Goal: Task Accomplishment & Management: Manage account settings

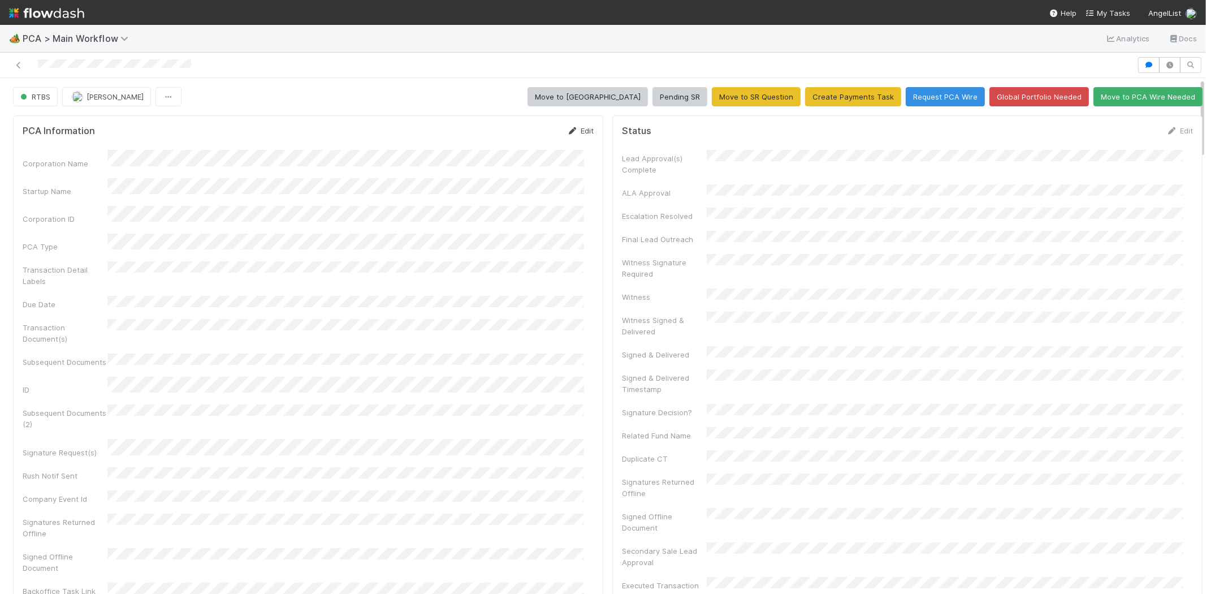
click at [572, 127] on link "Edit" at bounding box center [580, 130] width 27 height 9
click at [517, 129] on button "Save" at bounding box center [533, 134] width 32 height 19
click at [1166, 129] on link "Edit" at bounding box center [1179, 130] width 27 height 9
click at [1118, 133] on button "Save" at bounding box center [1133, 134] width 32 height 19
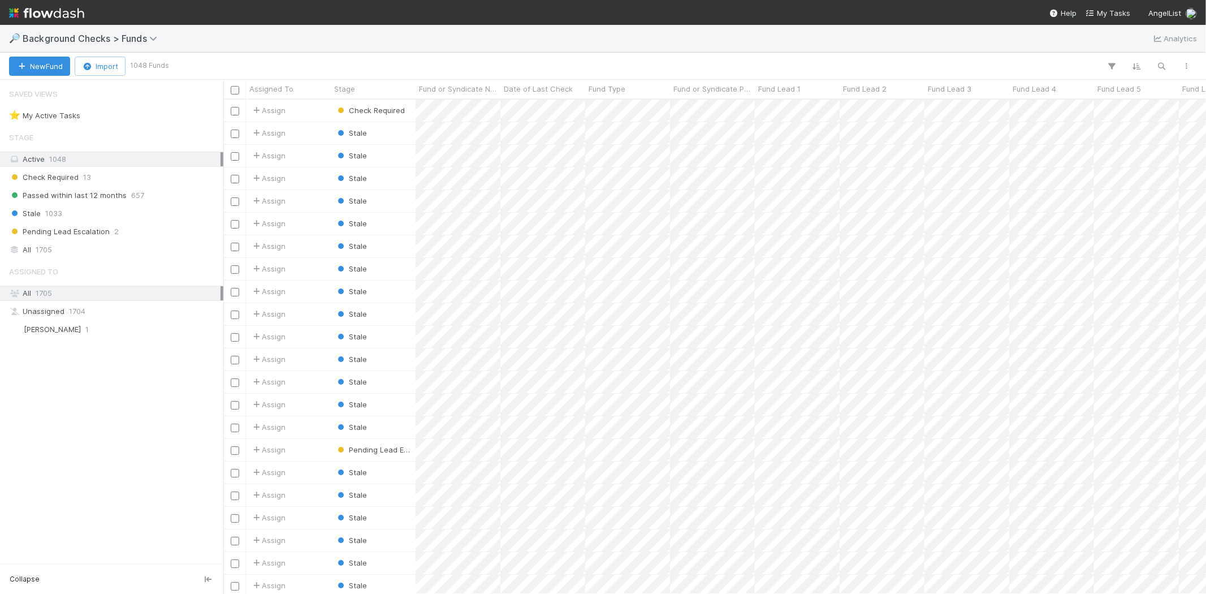
scroll to position [485, 973]
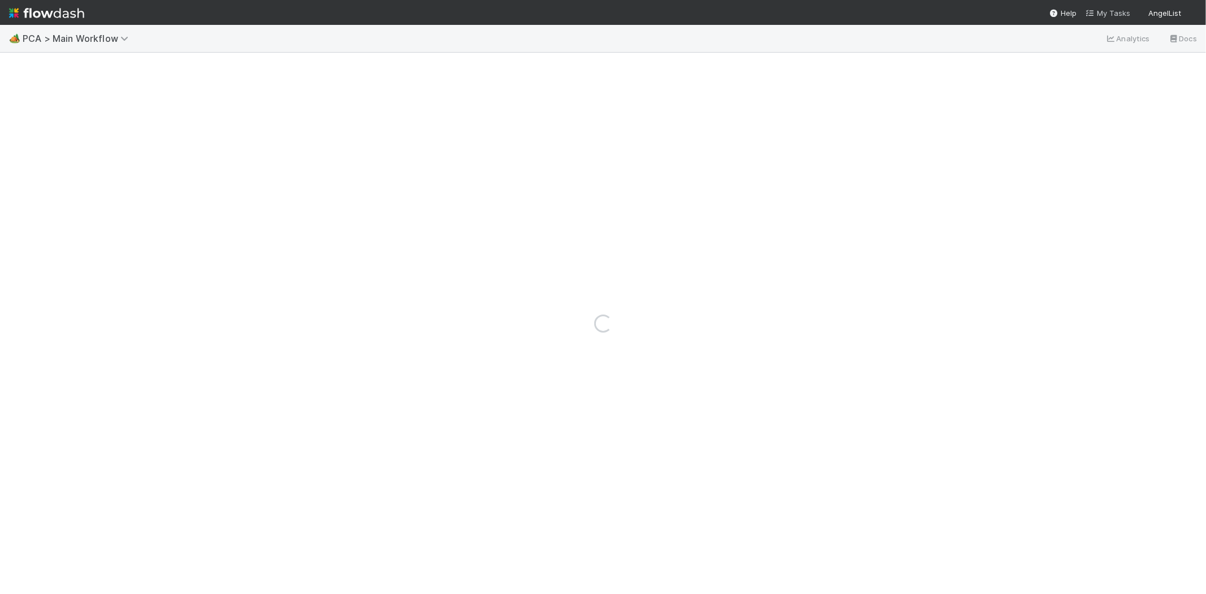
click at [1116, 15] on span "My Tasks" at bounding box center [1108, 12] width 45 height 9
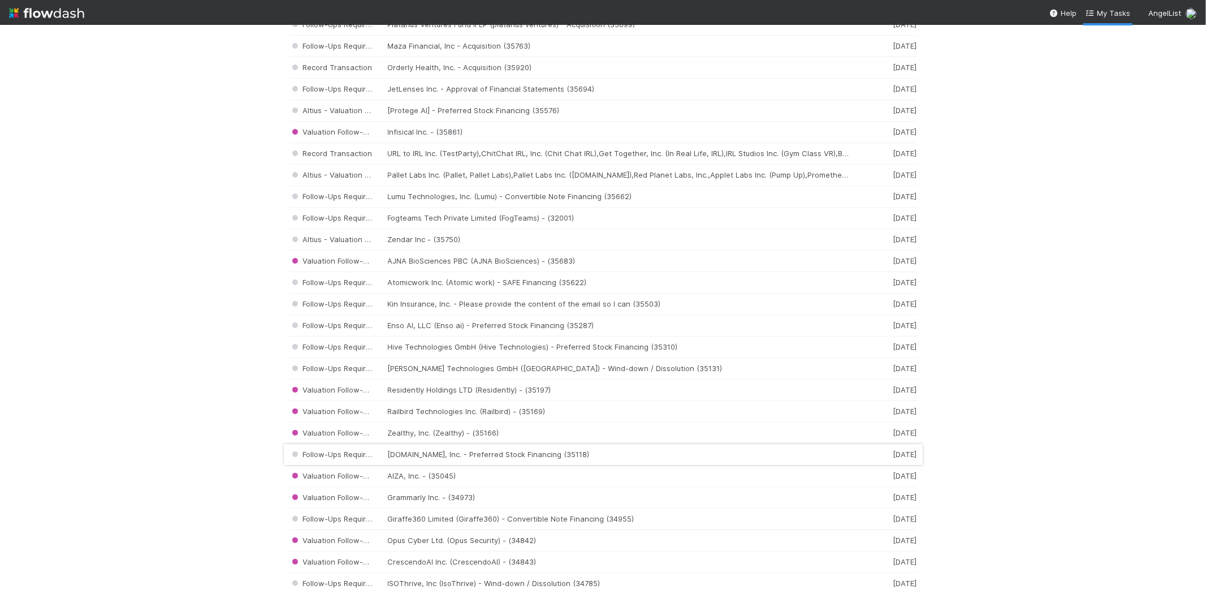
scroll to position [565, 0]
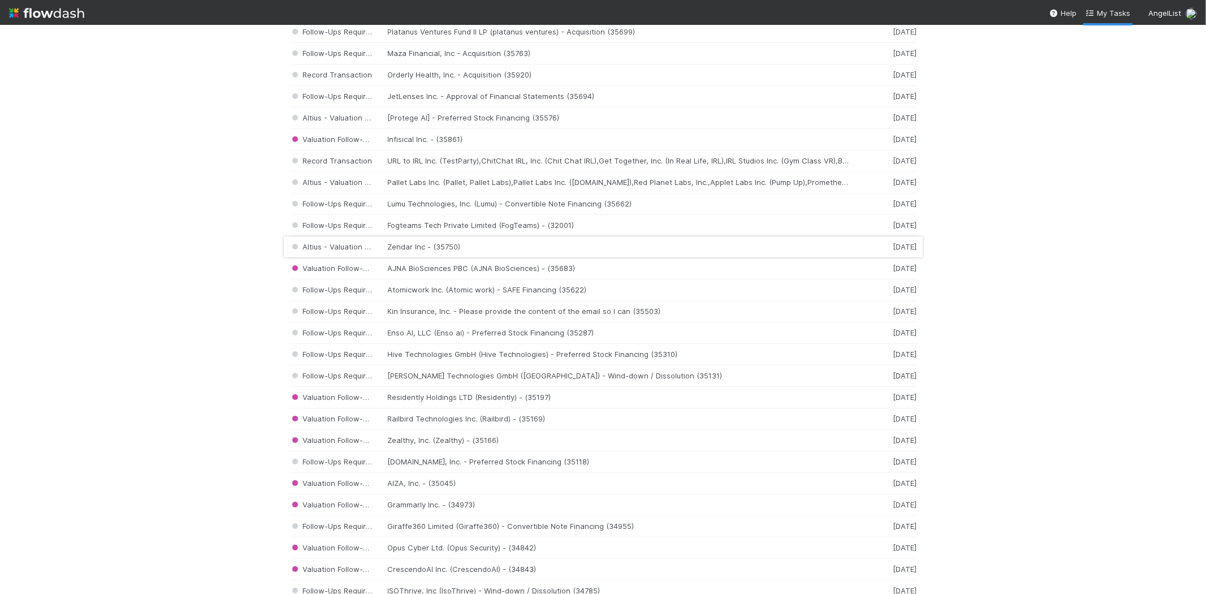
click at [405, 250] on div "Altius - Valuation Update Zendar Inc - (35750) 6 days ago" at bounding box center [603, 246] width 628 height 21
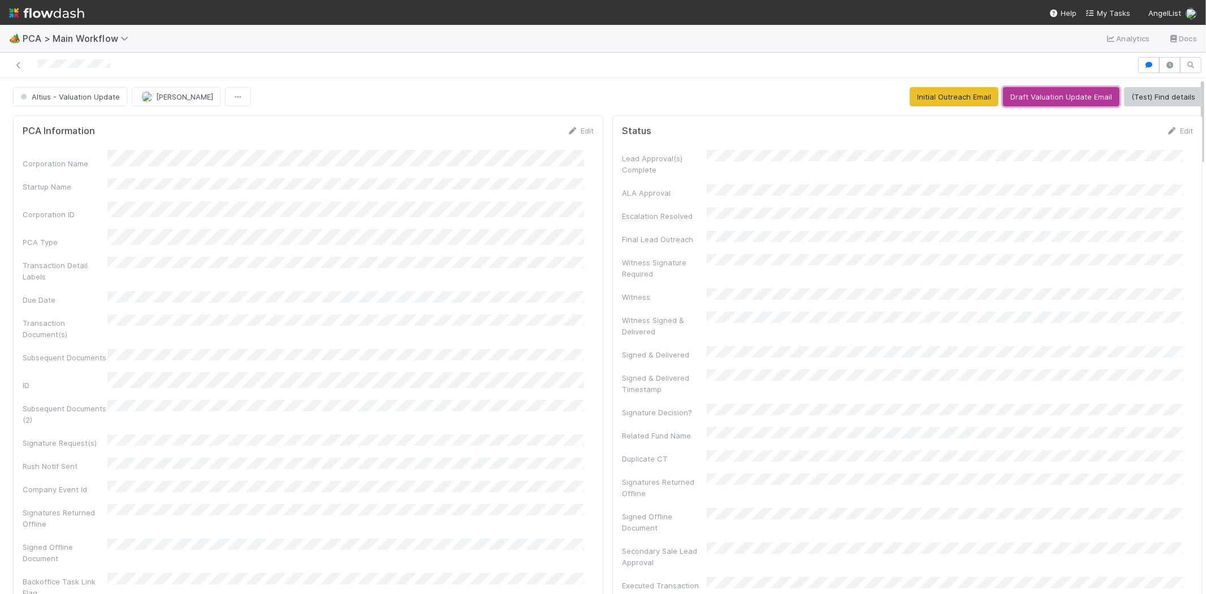
click at [1037, 98] on button "Draft Valuation Update Email" at bounding box center [1061, 96] width 116 height 19
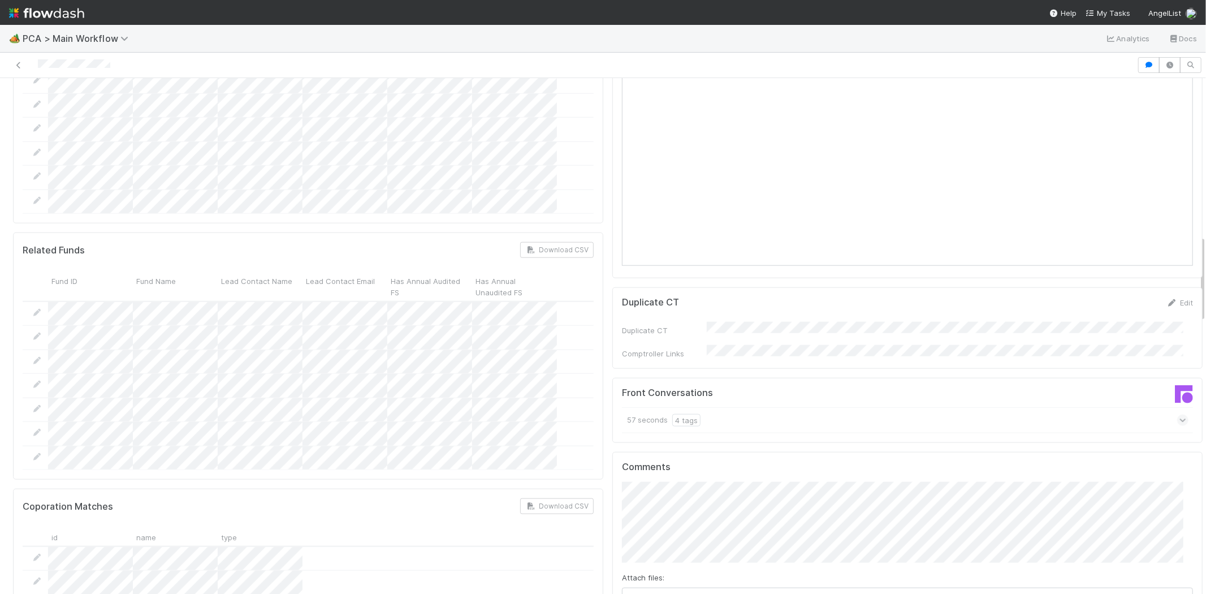
scroll to position [1131, 0]
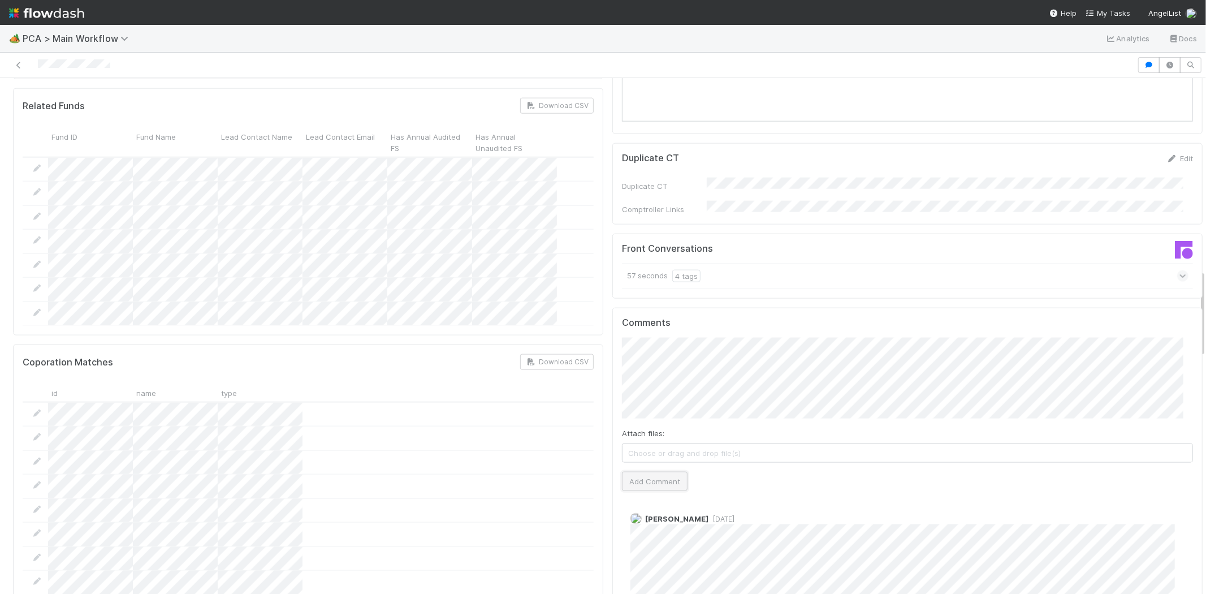
click at [657, 472] on button "Add Comment" at bounding box center [655, 481] width 66 height 19
drag, startPoint x: 1109, startPoint y: 9, endPoint x: 1077, endPoint y: 21, distance: 33.8
click at [1109, 9] on span "My Tasks" at bounding box center [1108, 12] width 45 height 9
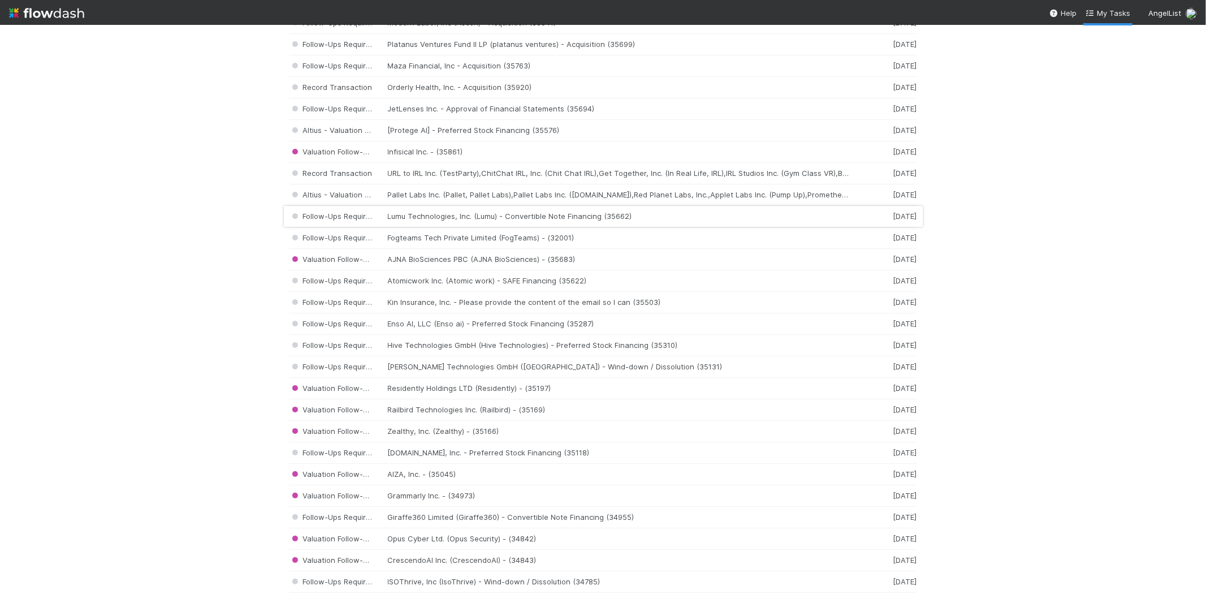
scroll to position [565, 0]
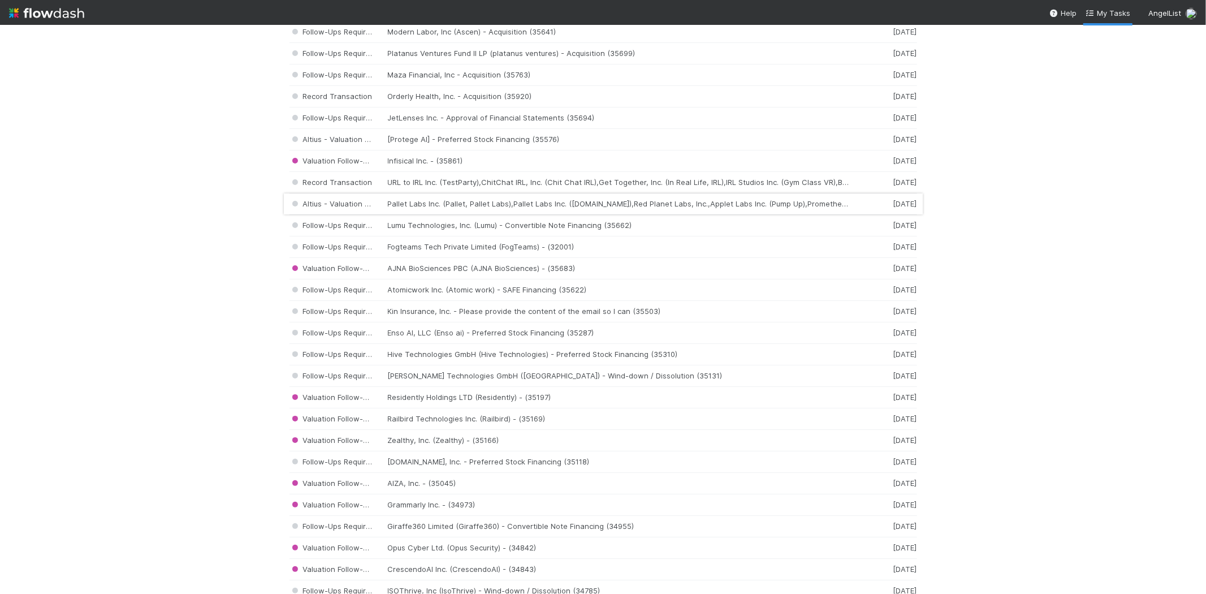
click at [431, 207] on div "Altius - Valuation Update Pallet Labs Inc. (Pallet, Pallet Labs),Pallet Labs In…" at bounding box center [603, 203] width 628 height 21
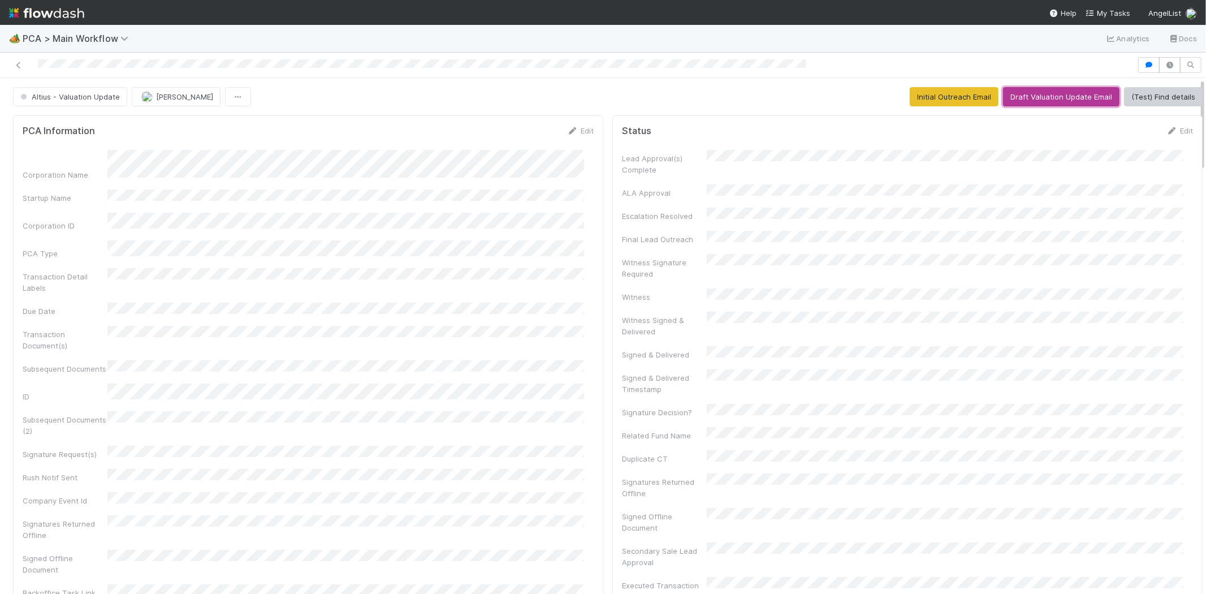
click at [1044, 92] on button "Draft Valuation Update Email" at bounding box center [1061, 96] width 116 height 19
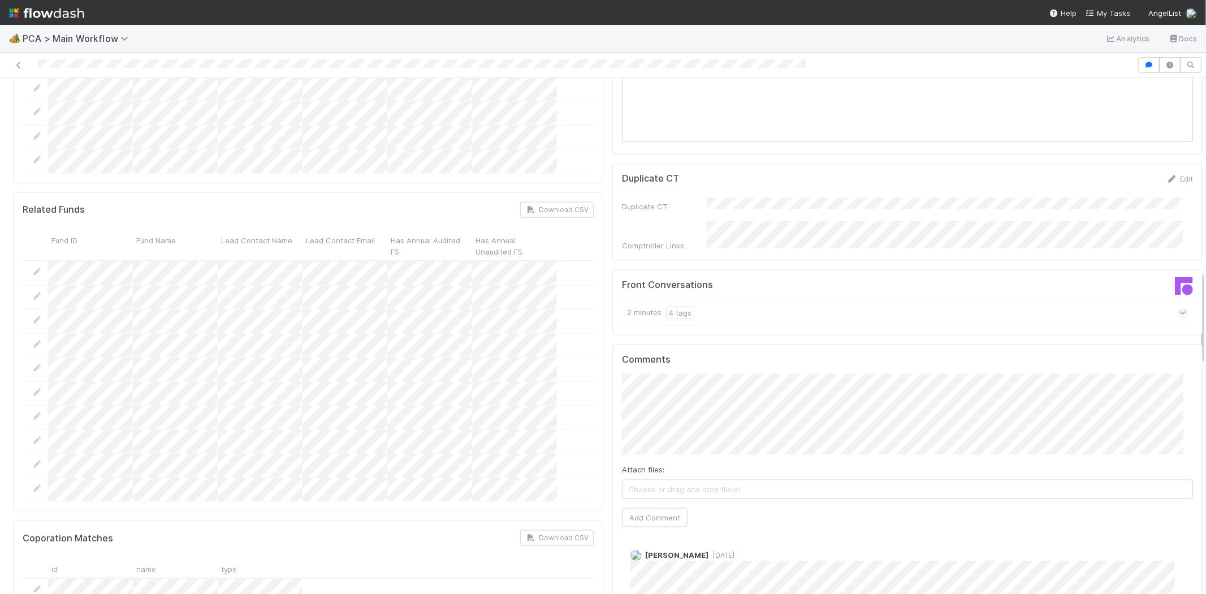
scroll to position [1193, 0]
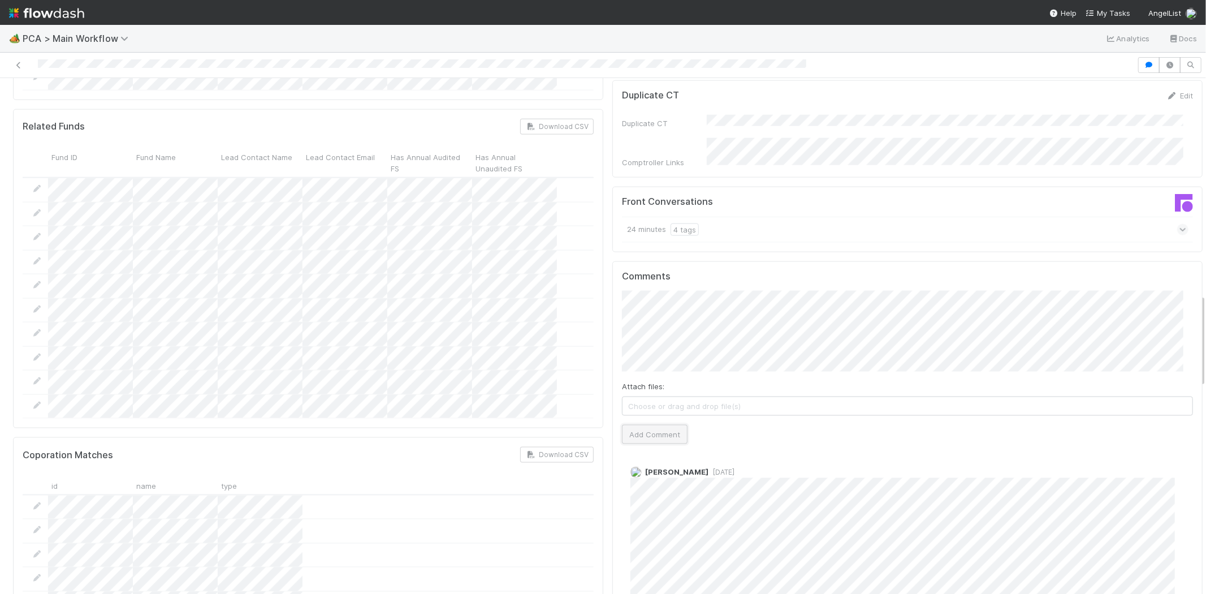
click at [646, 425] on button "Add Comment" at bounding box center [655, 434] width 66 height 19
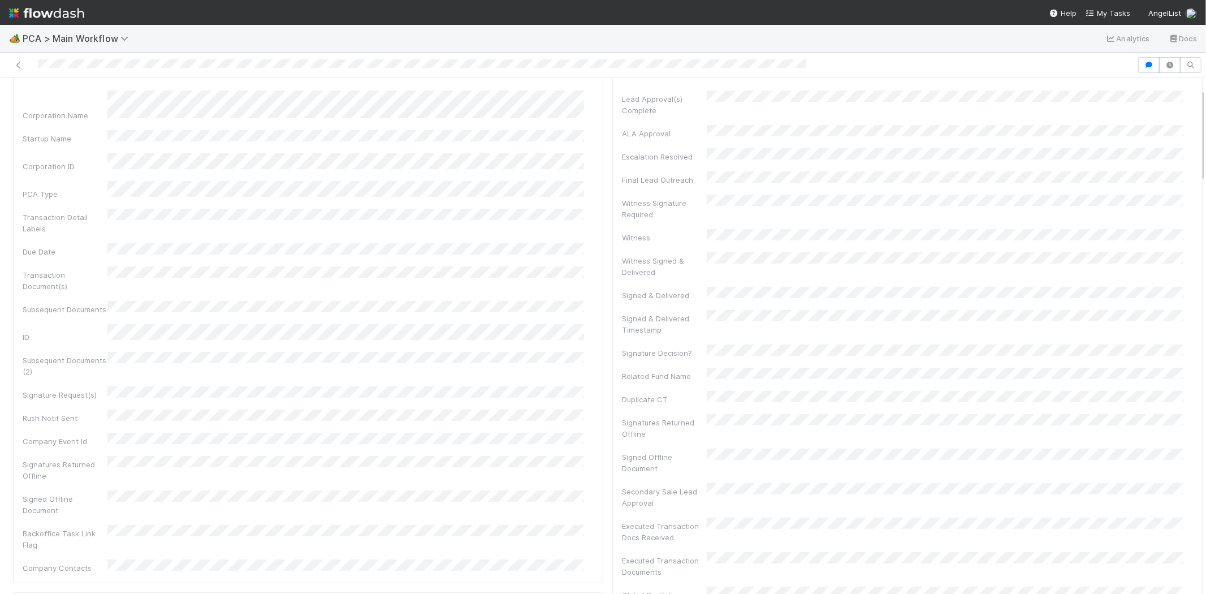
scroll to position [0, 0]
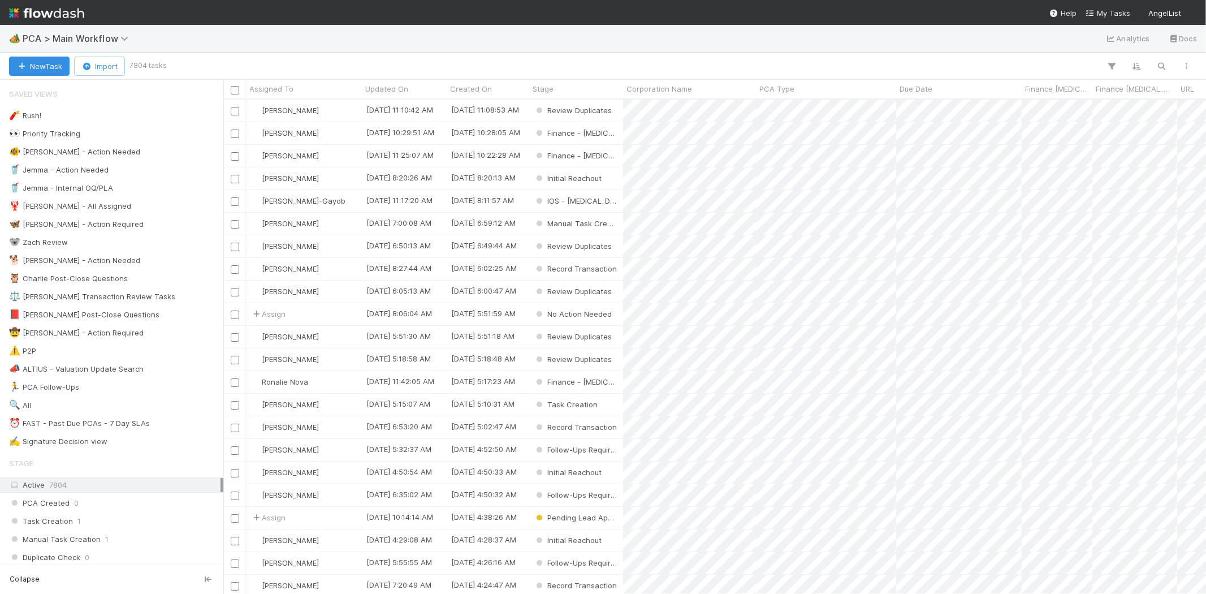
scroll to position [485, 973]
drag, startPoint x: 1108, startPoint y: 14, endPoint x: 1121, endPoint y: 10, distance: 13.6
click at [1108, 14] on span "My Tasks" at bounding box center [1108, 12] width 45 height 9
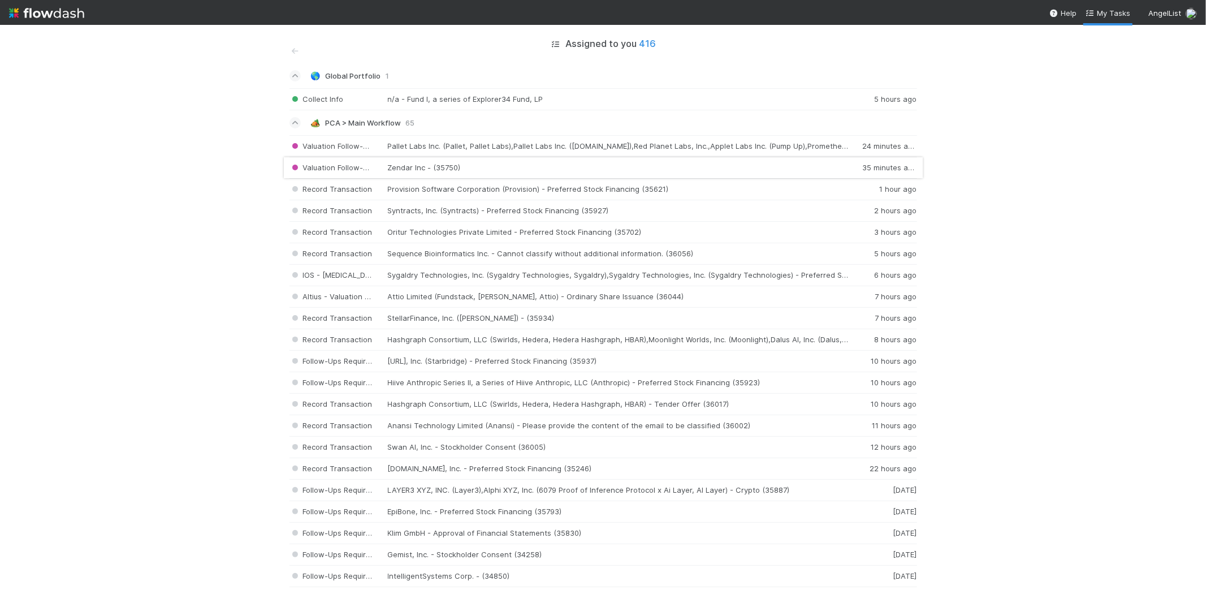
click at [448, 167] on div "Valuation Follow-Ups Required Zendar Inc - (35750) 35 minutes ago" at bounding box center [603, 167] width 628 height 21
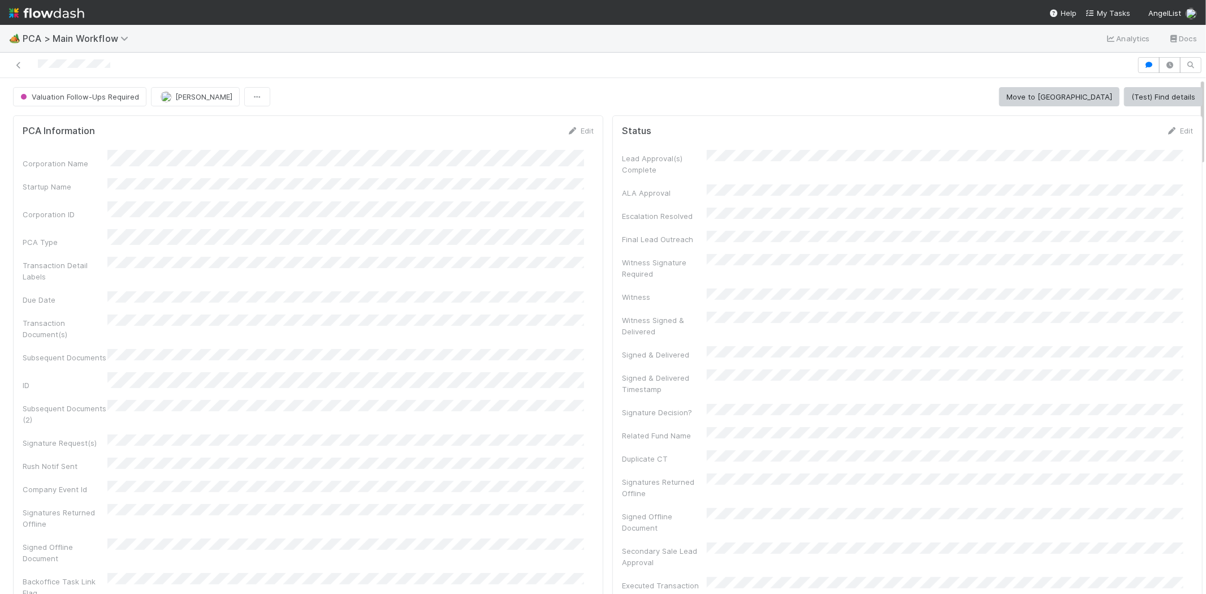
click at [73, 60] on div at bounding box center [569, 65] width 1128 height 16
copy icon
click at [1123, 13] on span "My Tasks" at bounding box center [1108, 12] width 45 height 9
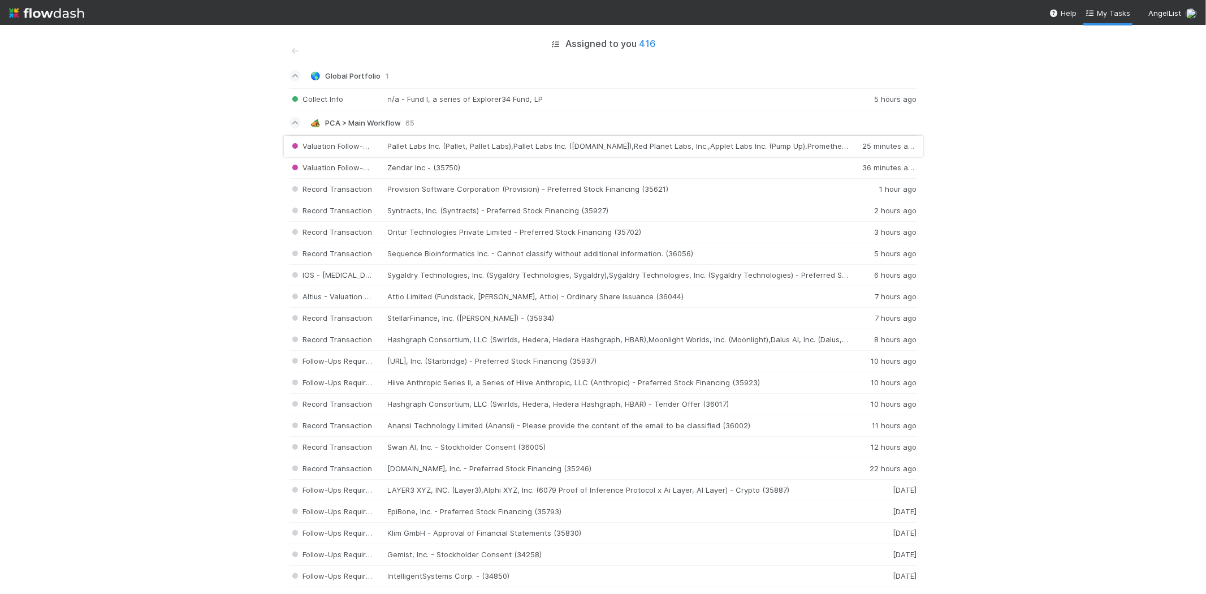
click at [410, 141] on div "Valuation Follow-Ups Required Pallet Labs Inc. (Pallet, Pallet Labs),Pallet Lab…" at bounding box center [603, 146] width 628 height 22
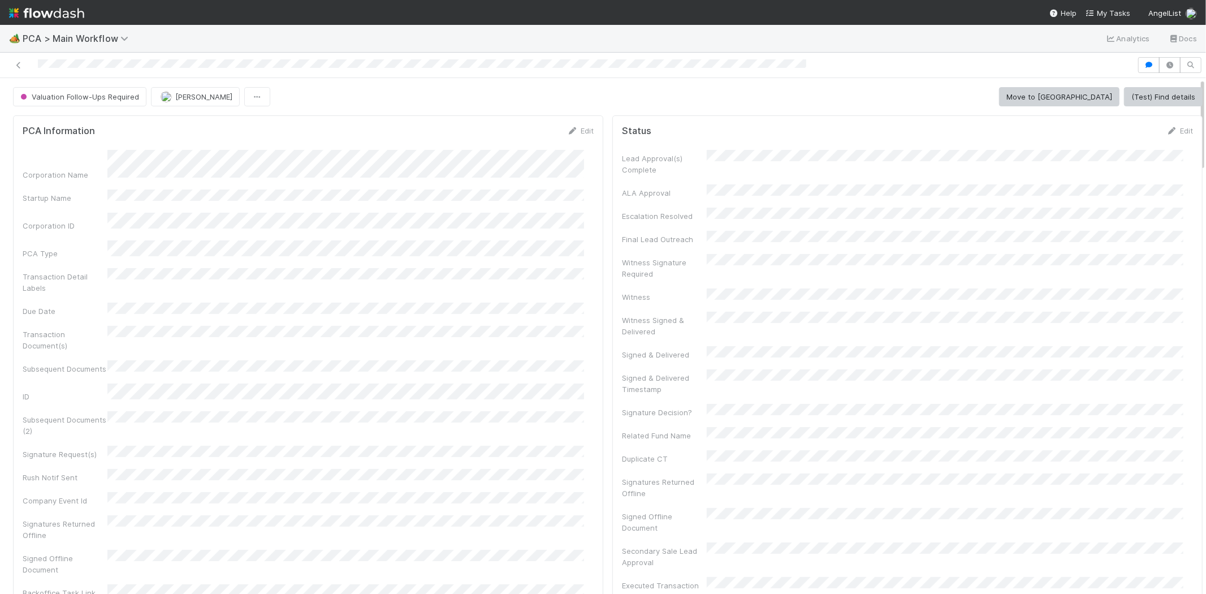
click at [90, 68] on div at bounding box center [569, 65] width 1128 height 16
click at [1106, 15] on span "My Tasks" at bounding box center [1108, 12] width 45 height 9
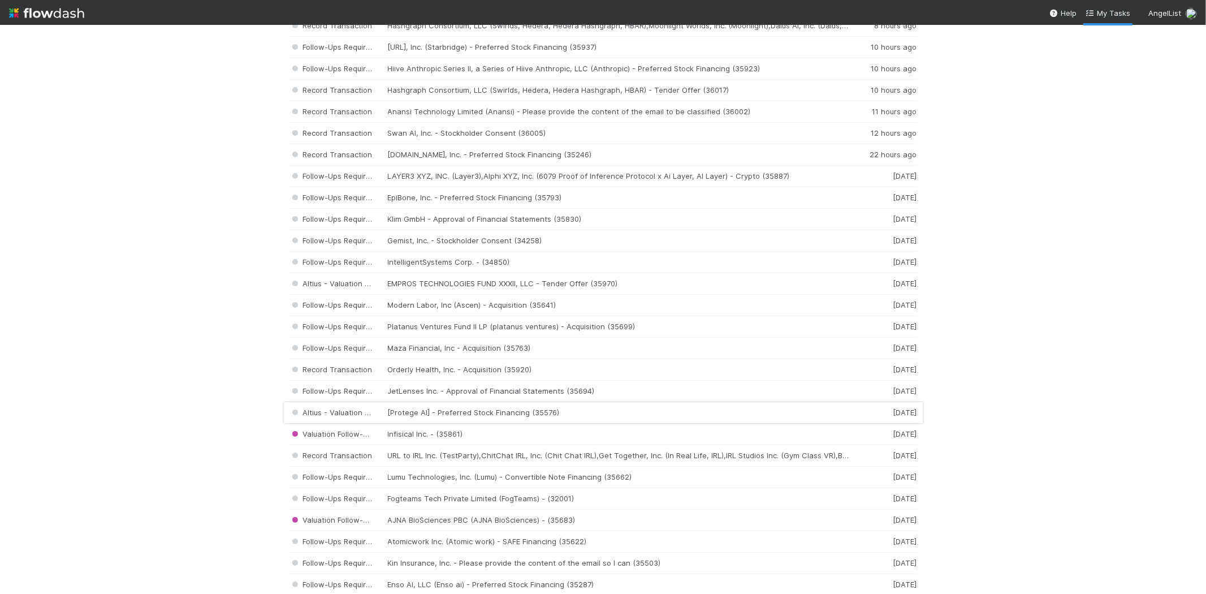
scroll to position [377, 0]
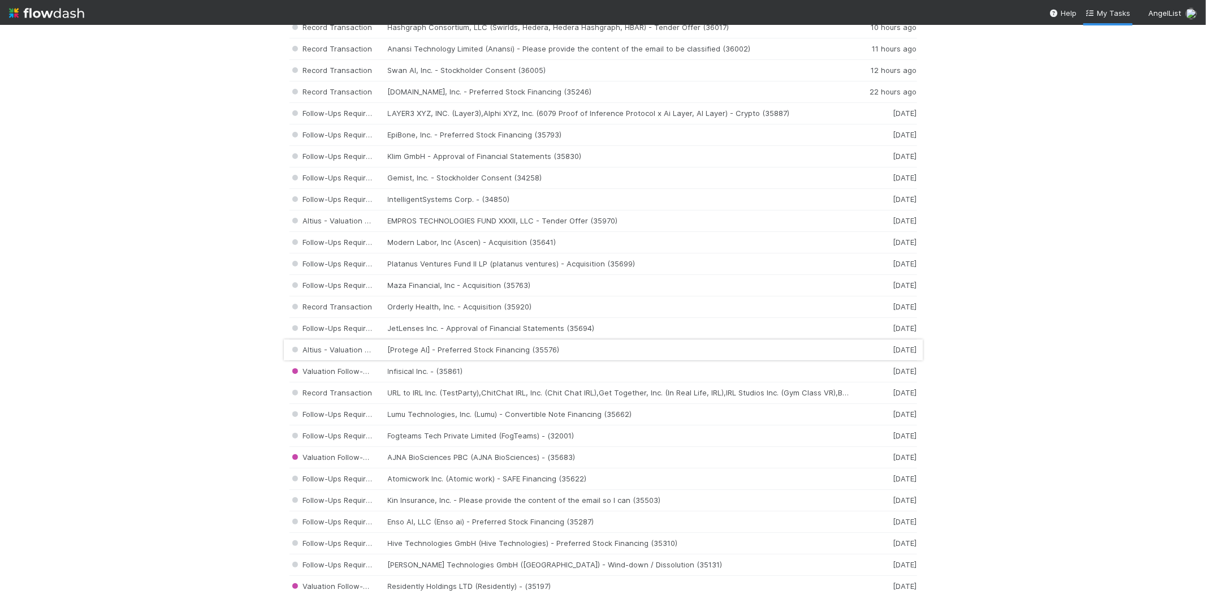
click at [442, 348] on div "Altius - Valuation Update [Protege AI] - Preferred Stock Financing (35576) 4 da…" at bounding box center [603, 349] width 628 height 21
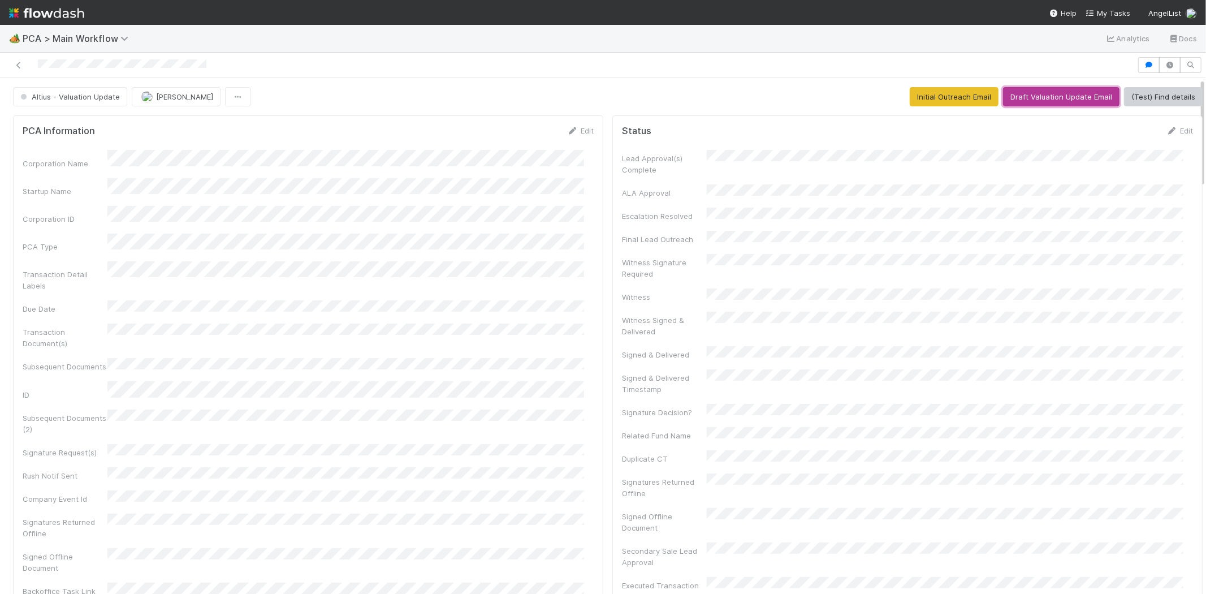
click at [1031, 92] on button "Draft Valuation Update Email" at bounding box center [1061, 96] width 116 height 19
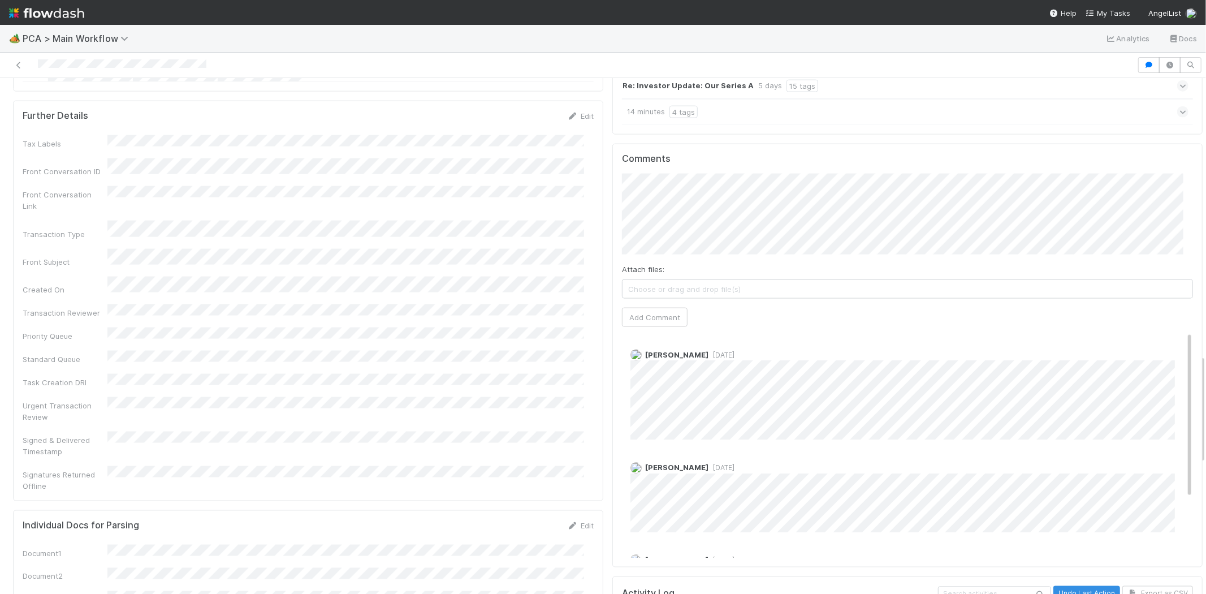
scroll to position [1256, 0]
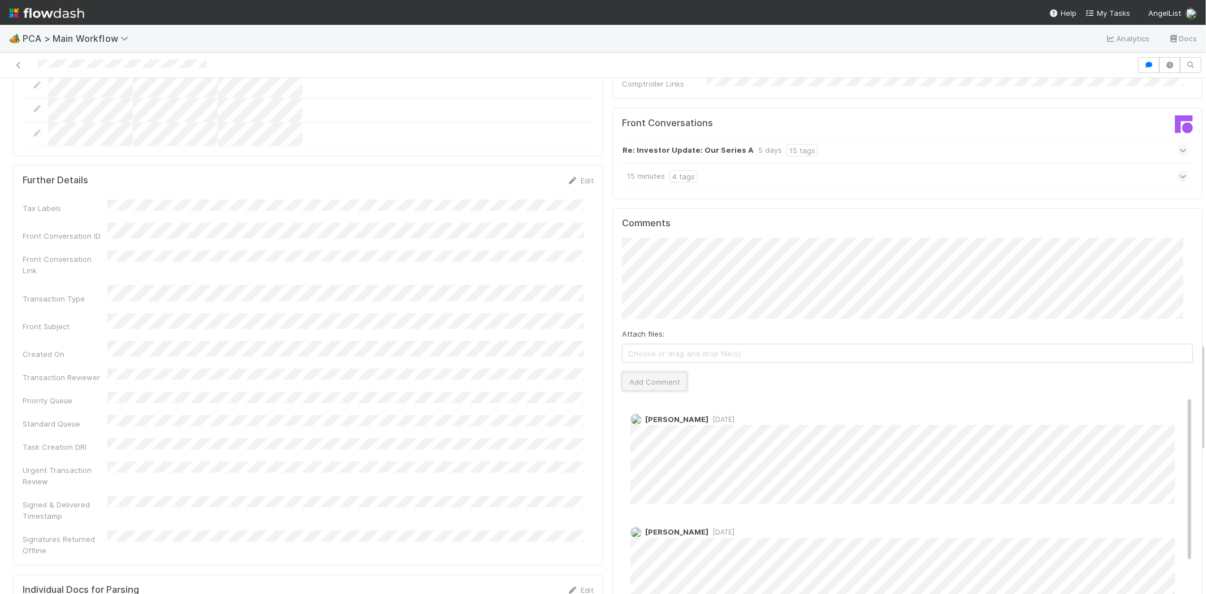
click at [654, 372] on button "Add Comment" at bounding box center [655, 381] width 66 height 19
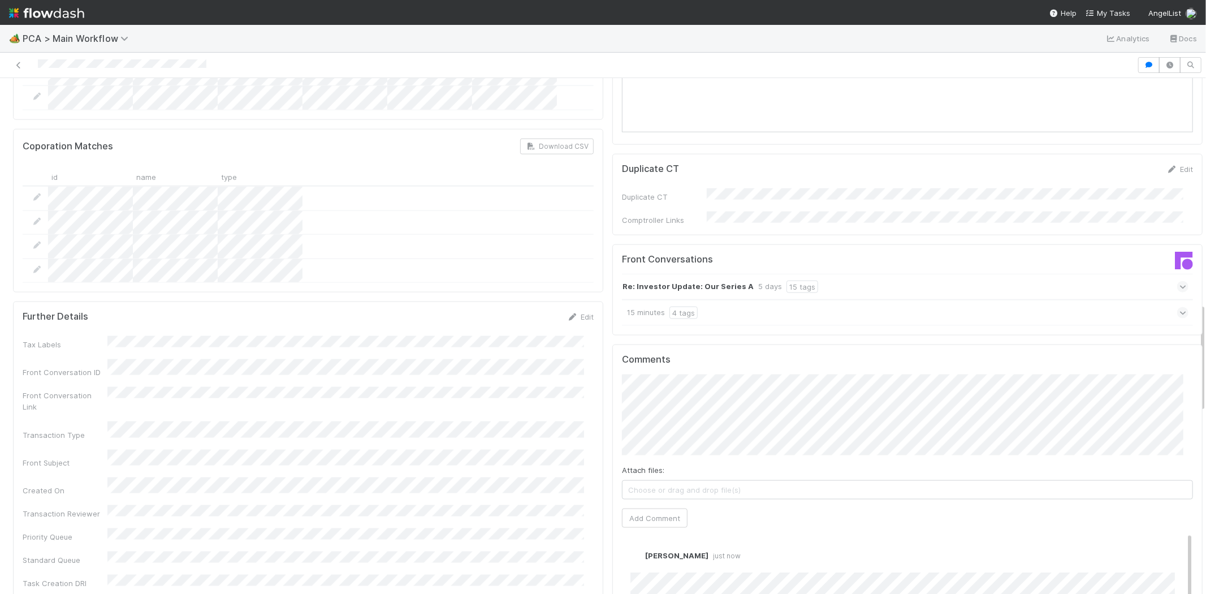
scroll to position [1067, 0]
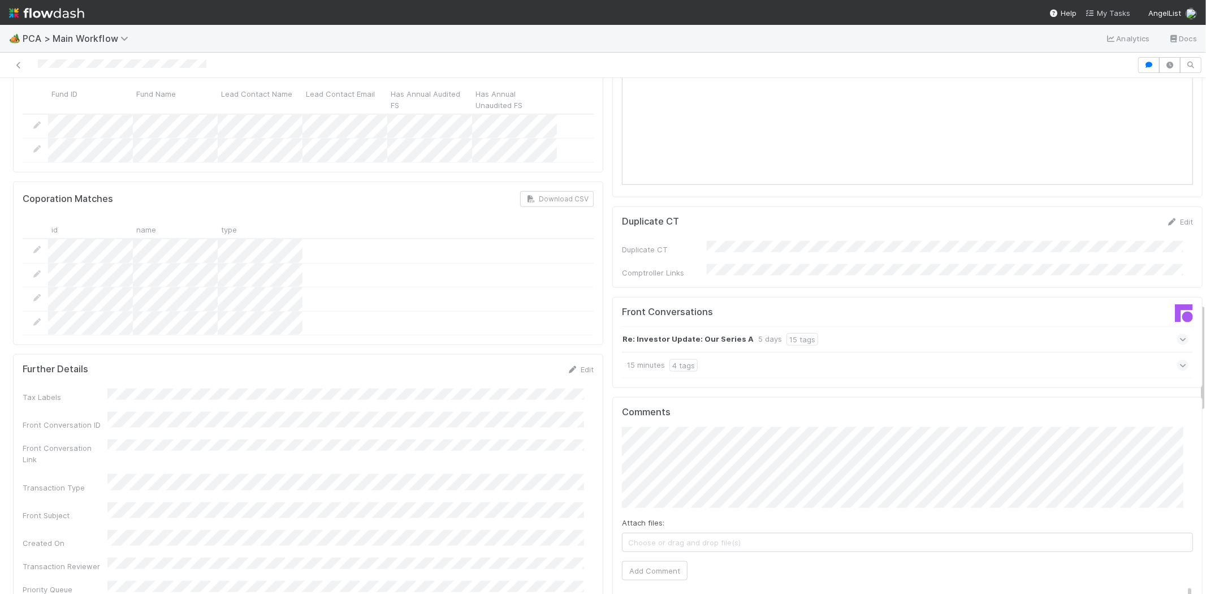
click at [1101, 13] on span "My Tasks" at bounding box center [1108, 12] width 45 height 9
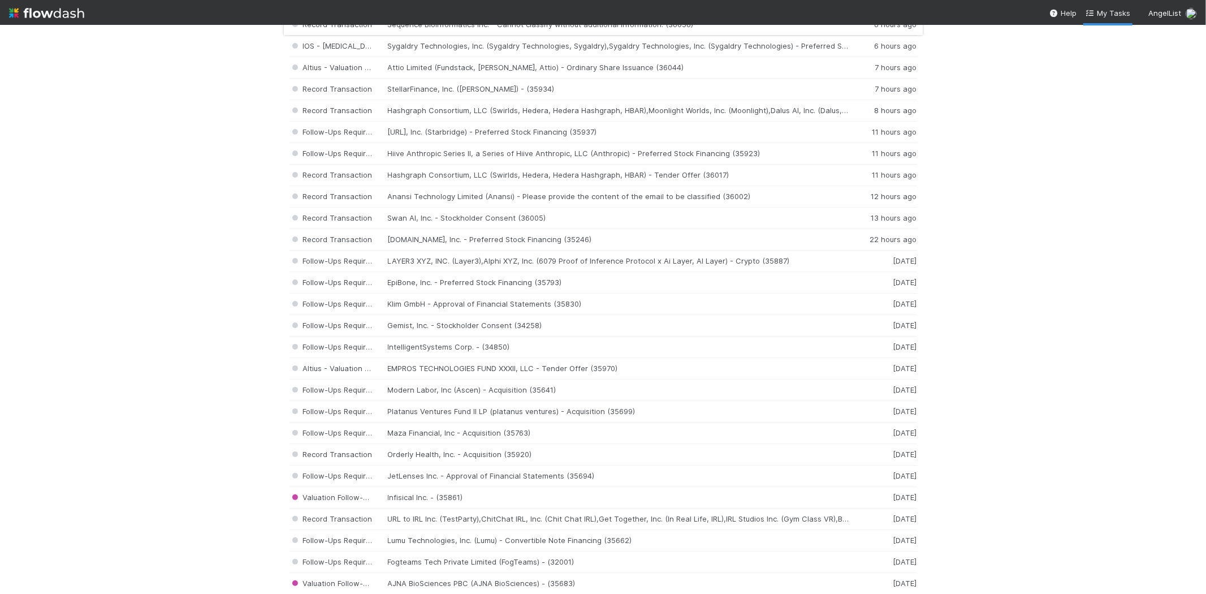
scroll to position [251, 0]
click at [451, 367] on div "Altius - Valuation Update EMPROS TECHNOLOGIES FUND XXXII, LLC - Tender Offer (3…" at bounding box center [603, 367] width 628 height 21
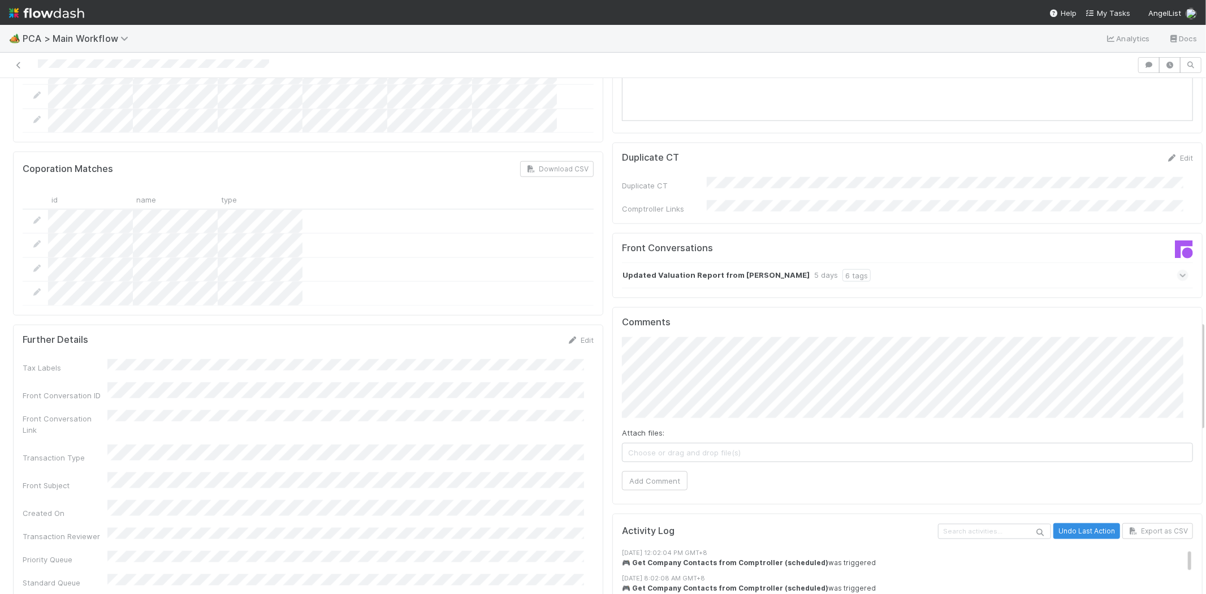
scroll to position [1131, 0]
click at [1179, 270] on icon at bounding box center [1182, 275] width 7 height 11
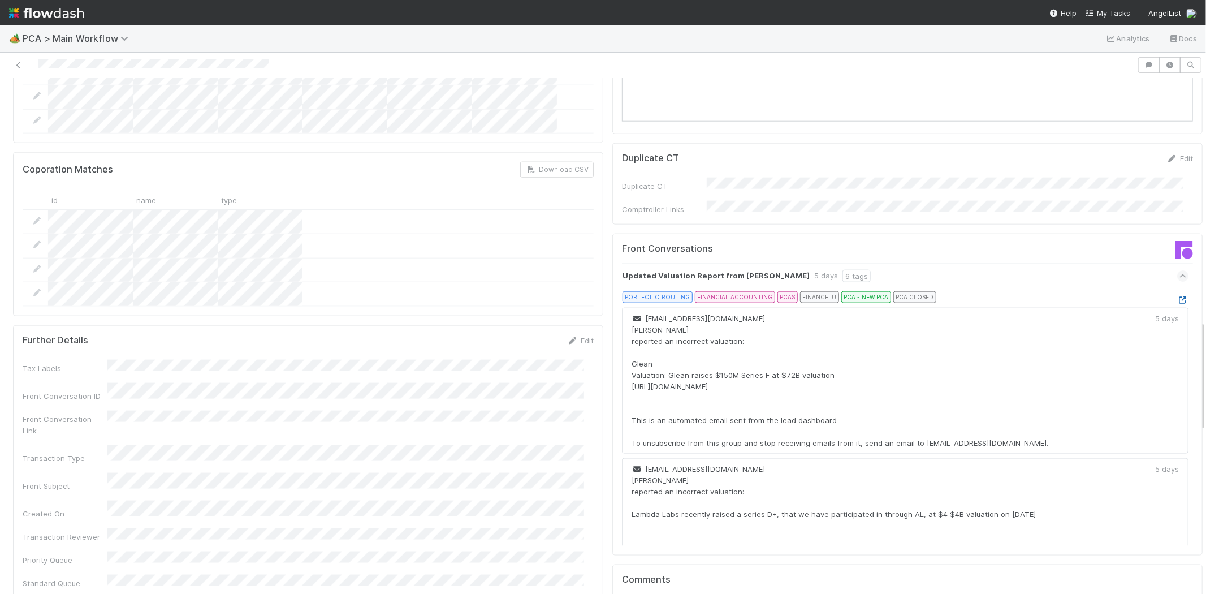
click at [1177, 296] on icon at bounding box center [1182, 299] width 11 height 7
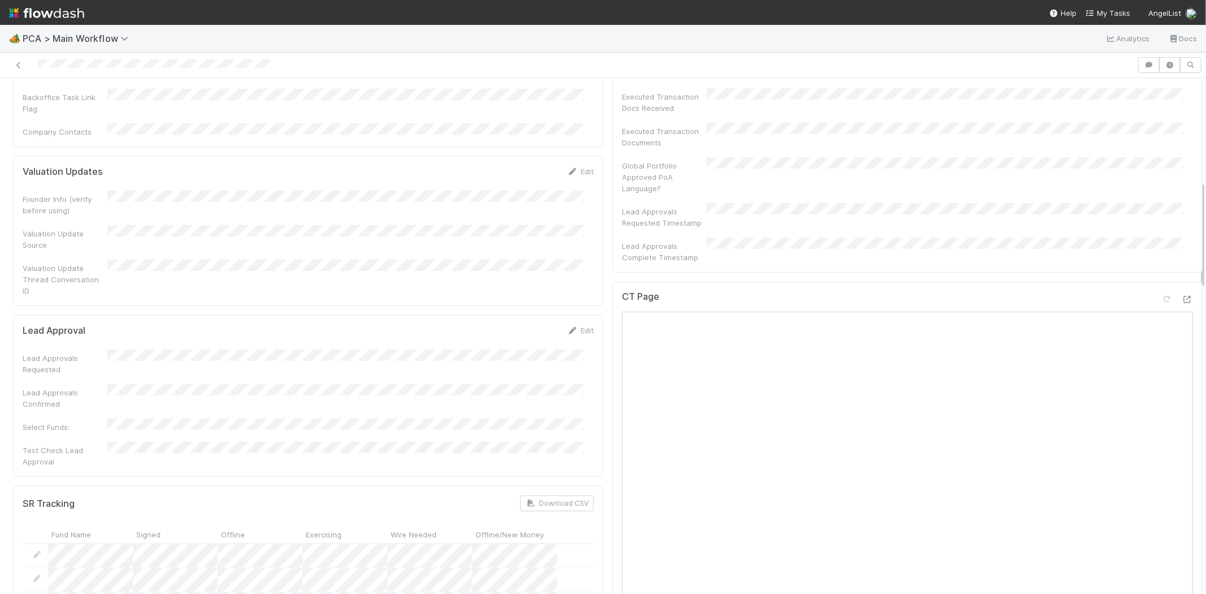
scroll to position [237, 0]
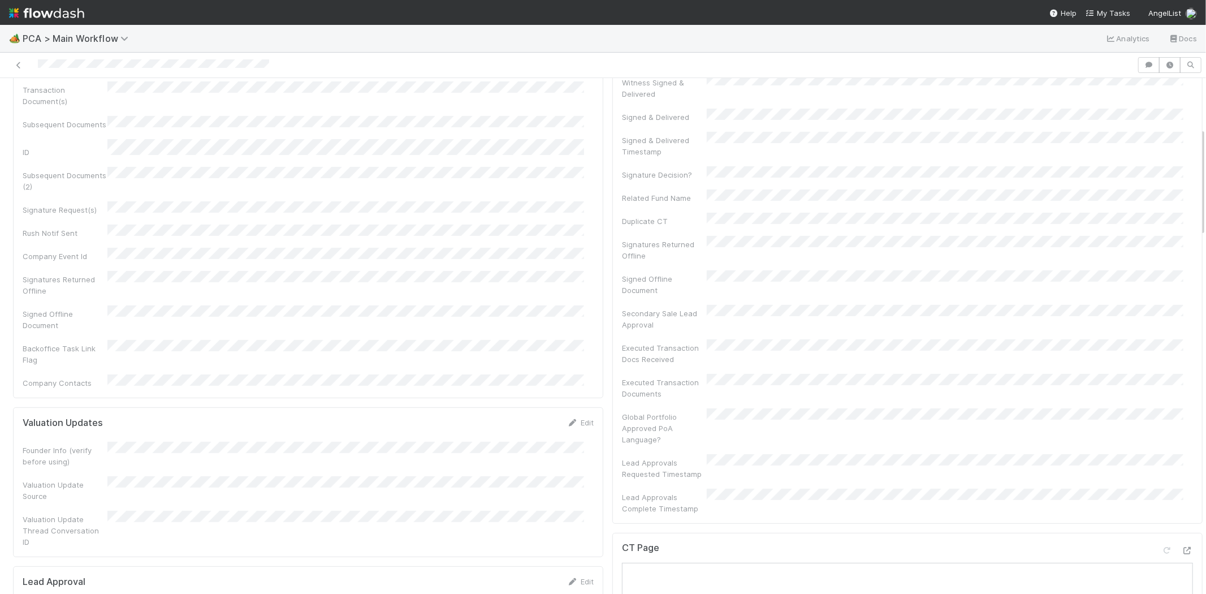
drag, startPoint x: 1112, startPoint y: 13, endPoint x: 1031, endPoint y: 25, distance: 82.4
click at [1112, 12] on span "My Tasks" at bounding box center [1108, 12] width 45 height 9
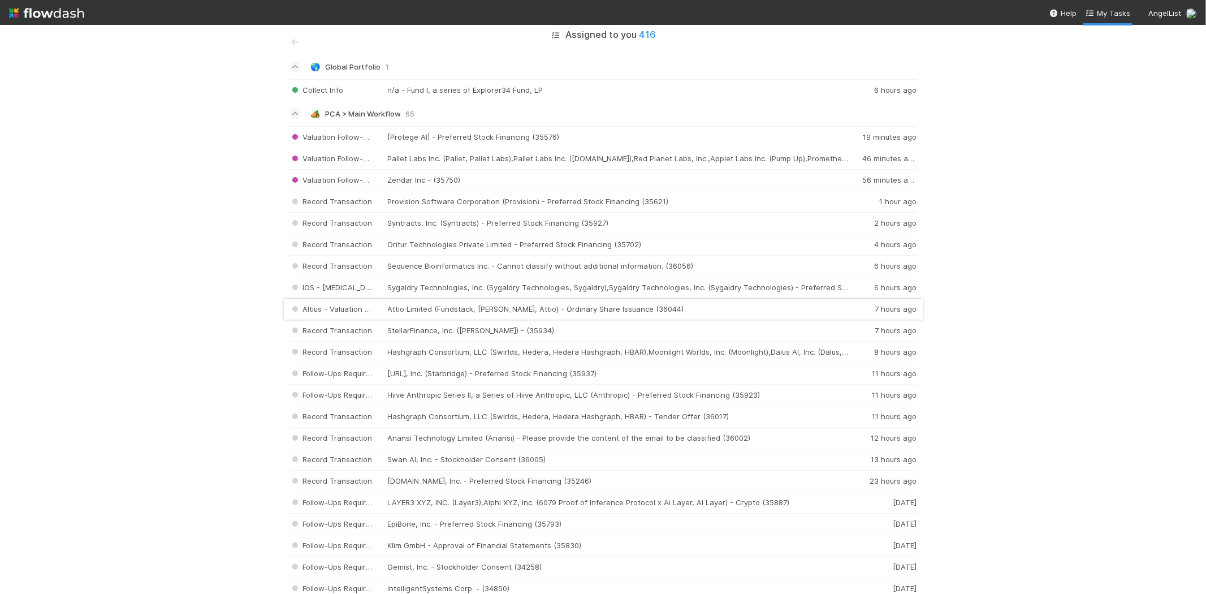
click at [464, 304] on div "Altius - Valuation Update Attio Limited (Fundstack, F Stack, Attio) - Ordinary …" at bounding box center [603, 309] width 628 height 21
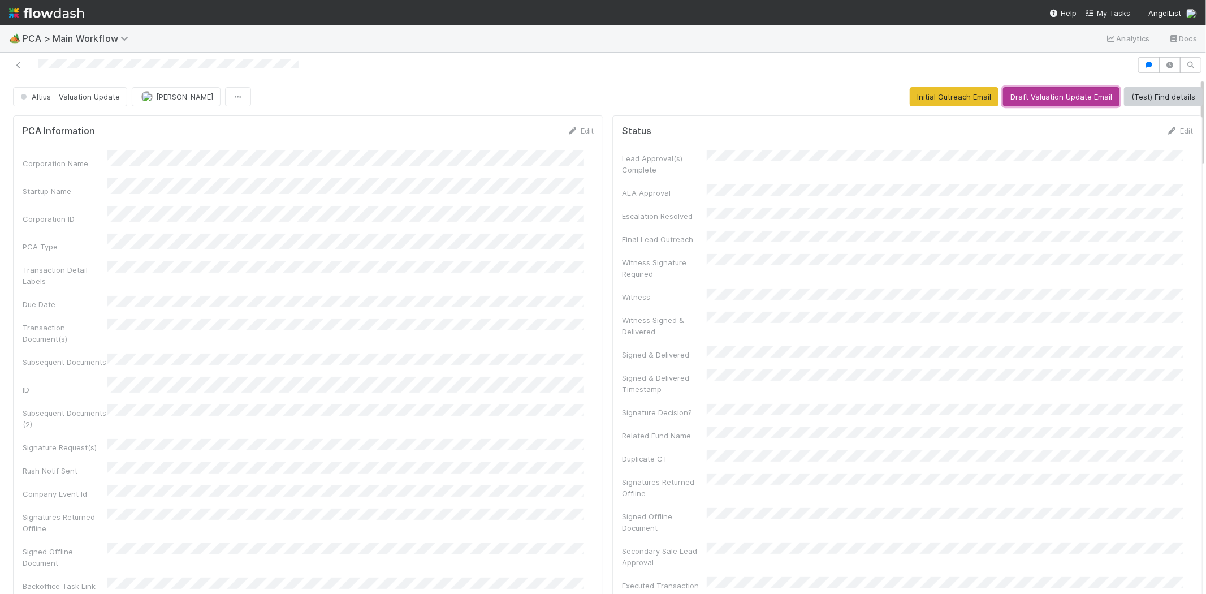
click at [1016, 100] on button "Draft Valuation Update Email" at bounding box center [1061, 96] width 116 height 19
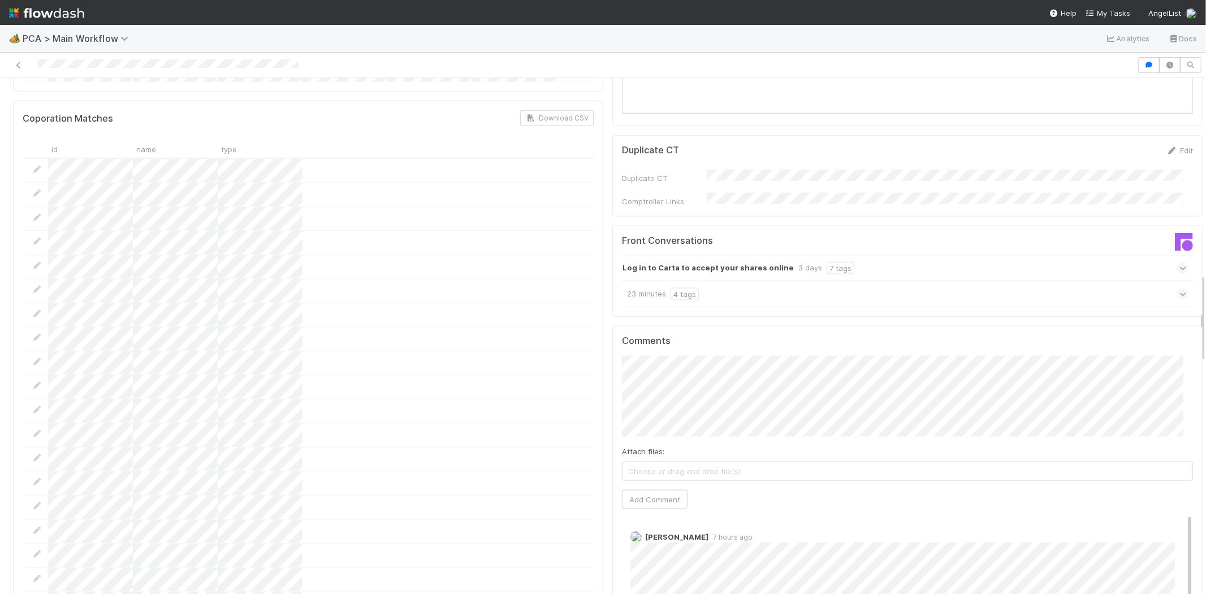
scroll to position [1131, 0]
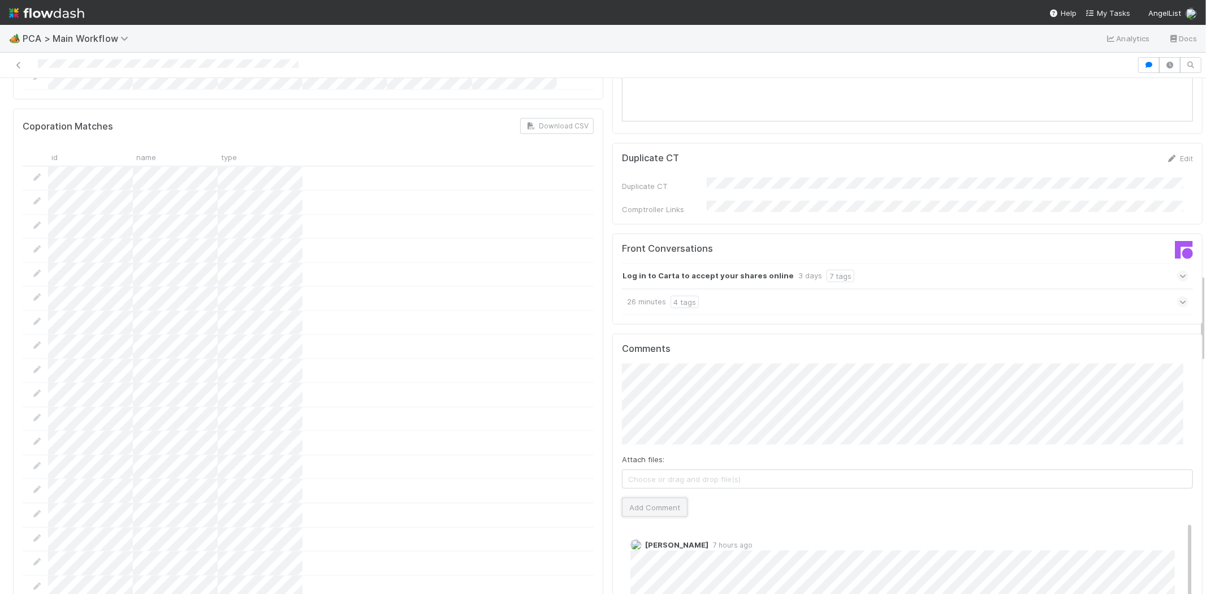
click at [637, 498] on button "Add Comment" at bounding box center [655, 507] width 66 height 19
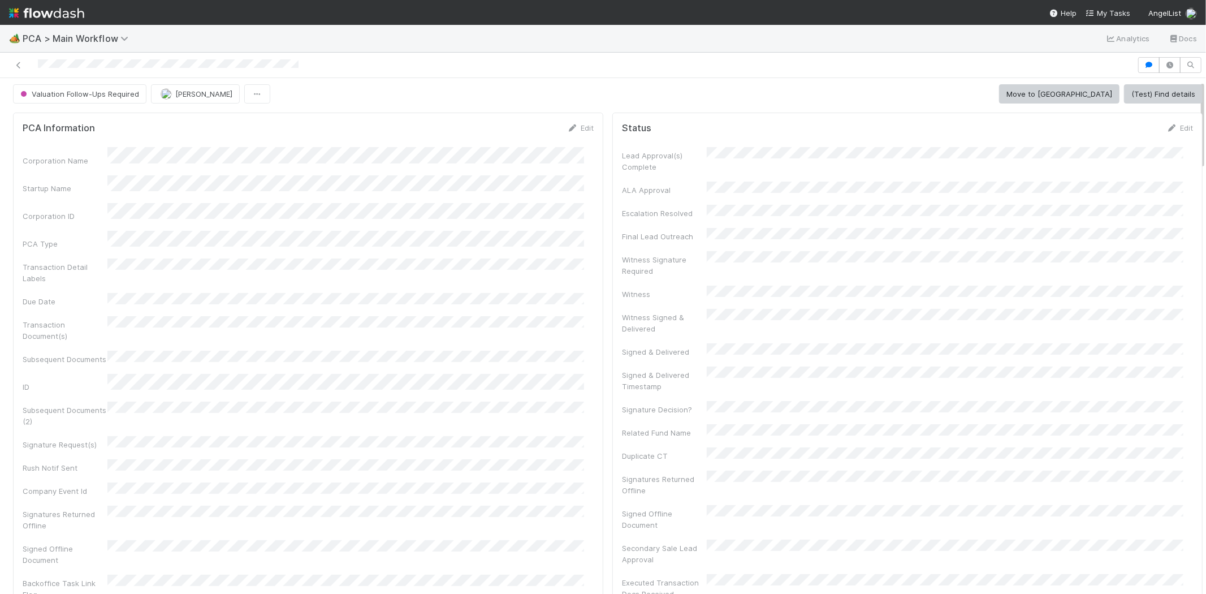
scroll to position [0, 0]
click at [1115, 12] on span "My Tasks" at bounding box center [1108, 12] width 45 height 9
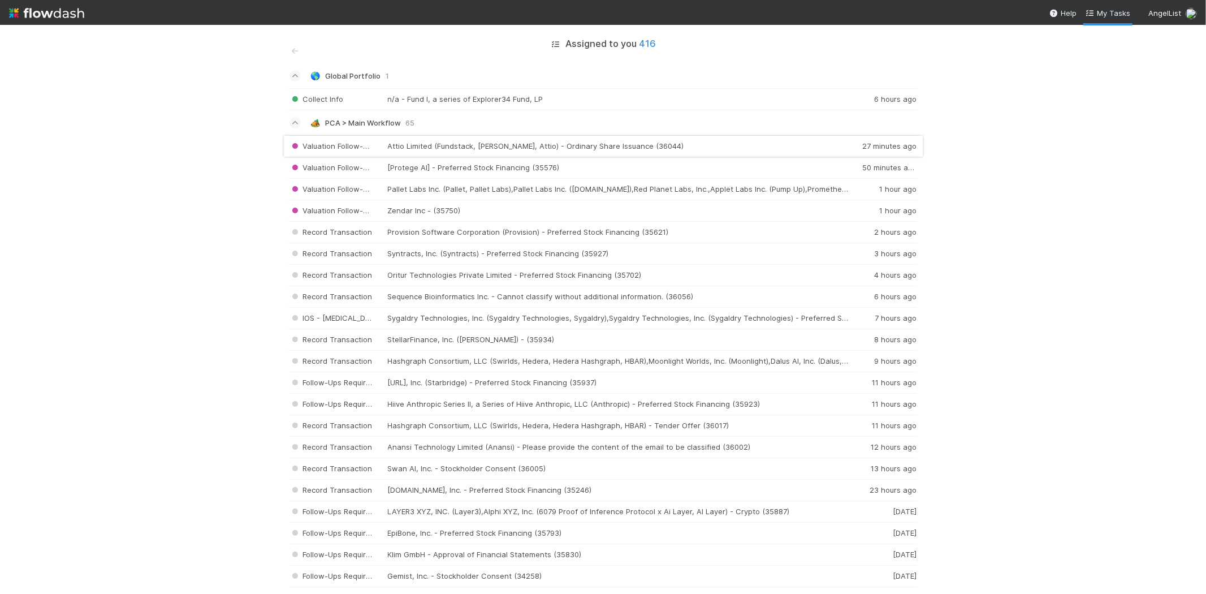
click at [428, 145] on div "Valuation Follow-Ups Required Attio Limited (Fundstack, F Stack, Attio) - Ordin…" at bounding box center [603, 146] width 628 height 22
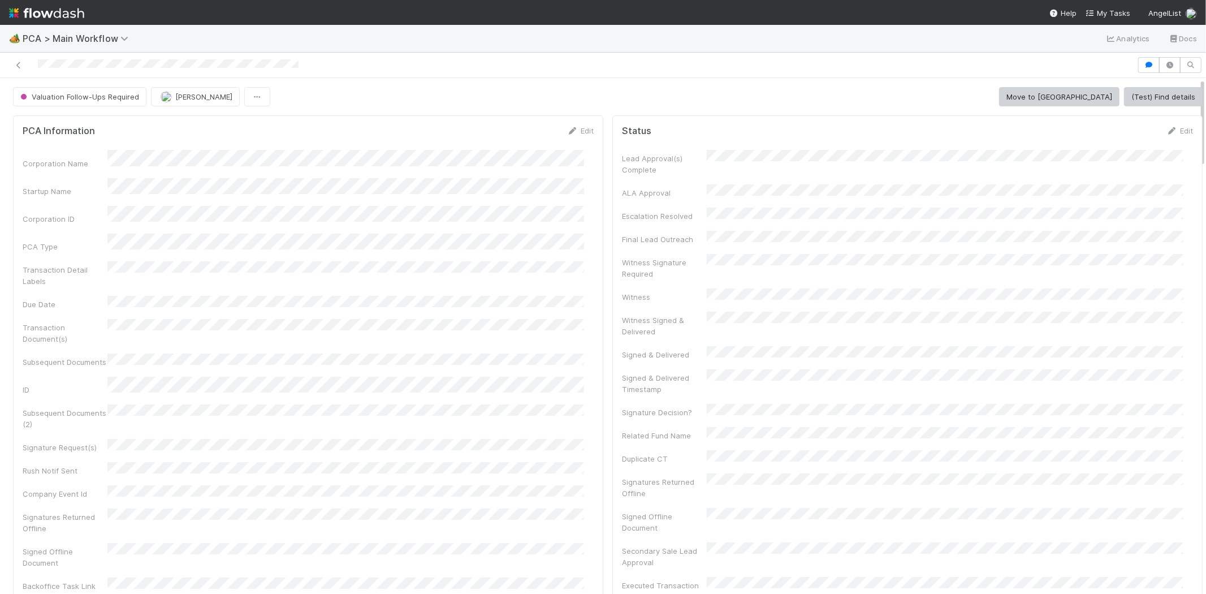
click at [81, 60] on div at bounding box center [569, 65] width 1128 height 16
click at [1115, 15] on span "My Tasks" at bounding box center [1108, 12] width 45 height 9
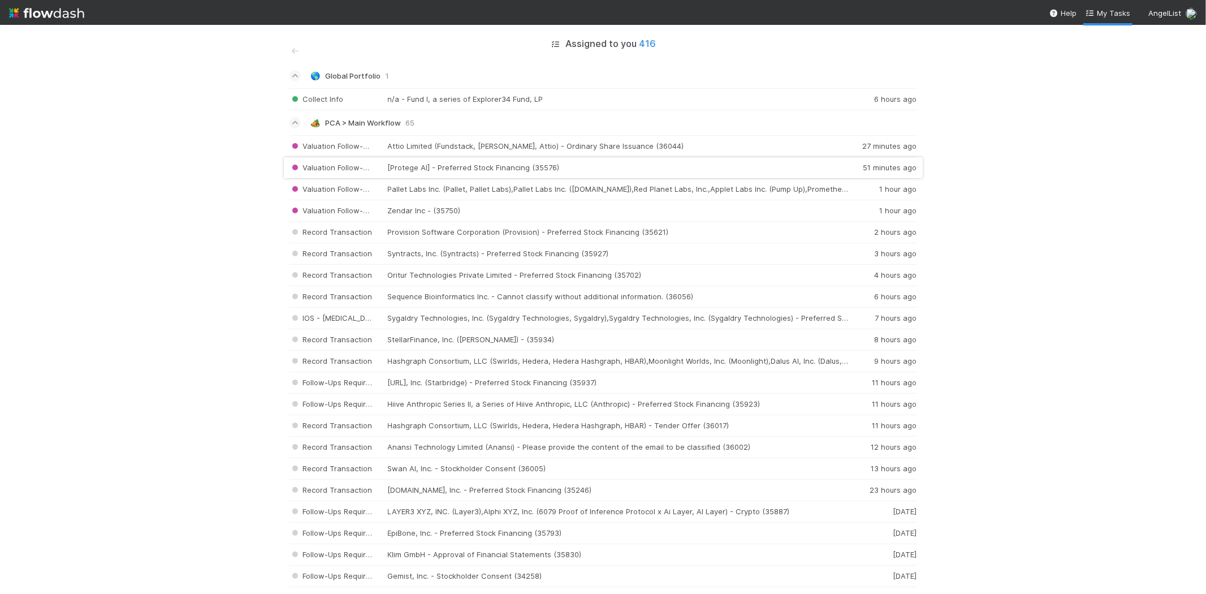
click at [409, 172] on div "Valuation Follow-Ups Required [Protege AI] - Preferred Stock Financing (35576) …" at bounding box center [603, 167] width 628 height 21
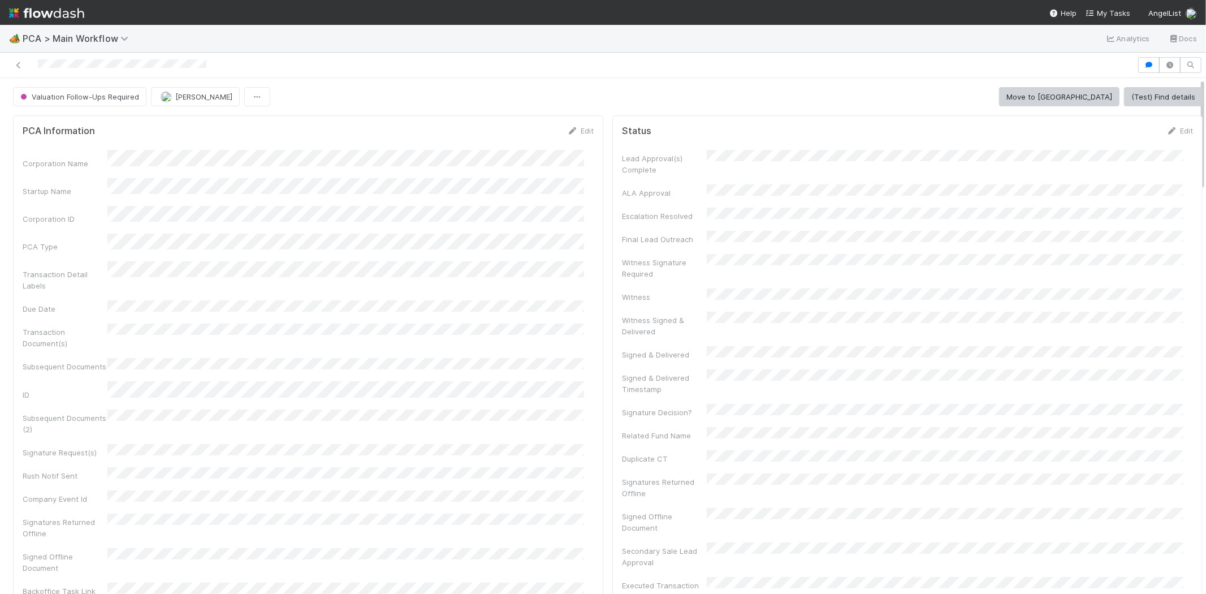
click at [79, 61] on div at bounding box center [569, 65] width 1128 height 16
click at [1114, 14] on span "My Tasks" at bounding box center [1108, 12] width 45 height 9
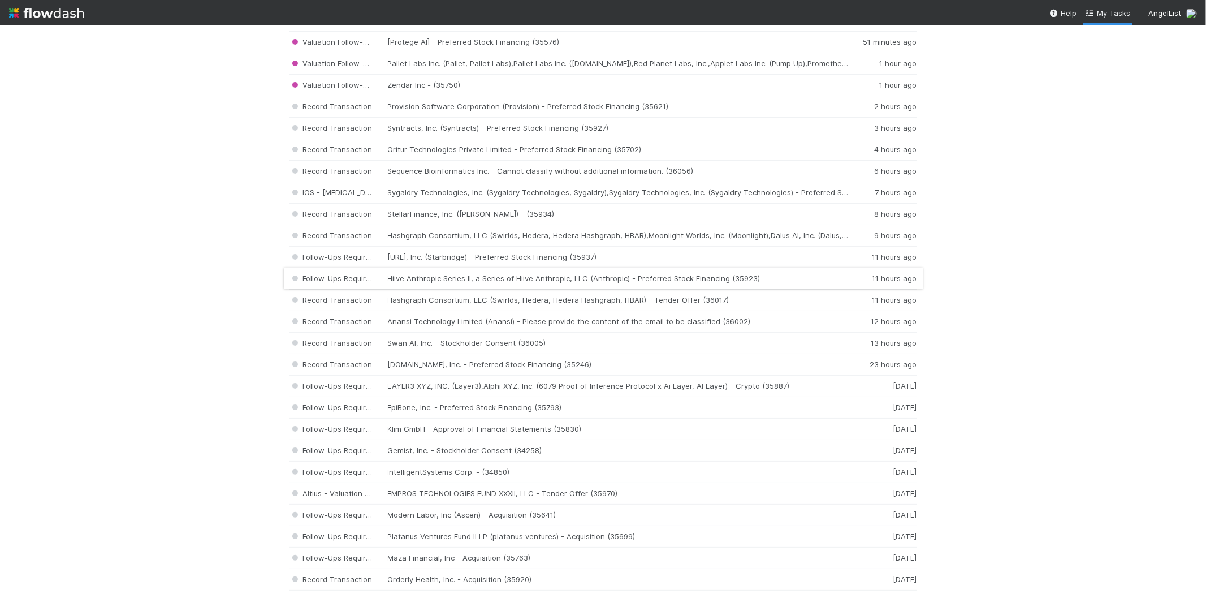
scroll to position [188, 0]
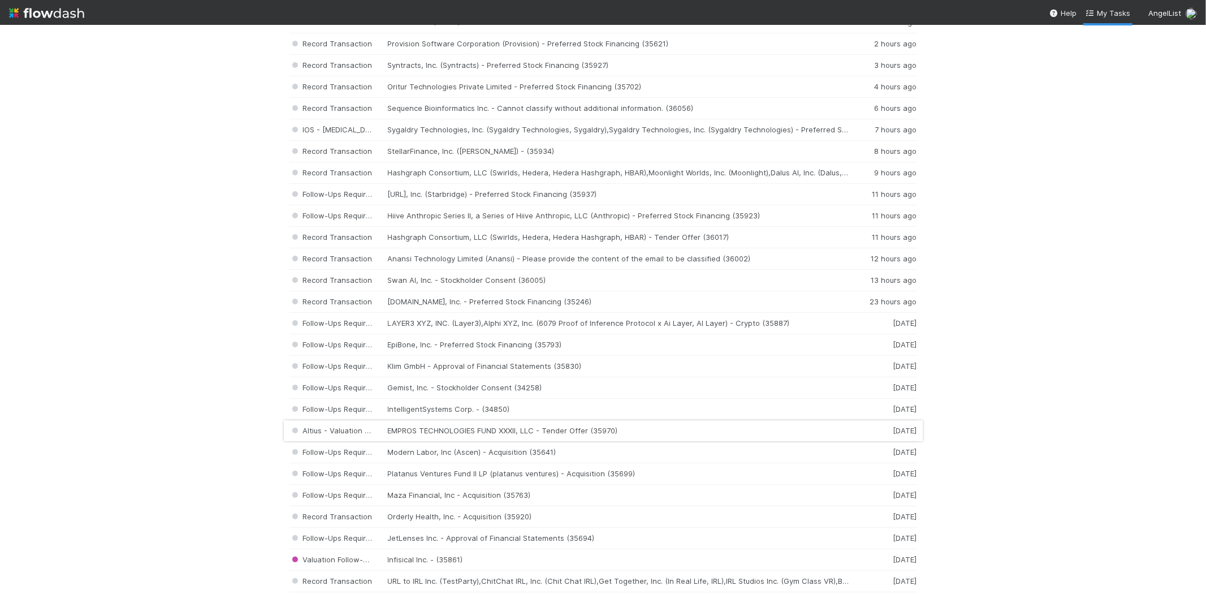
click at [490, 427] on div "Altius - Valuation Update EMPROS TECHNOLOGIES FUND XXXII, LLC - Tender Offer (3…" at bounding box center [603, 430] width 628 height 21
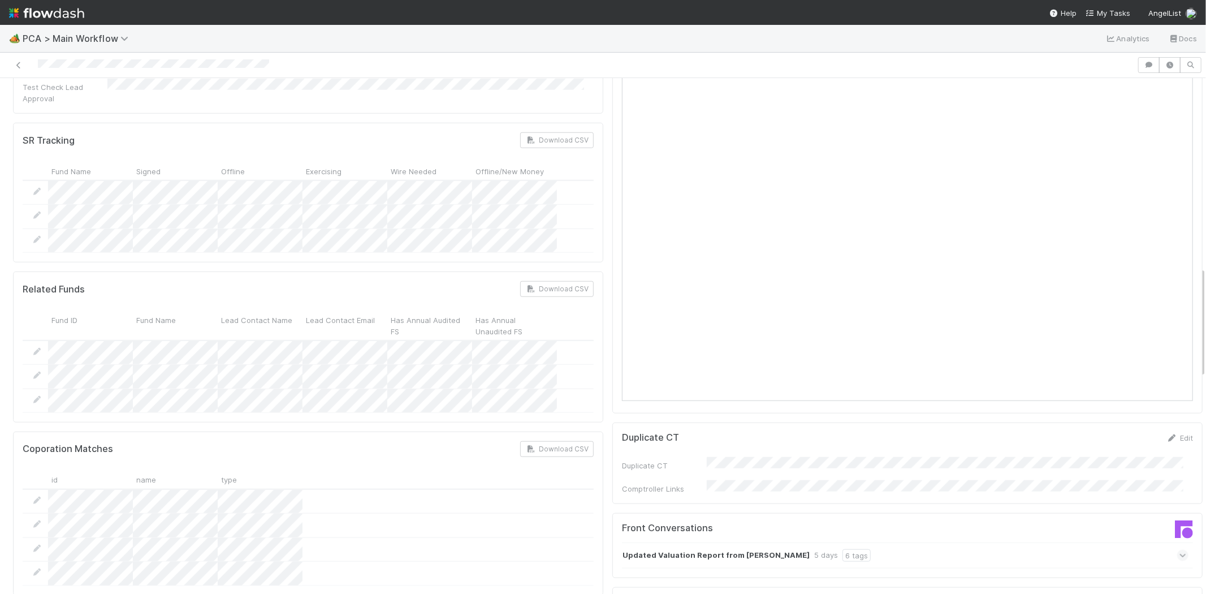
scroll to position [879, 0]
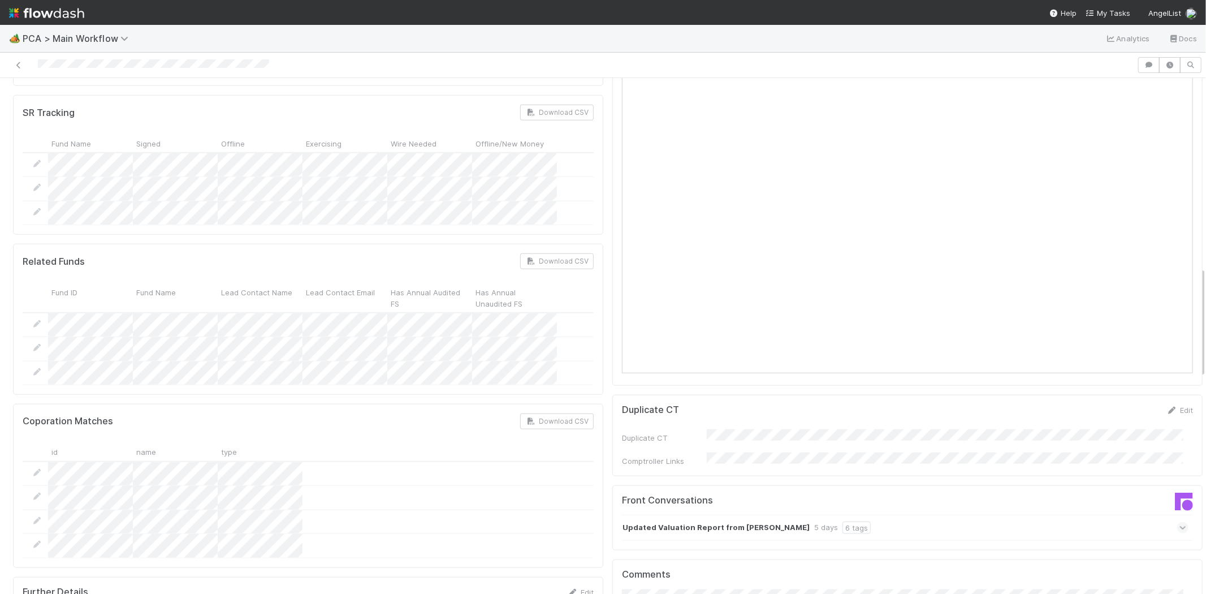
click at [1179, 522] on icon at bounding box center [1182, 527] width 7 height 11
click at [1177, 548] on icon at bounding box center [1182, 551] width 11 height 7
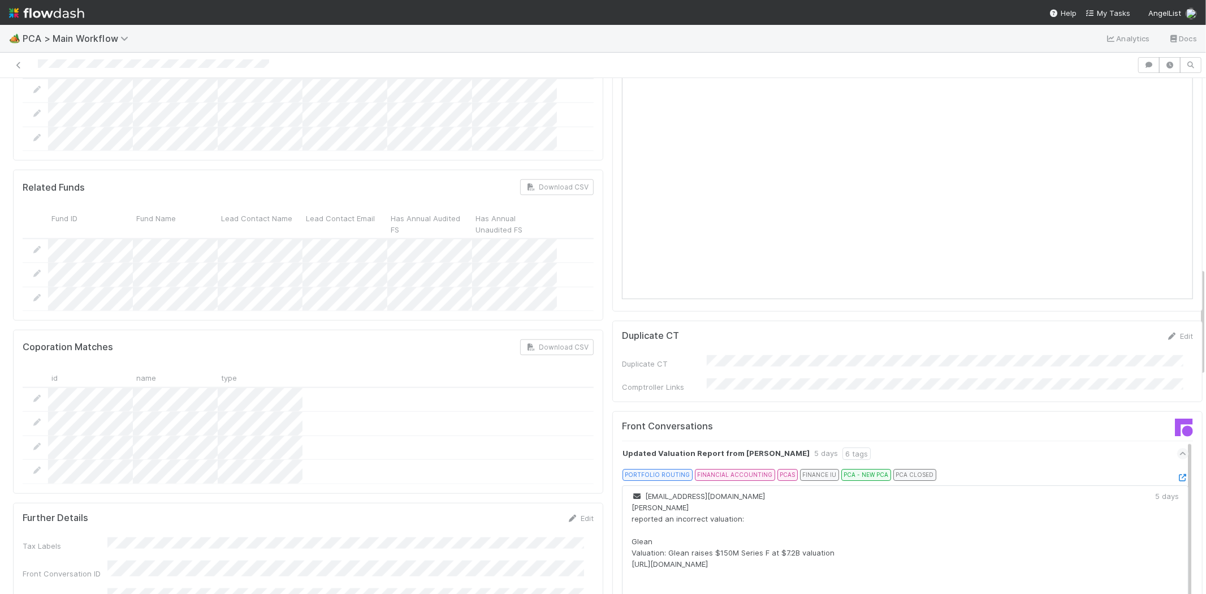
scroll to position [1067, 0]
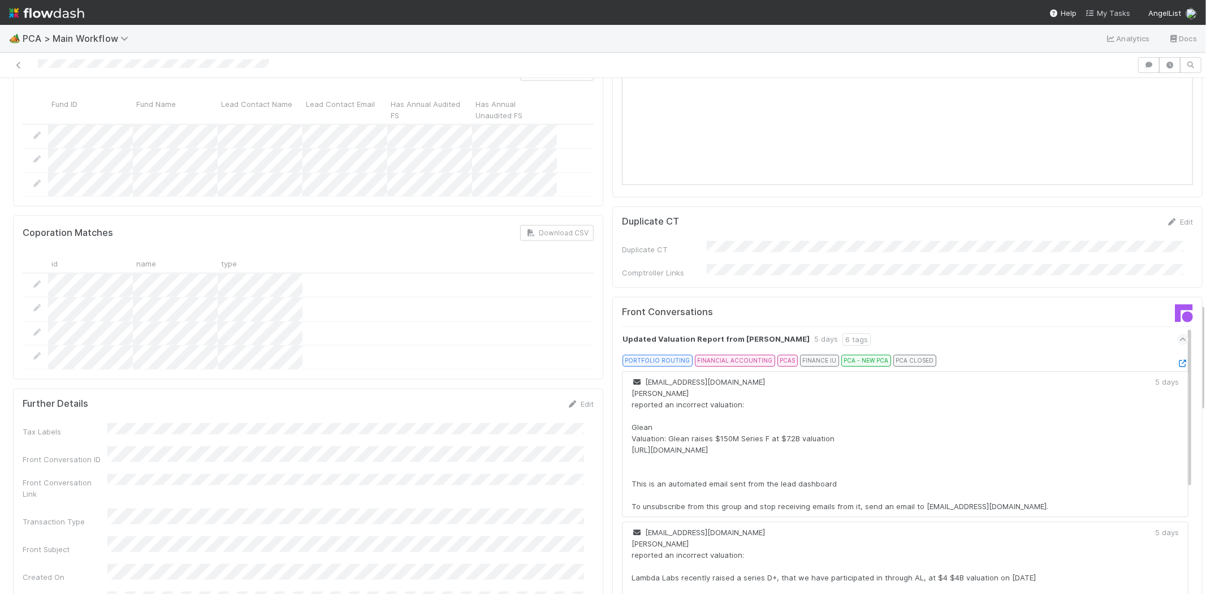
click at [1106, 13] on span "My Tasks" at bounding box center [1108, 12] width 45 height 9
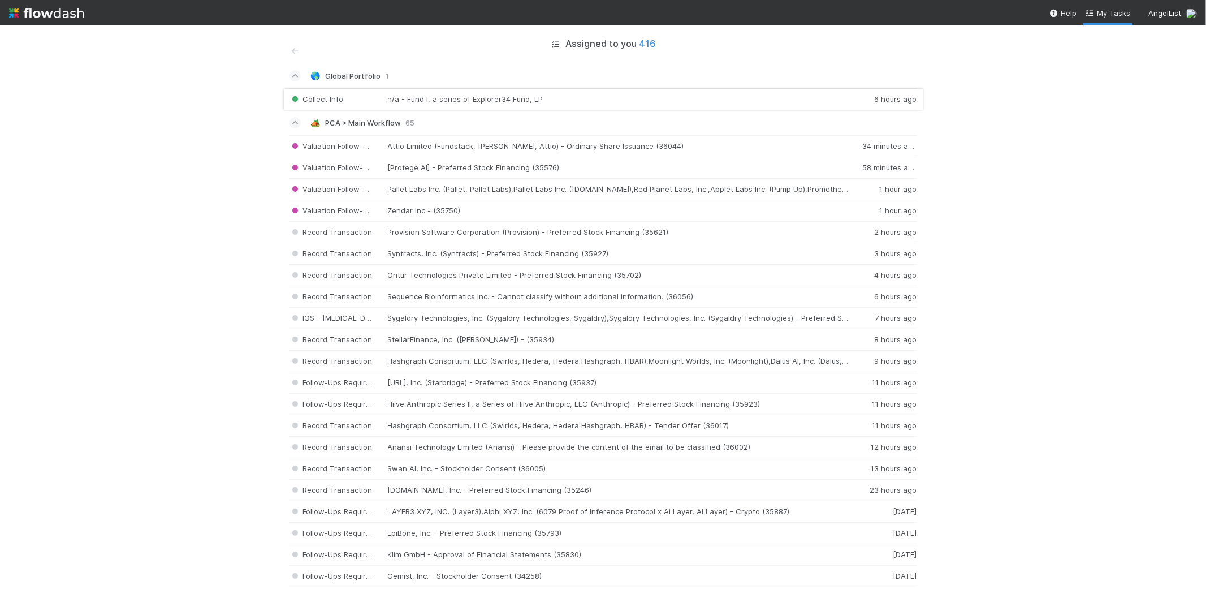
click at [654, 103] on div "Collect Info n/a - Fund I, a series of Explorer34 Fund, LP 6 hours ago" at bounding box center [603, 99] width 628 height 22
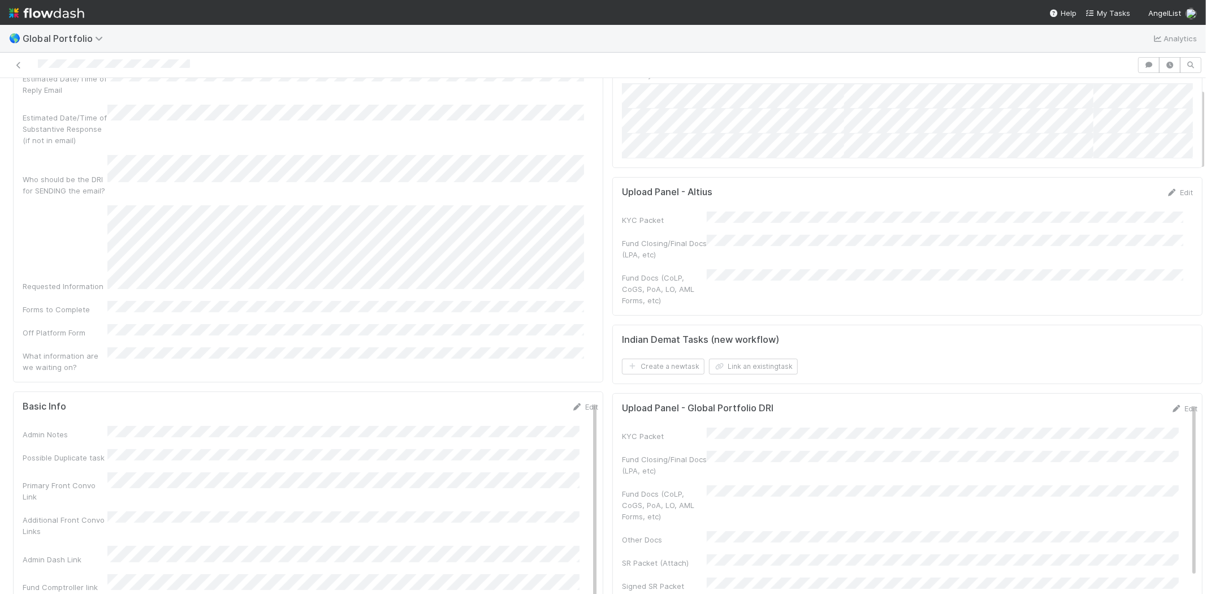
scroll to position [63, 0]
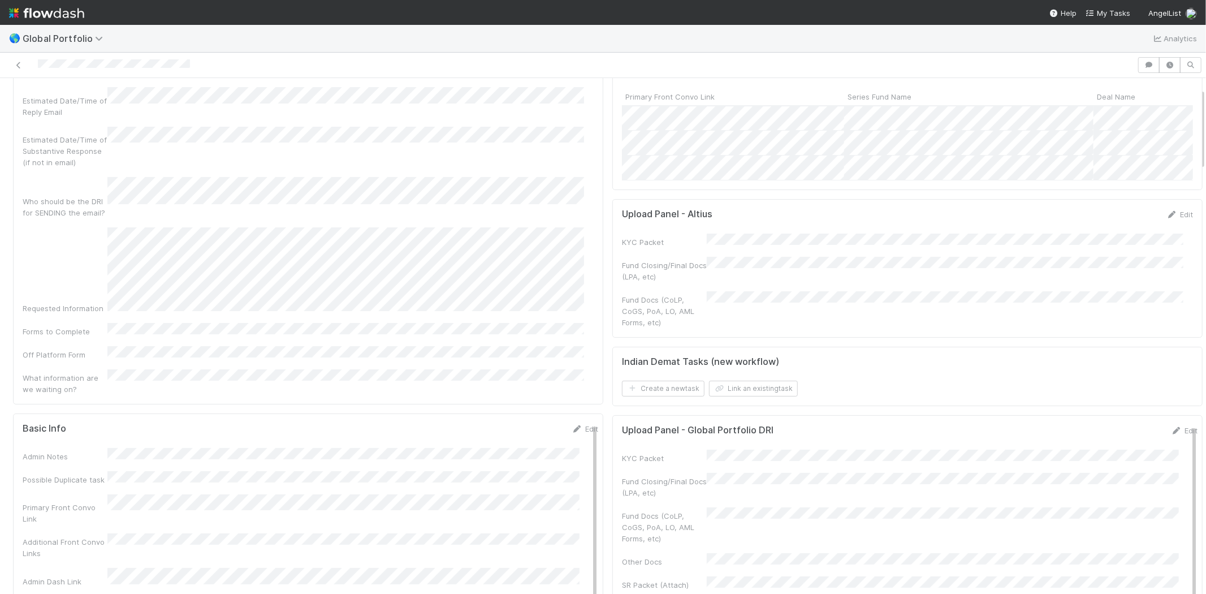
click at [574, 423] on div "Edit" at bounding box center [585, 428] width 27 height 11
click at [573, 424] on link "Edit" at bounding box center [585, 428] width 27 height 9
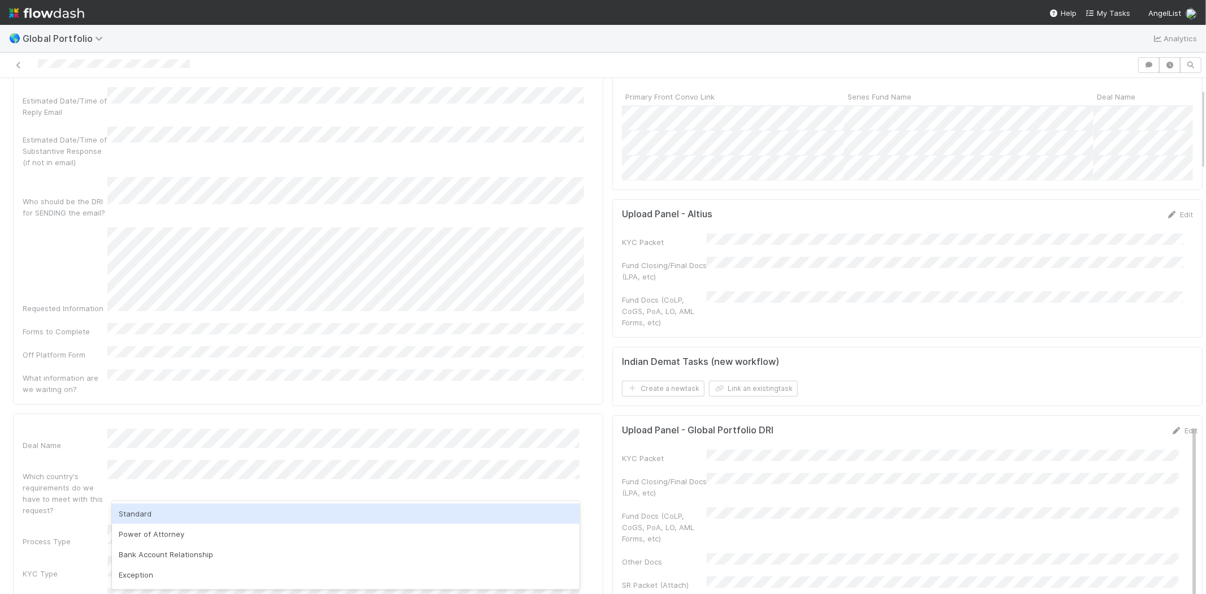
click at [164, 513] on div "Standard" at bounding box center [346, 513] width 468 height 20
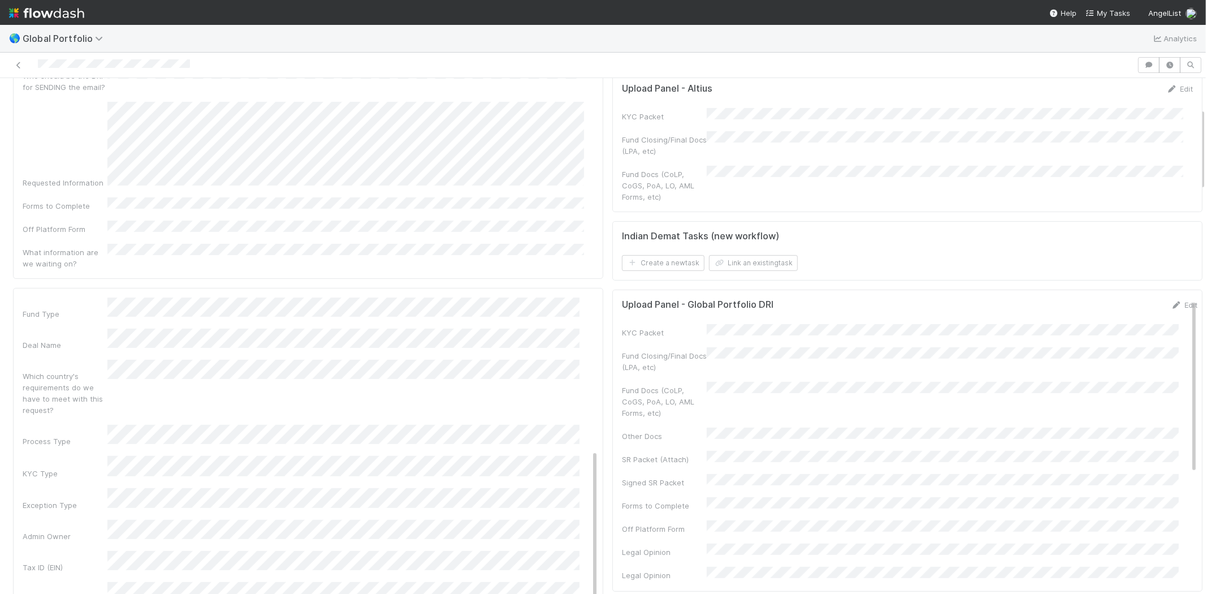
scroll to position [271, 0]
click at [328, 377] on div "Which country's requirements do we have to meet with this request?" at bounding box center [311, 405] width 576 height 56
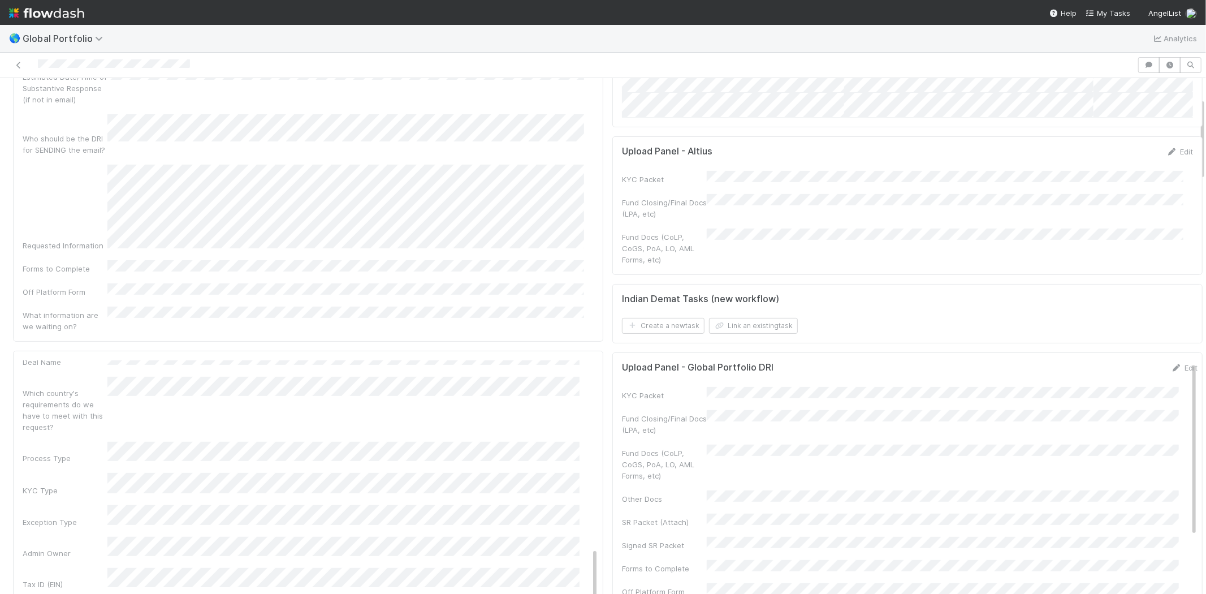
scroll to position [188, 0]
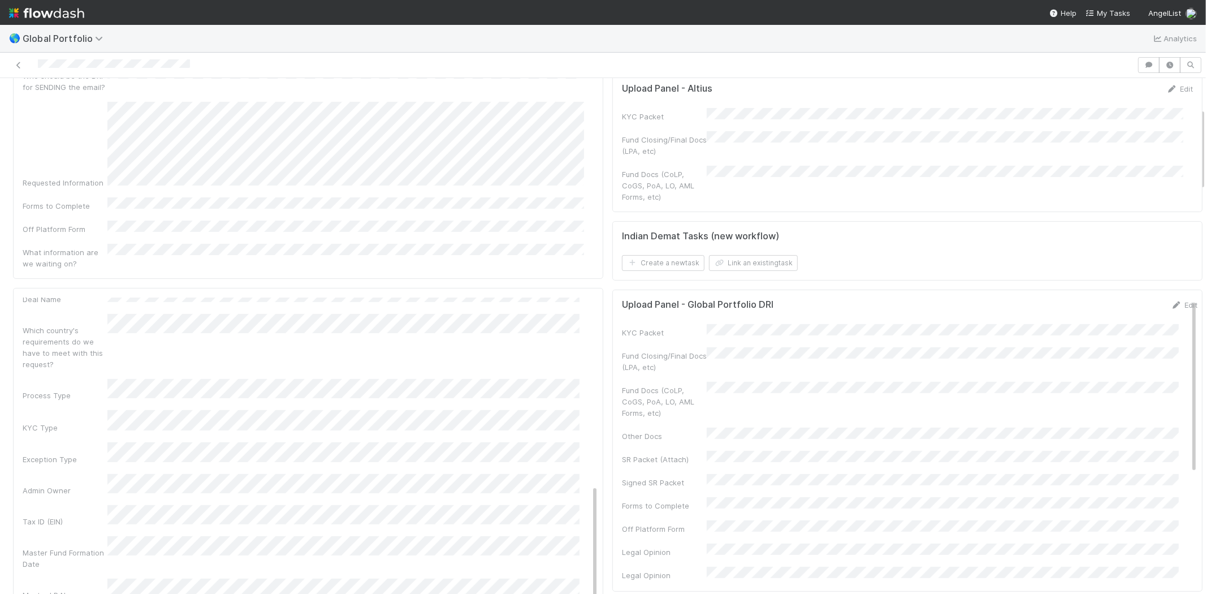
click at [80, 477] on div "Admin Notes Possible Duplicate task Primary Front Convo Link Additional Front C…" at bounding box center [311, 409] width 576 height 826
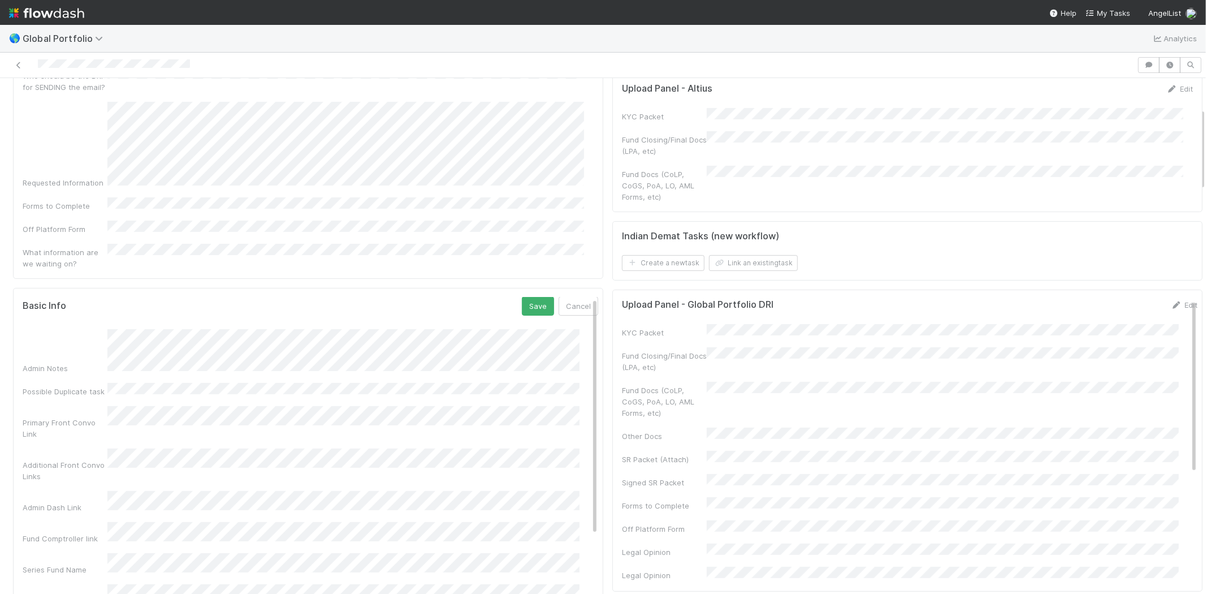
scroll to position [0, 0]
click at [522, 297] on button "Save" at bounding box center [538, 306] width 32 height 19
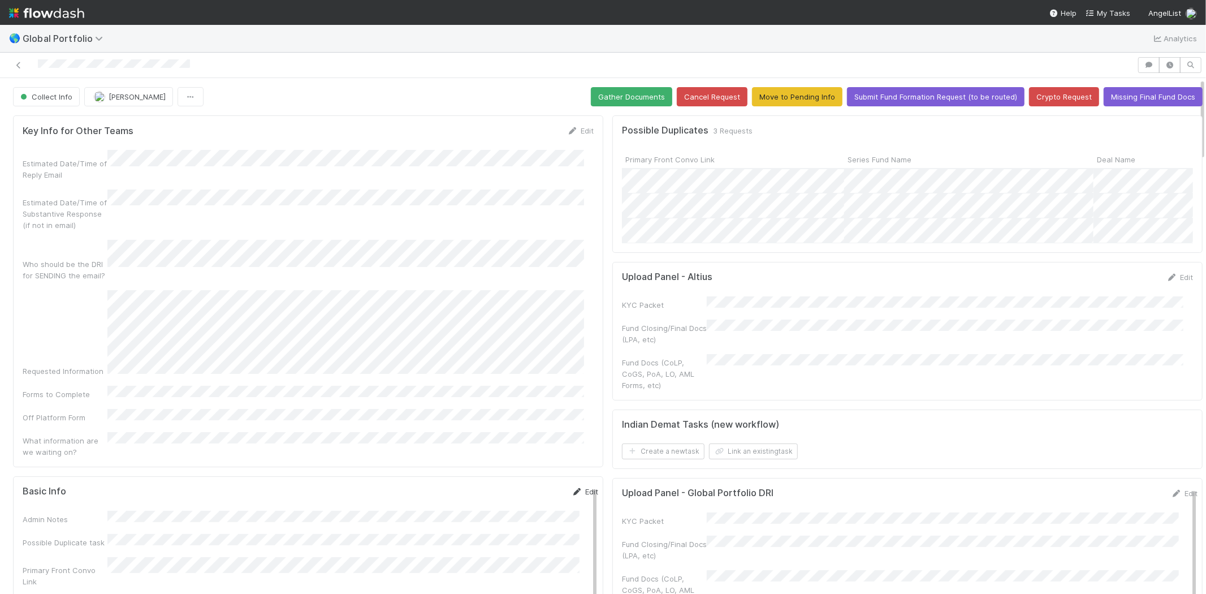
click at [576, 487] on link "Edit" at bounding box center [585, 491] width 27 height 9
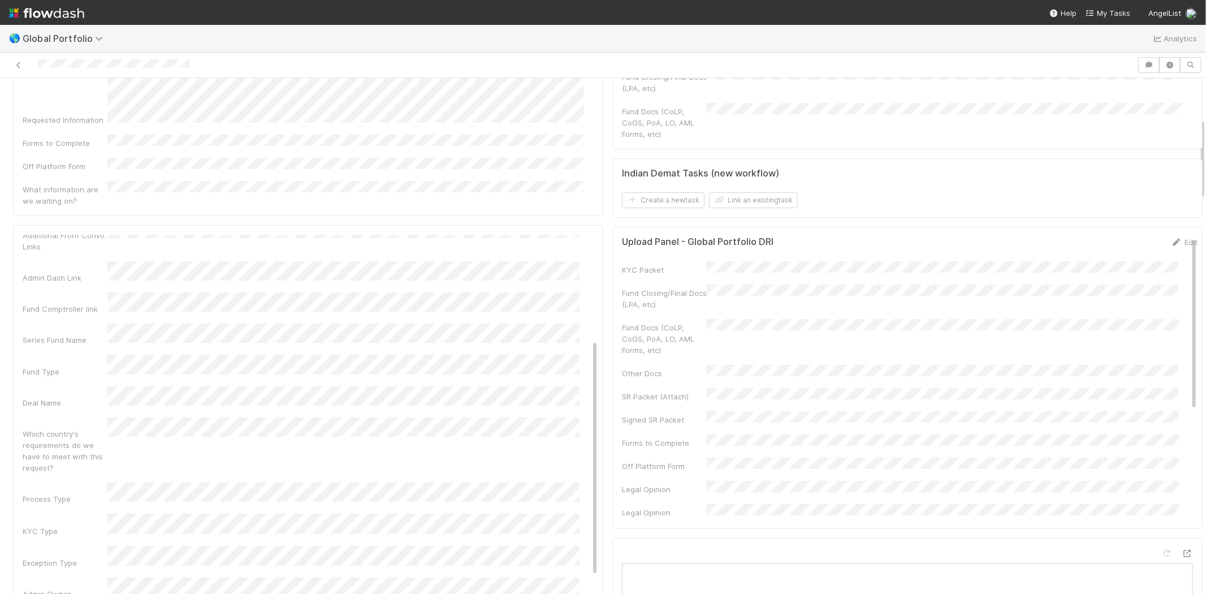
scroll to position [188, 0]
click at [126, 397] on div "Which country's requirements do we have to meet with this request?" at bounding box center [311, 425] width 576 height 56
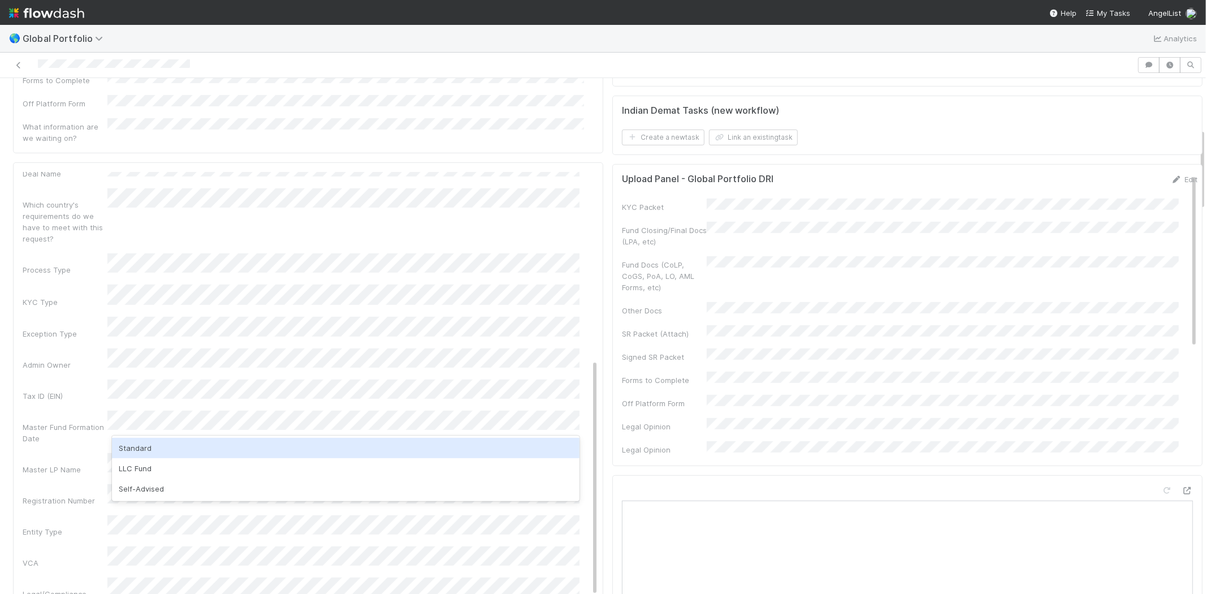
click at [269, 447] on div "Standard" at bounding box center [346, 448] width 468 height 20
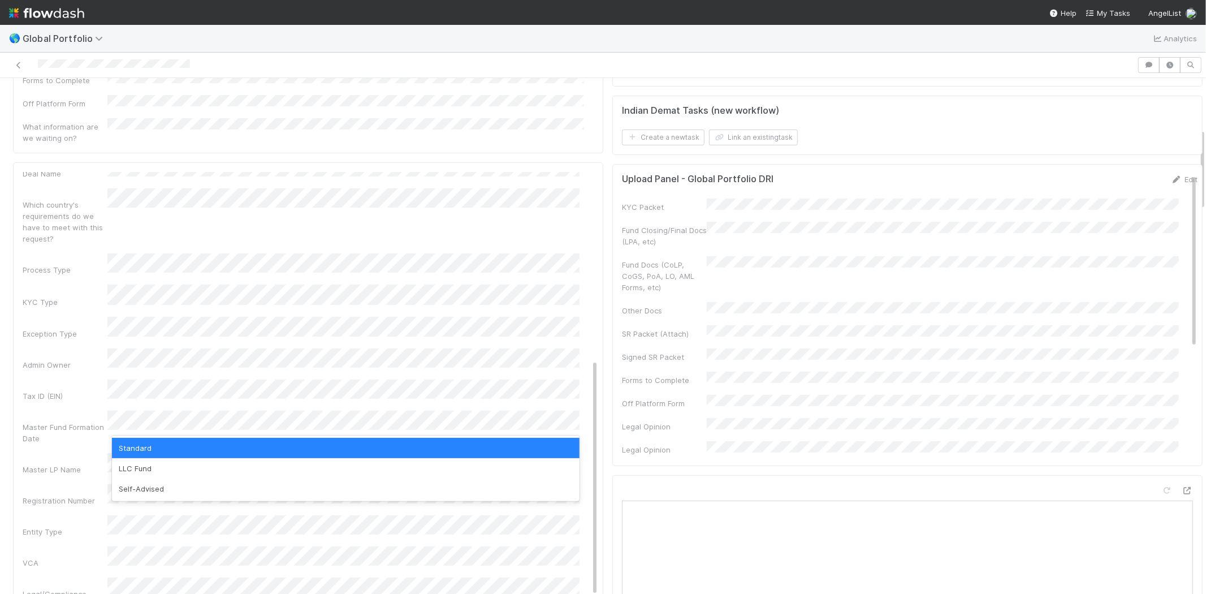
click at [145, 447] on div "Standard" at bounding box center [346, 448] width 468 height 20
click at [299, 446] on div "Standard" at bounding box center [346, 448] width 468 height 20
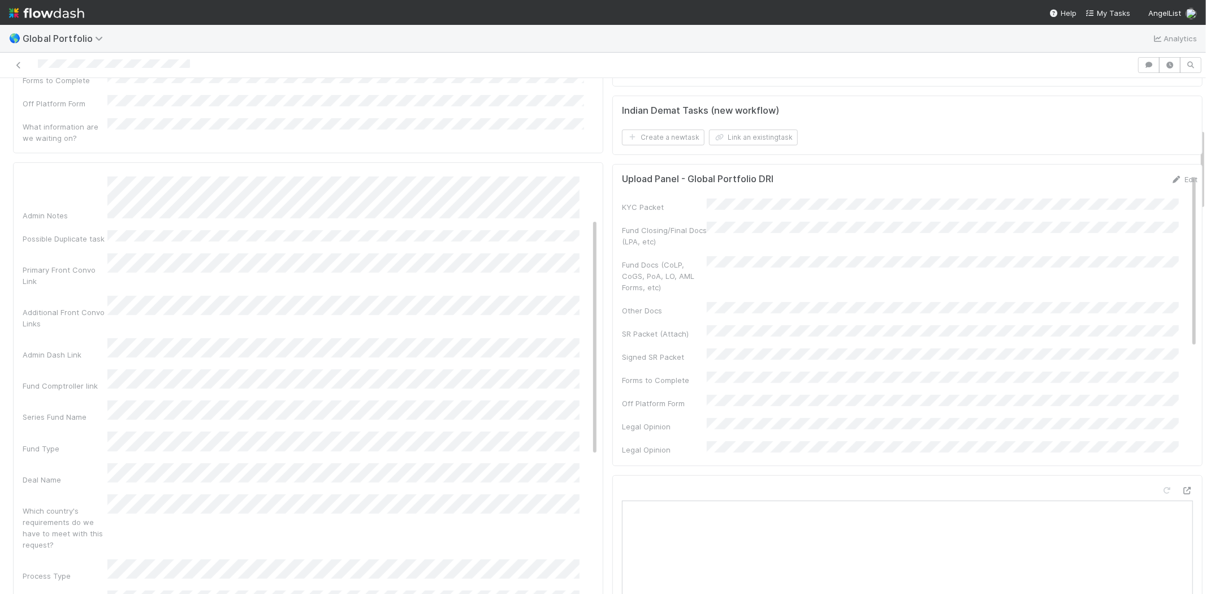
scroll to position [0, 0]
click at [522, 172] on button "Save" at bounding box center [538, 181] width 32 height 19
click at [572, 173] on link "Edit" at bounding box center [585, 177] width 27 height 9
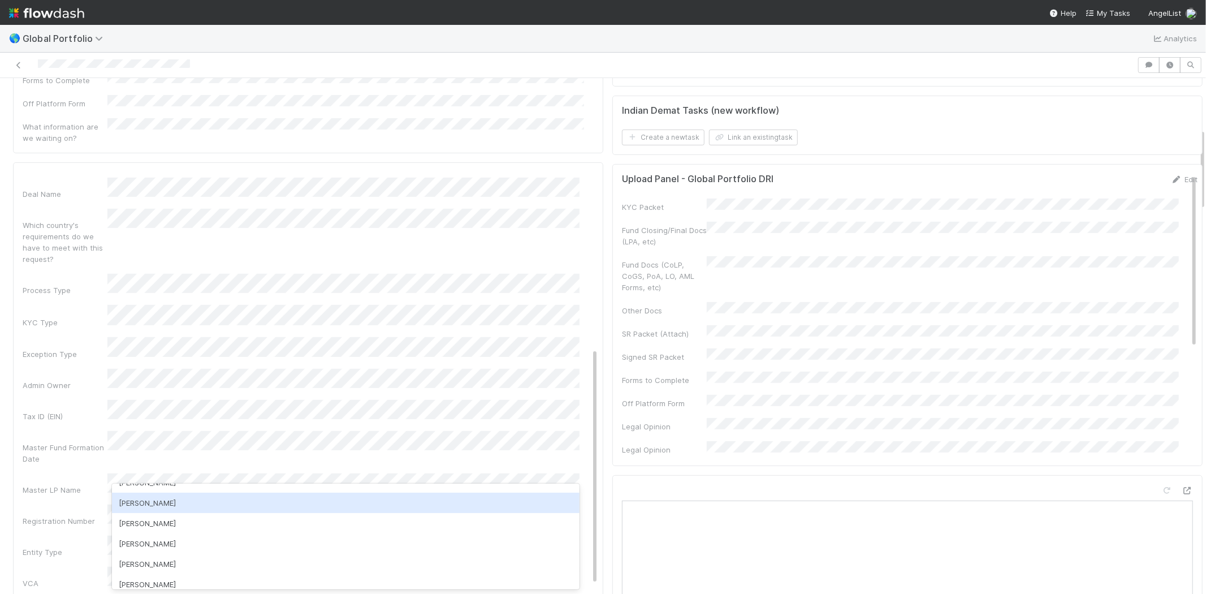
scroll to position [565, 0]
click at [209, 505] on div "Manav Mehta" at bounding box center [346, 500] width 468 height 20
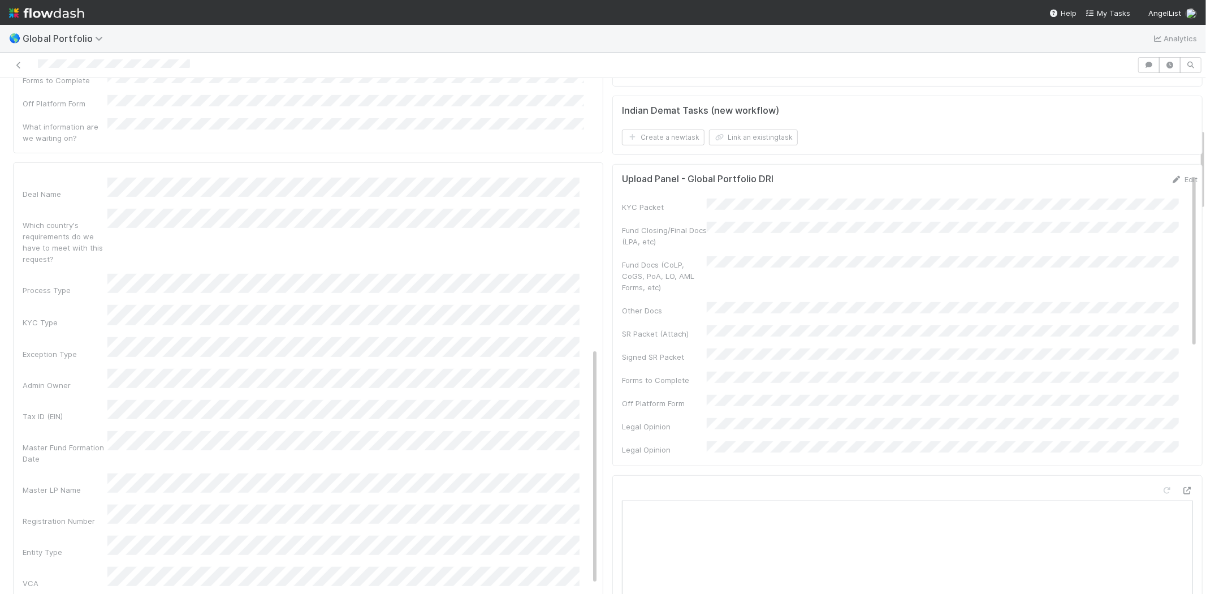
click at [84, 458] on div "Admin Notes Possible Duplicate task Primary Front Convo Link Additional Front C…" at bounding box center [311, 304] width 576 height 826
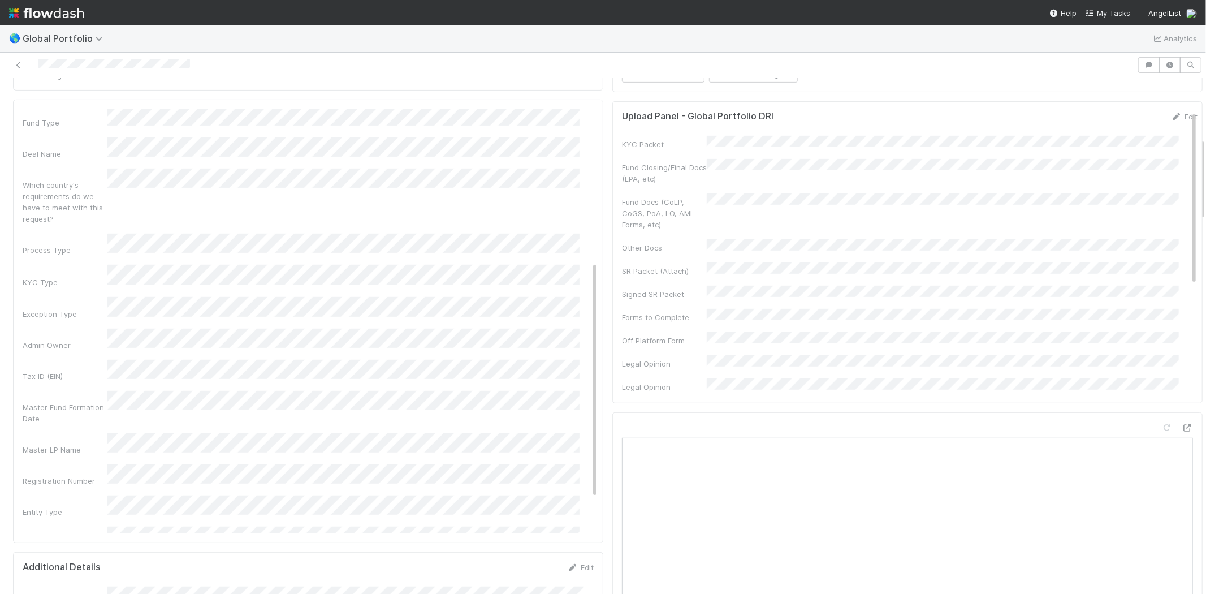
scroll to position [271, 0]
click at [88, 464] on div "Master LP Name" at bounding box center [65, 469] width 85 height 11
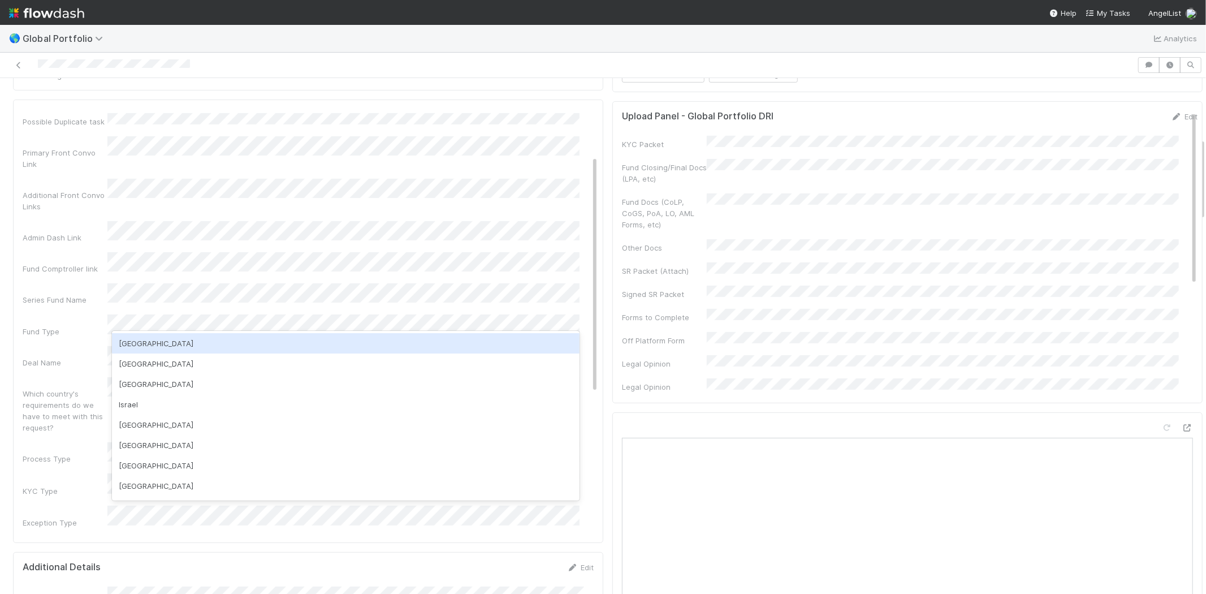
click at [181, 343] on div "USA" at bounding box center [346, 343] width 468 height 20
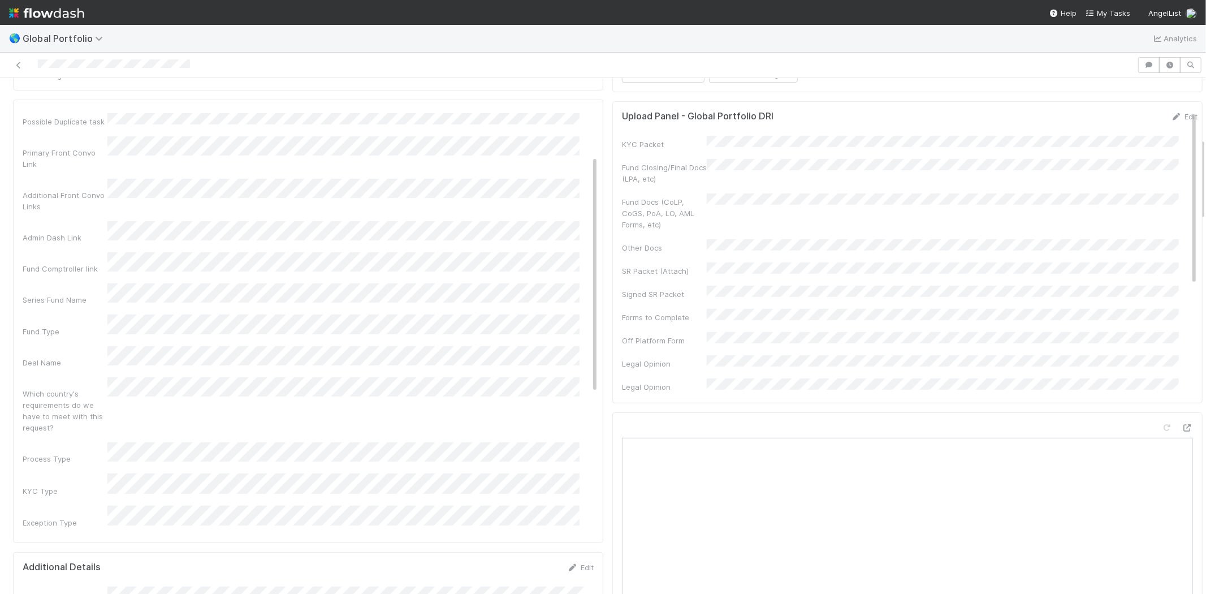
click at [69, 299] on div "Admin Notes Possible Duplicate task Primary Front Convo Link Additional Front C…" at bounding box center [311, 472] width 576 height 826
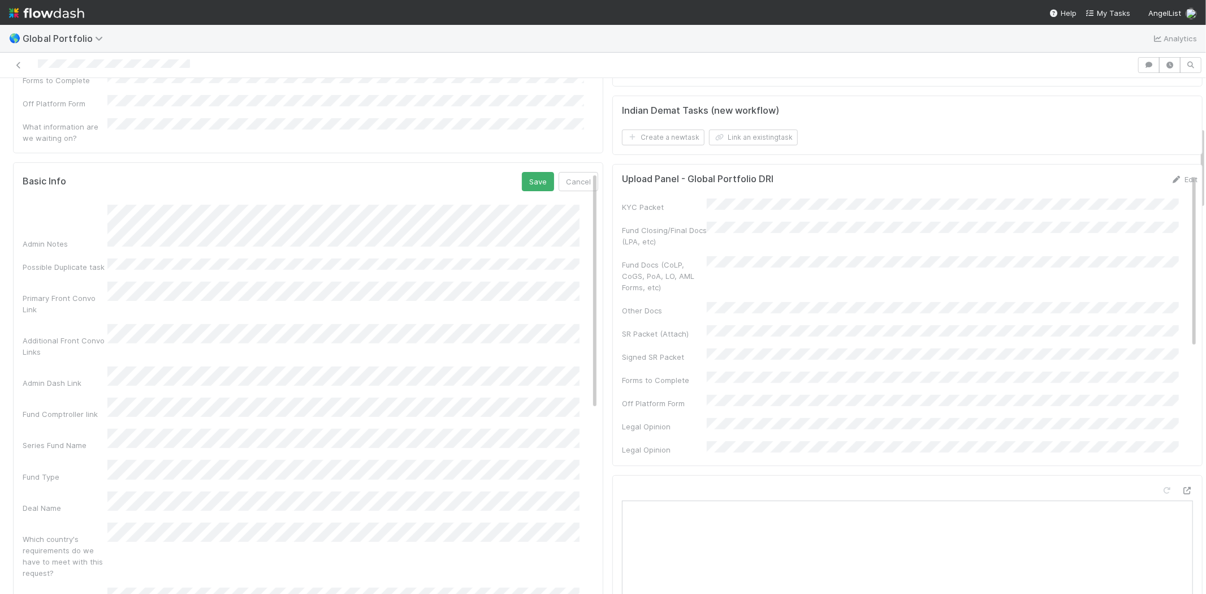
scroll to position [251, 0]
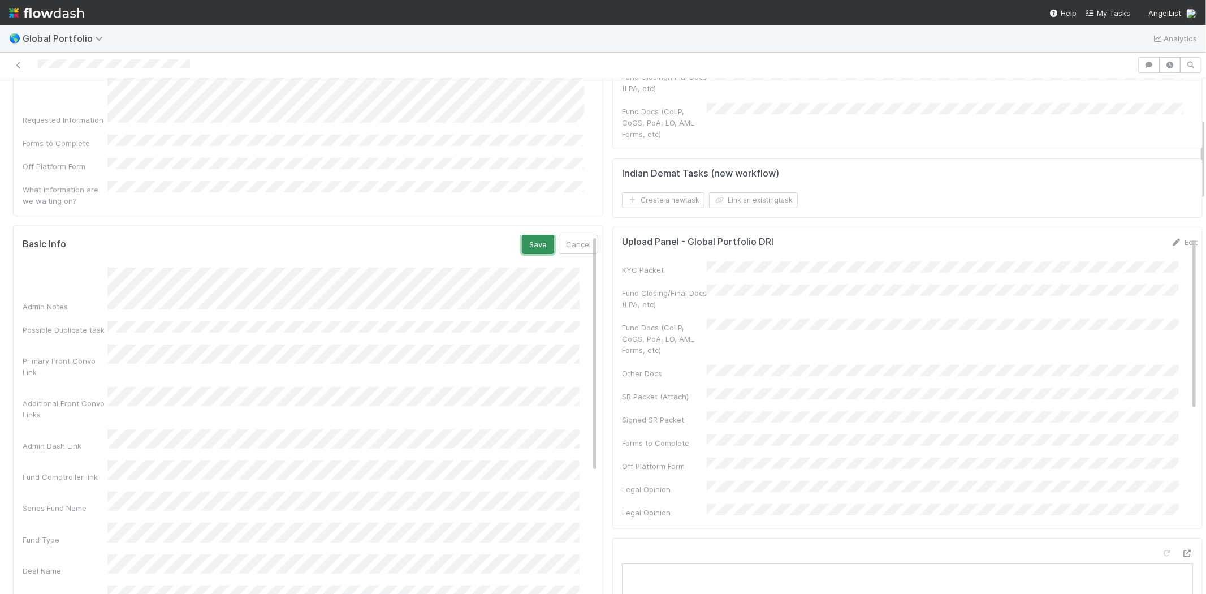
click at [522, 235] on button "Save" at bounding box center [538, 244] width 32 height 19
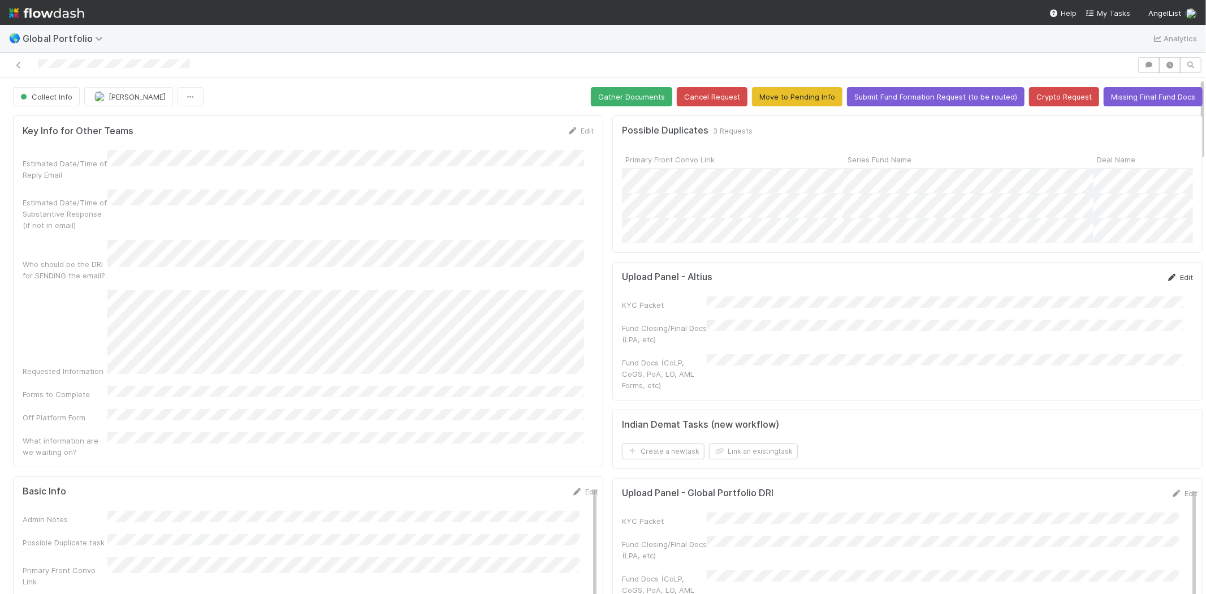
click at [1166, 282] on link "Edit" at bounding box center [1179, 277] width 27 height 9
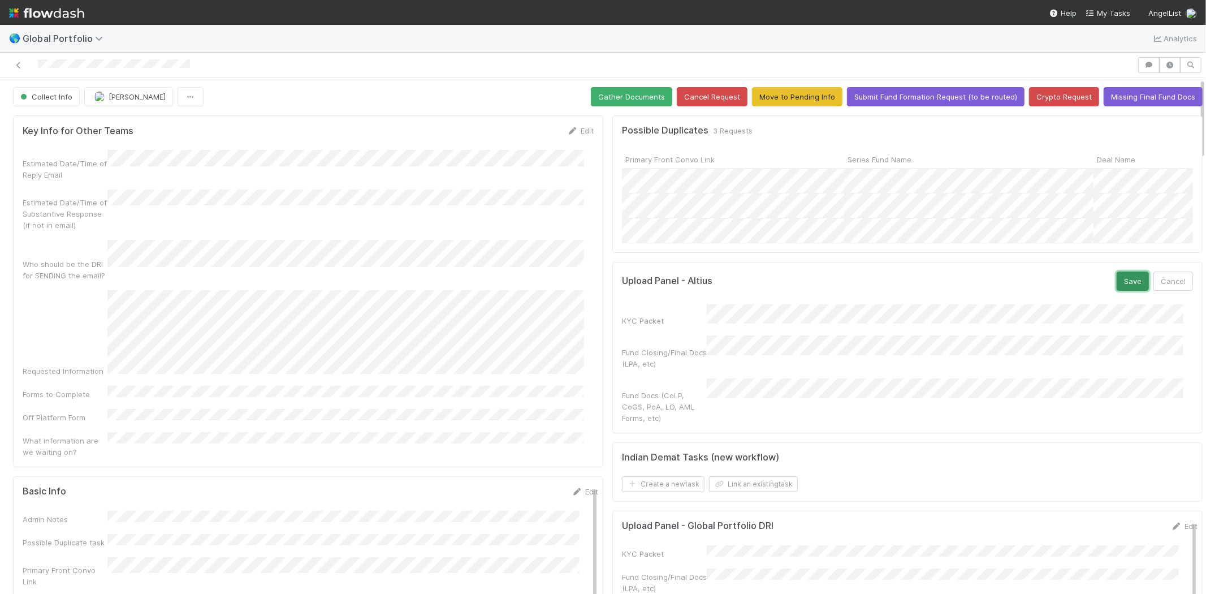
click at [1117, 290] on button "Save" at bounding box center [1133, 280] width 32 height 19
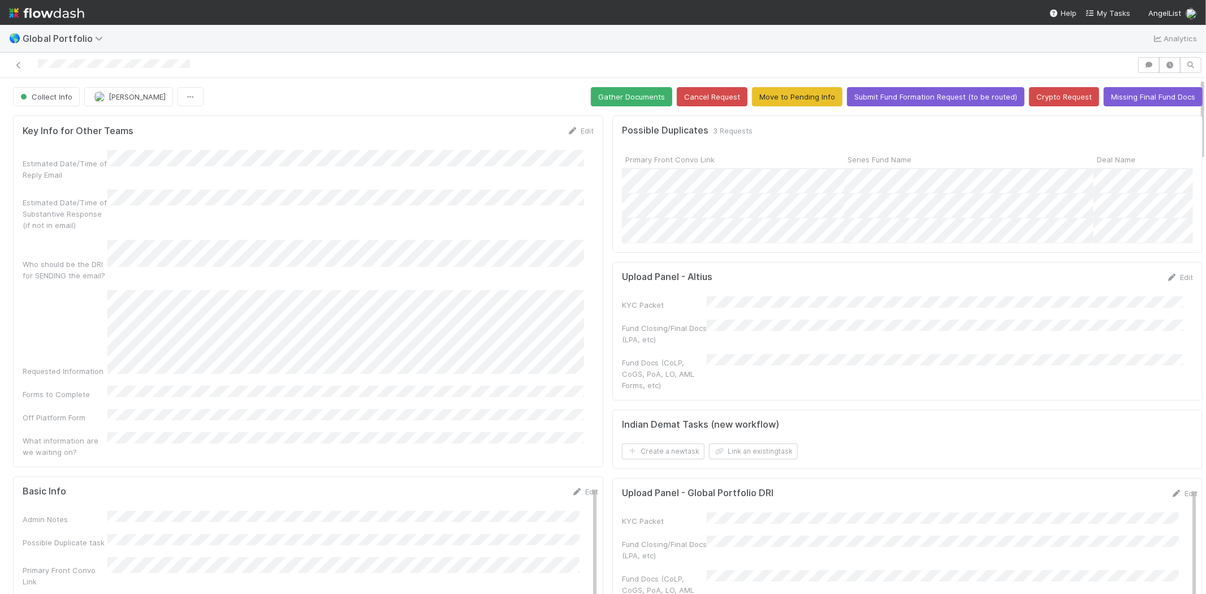
click at [194, 60] on div at bounding box center [569, 65] width 1128 height 16
click at [622, 94] on button "Gather Documents" at bounding box center [631, 96] width 81 height 19
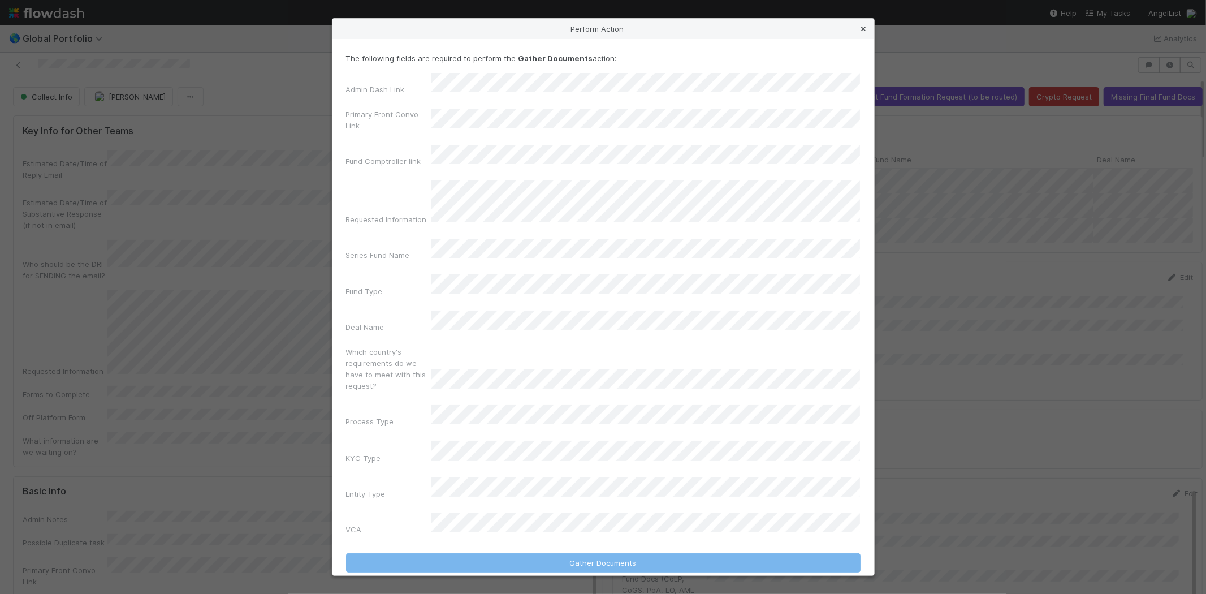
click at [862, 33] on icon at bounding box center [863, 28] width 11 height 7
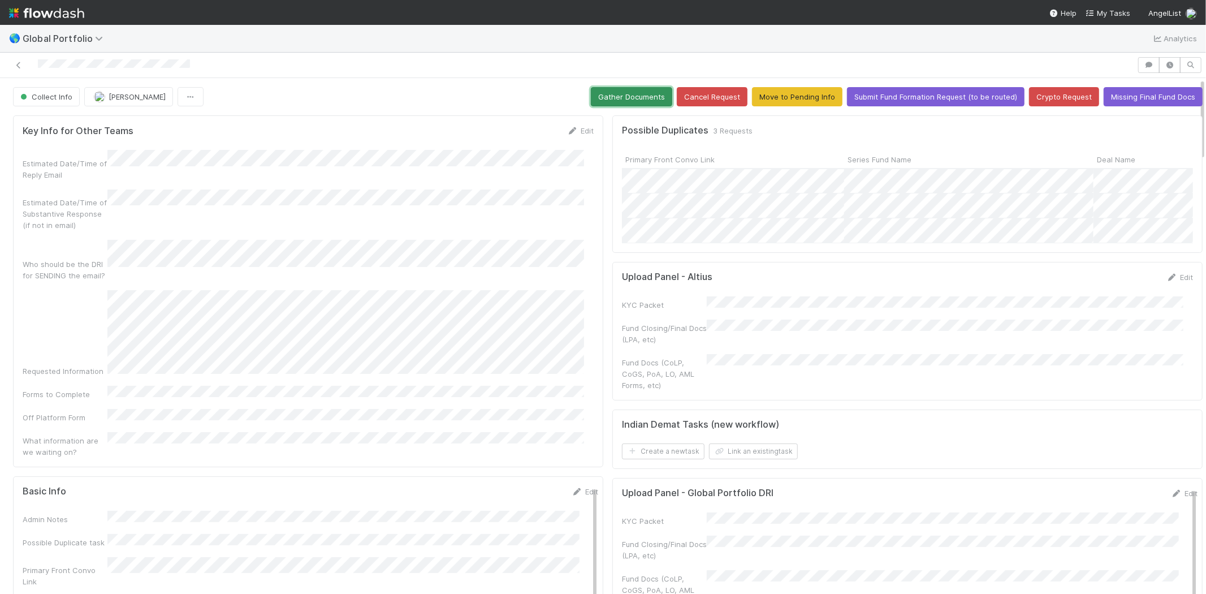
click at [601, 94] on button "Gather Documents" at bounding box center [631, 96] width 81 height 19
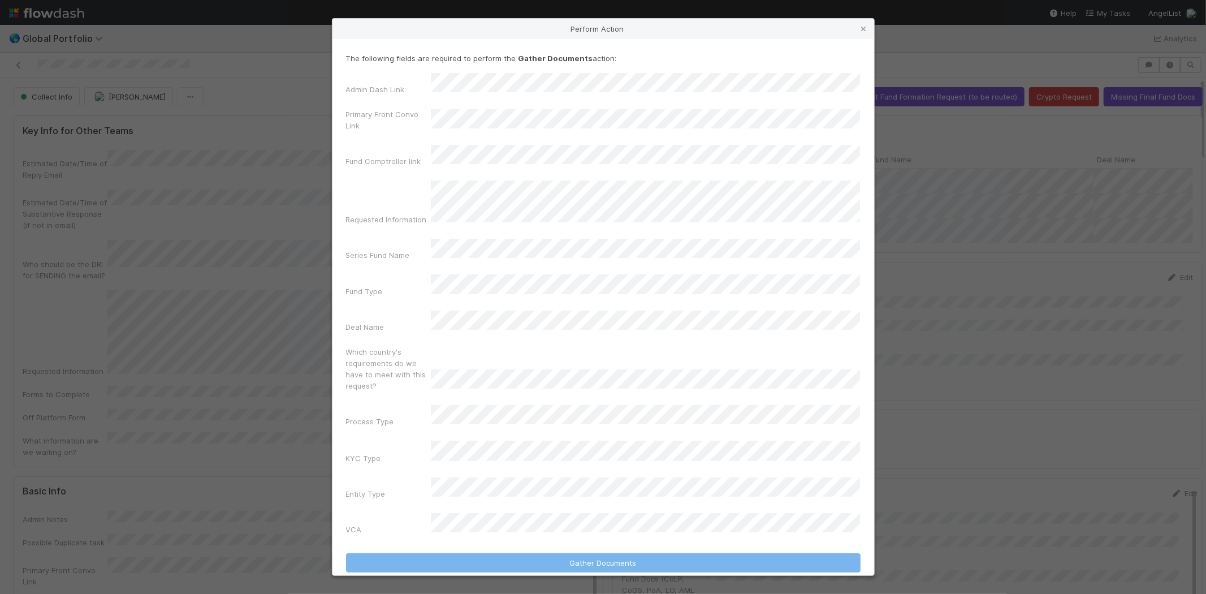
click at [738, 160] on div "Admin Dash Link Primary Front Convo Link Fund Comptroller link Requested Inform…" at bounding box center [603, 306] width 514 height 466
click at [862, 33] on icon at bounding box center [863, 28] width 11 height 7
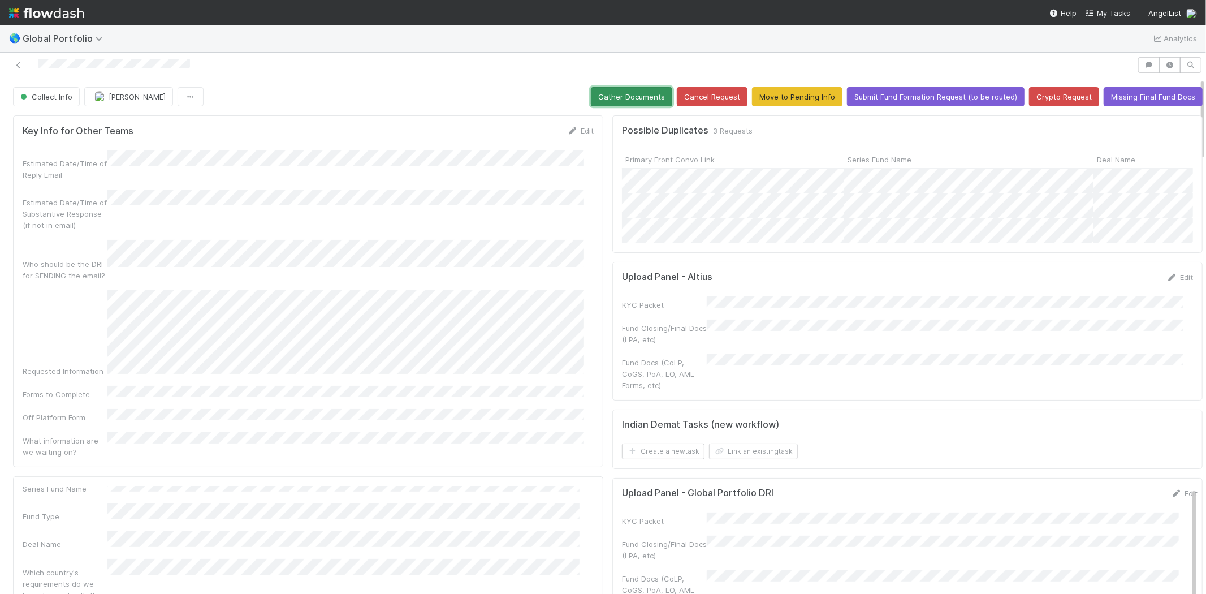
click at [595, 99] on button "Gather Documents" at bounding box center [631, 96] width 81 height 19
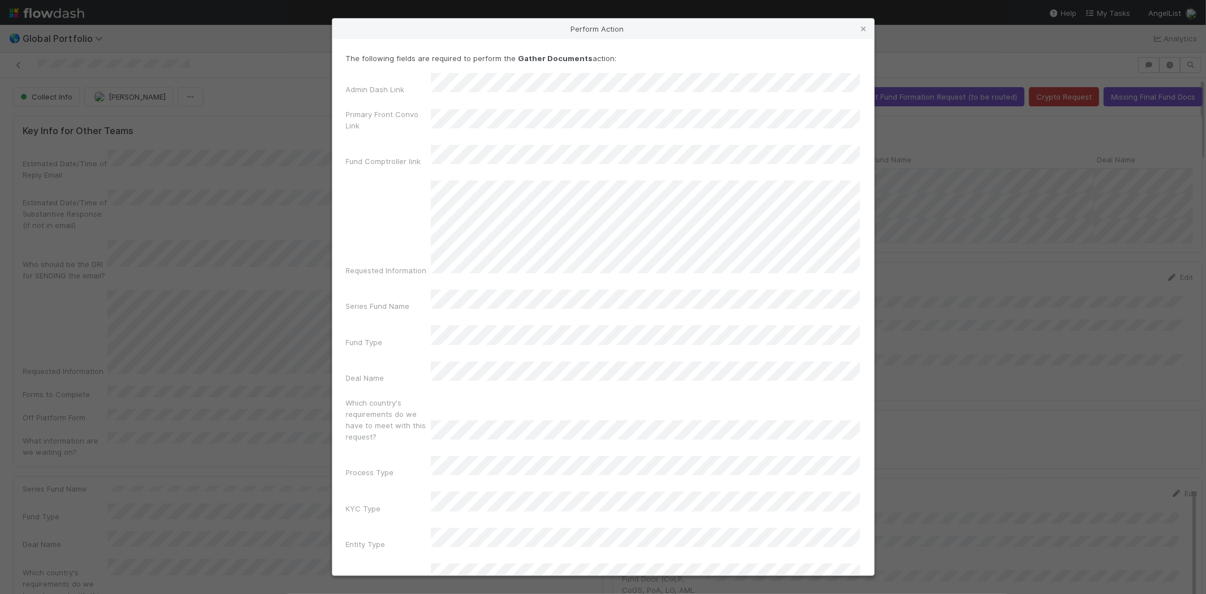
click at [844, 286] on div "Admin Dash Link Primary Front Convo Link Fund Comptroller link Requested Inform…" at bounding box center [603, 331] width 514 height 517
click at [861, 29] on icon at bounding box center [863, 28] width 11 height 7
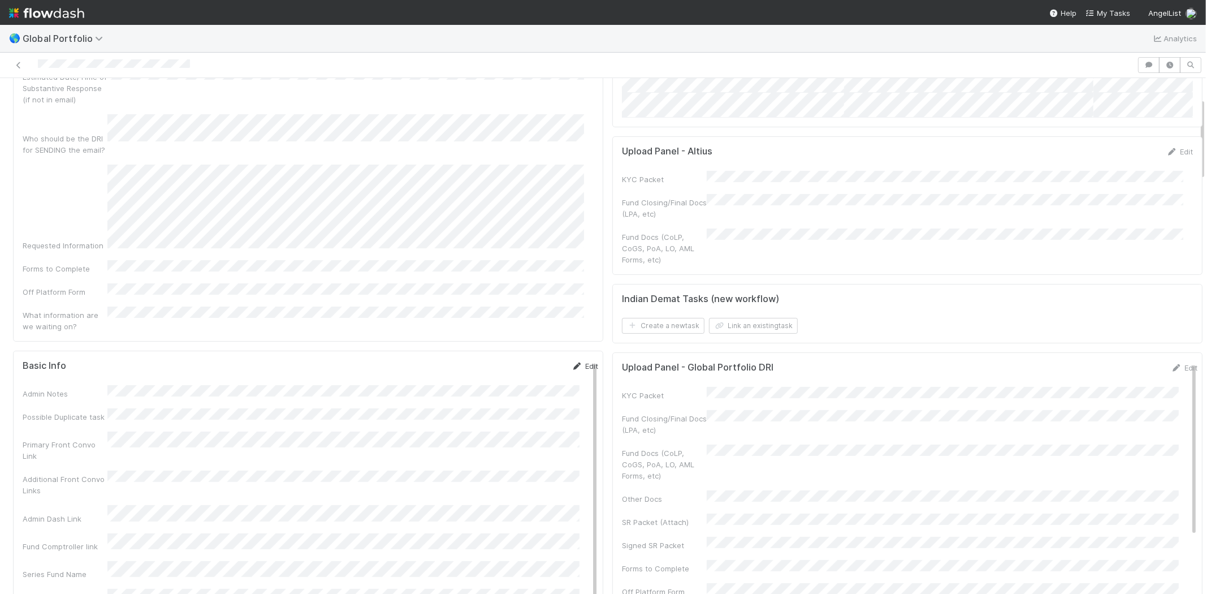
click at [572, 361] on link "Edit" at bounding box center [585, 365] width 27 height 9
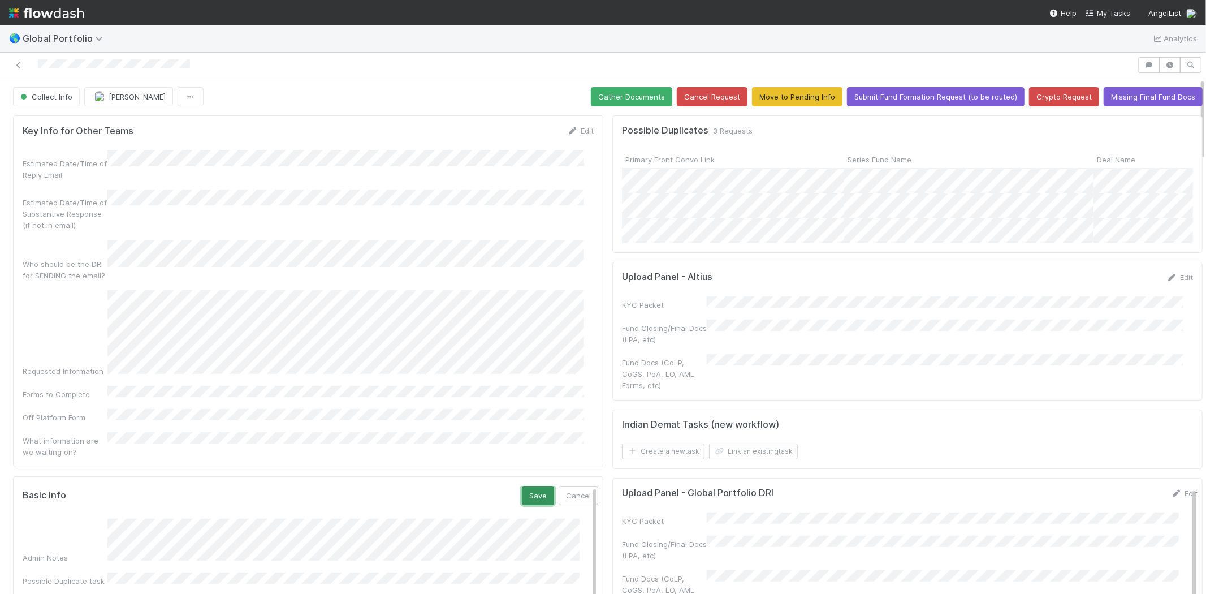
click at [522, 486] on button "Save" at bounding box center [538, 495] width 32 height 19
click at [611, 100] on button "Gather Documents" at bounding box center [631, 96] width 81 height 19
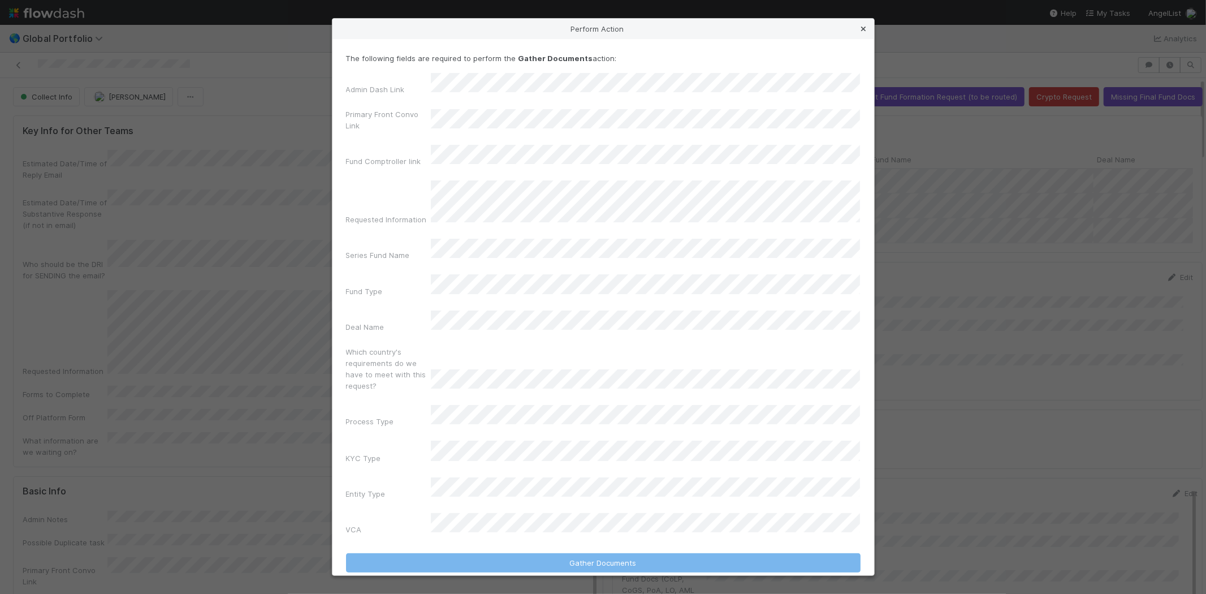
click at [865, 33] on icon at bounding box center [863, 28] width 11 height 7
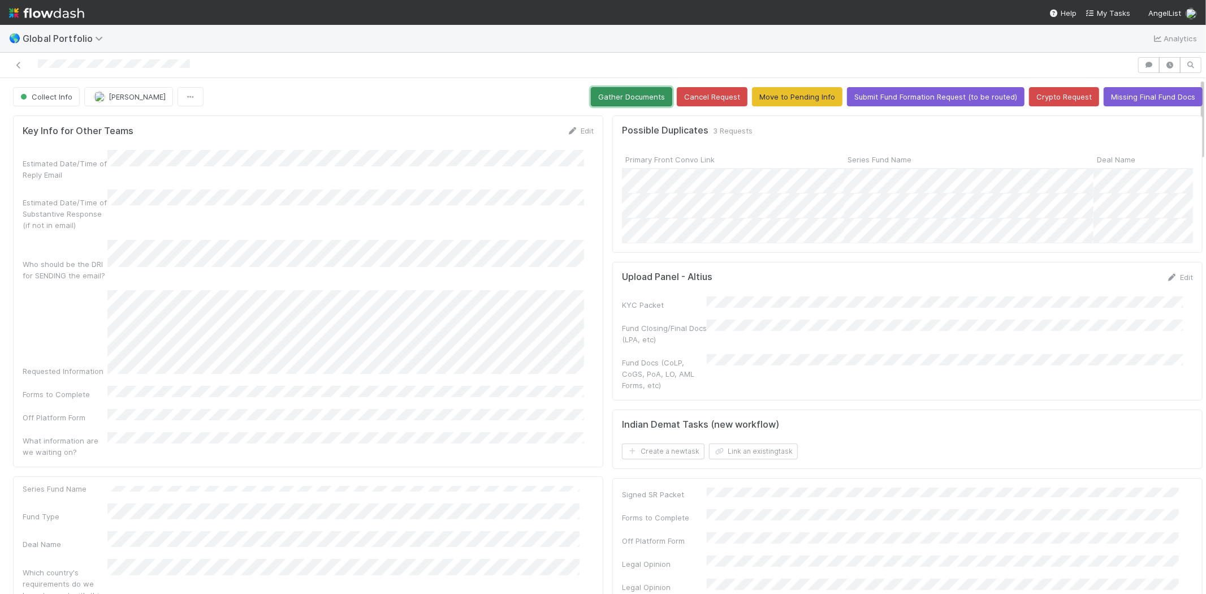
click at [594, 95] on button "Gather Documents" at bounding box center [631, 96] width 81 height 19
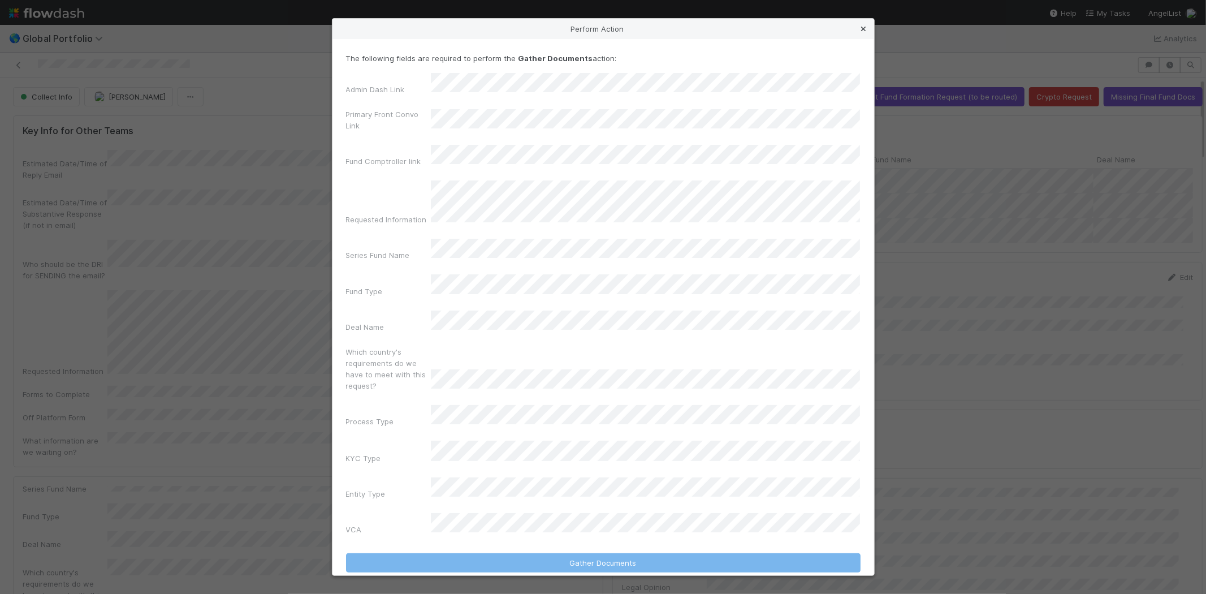
click at [863, 33] on icon at bounding box center [863, 28] width 11 height 7
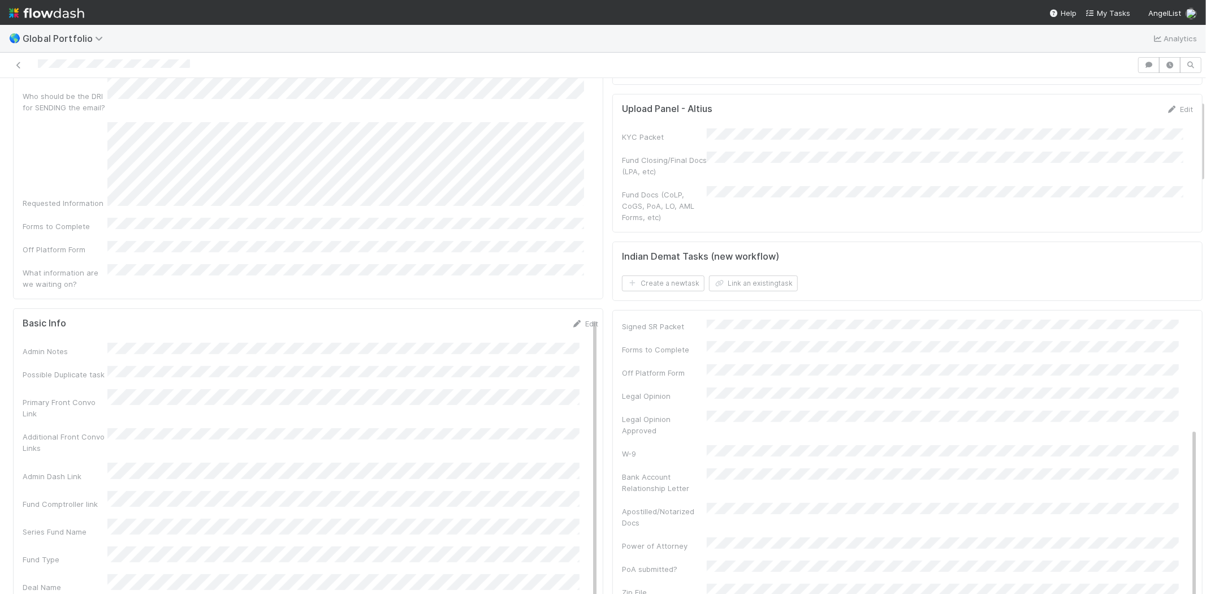
scroll to position [63, 0]
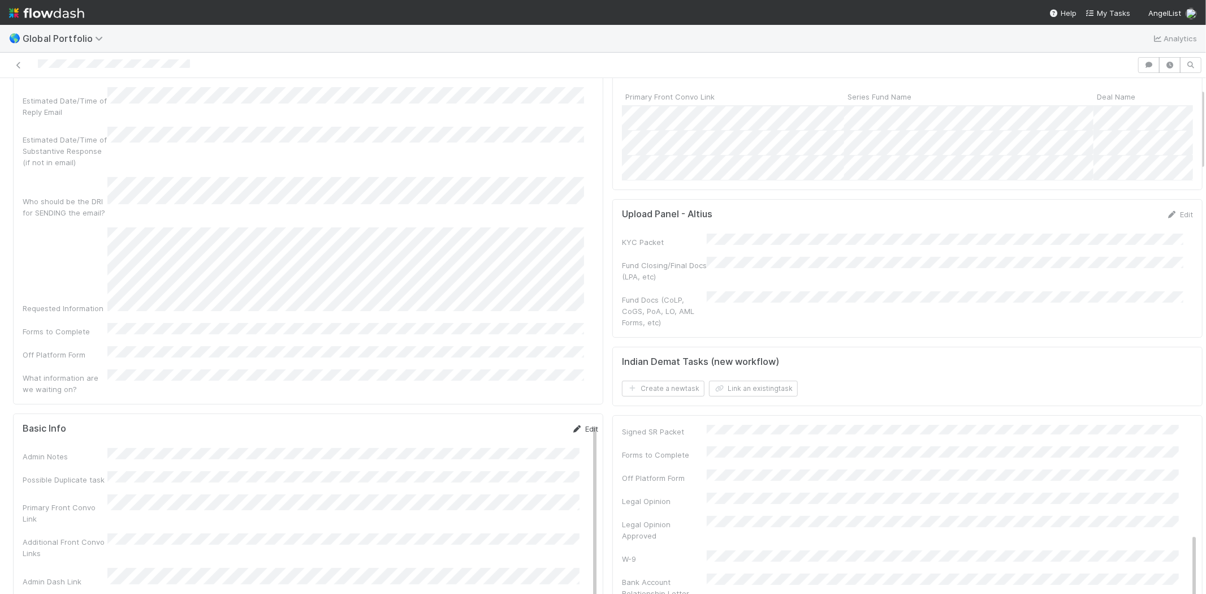
click at [572, 424] on link "Edit" at bounding box center [585, 428] width 27 height 9
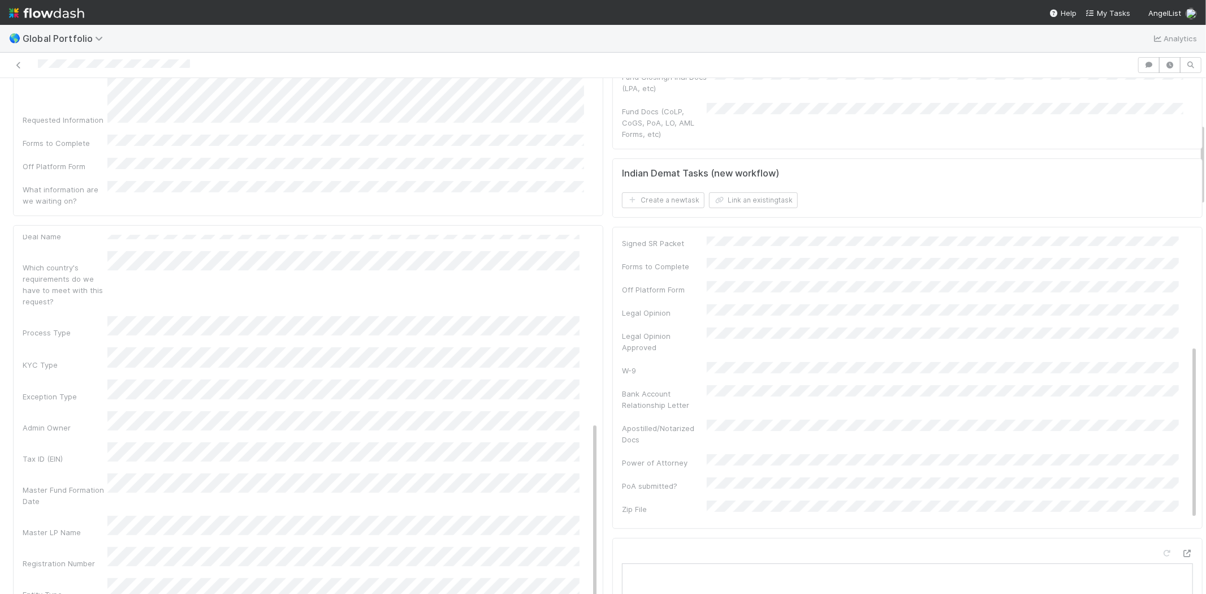
scroll to position [314, 0]
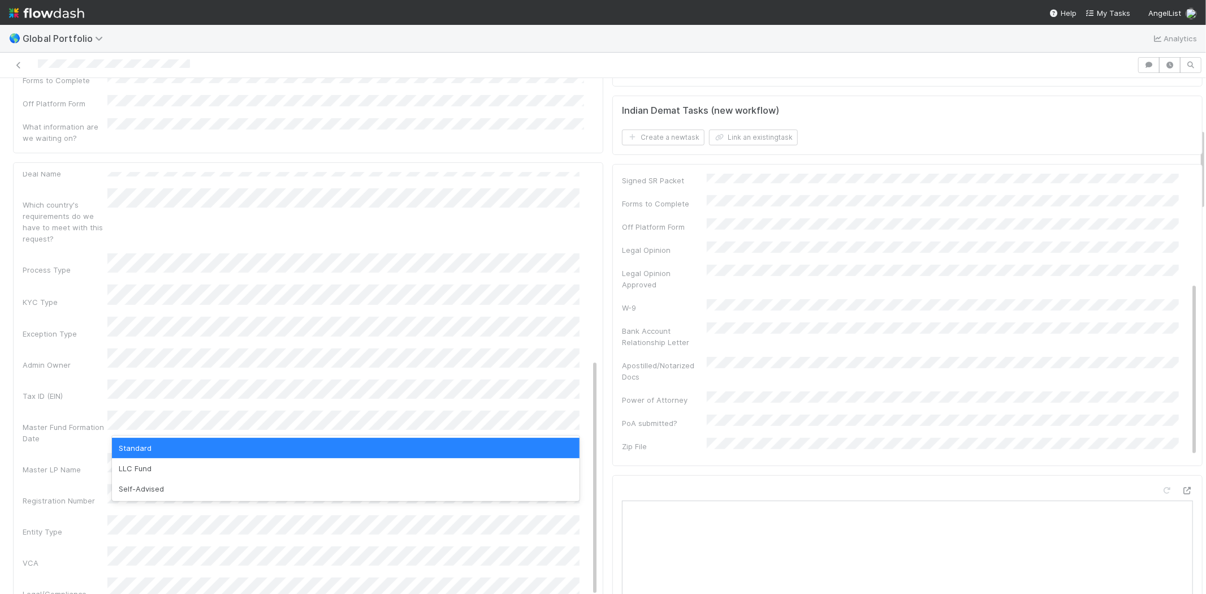
click at [258, 456] on div "Standard" at bounding box center [346, 448] width 468 height 20
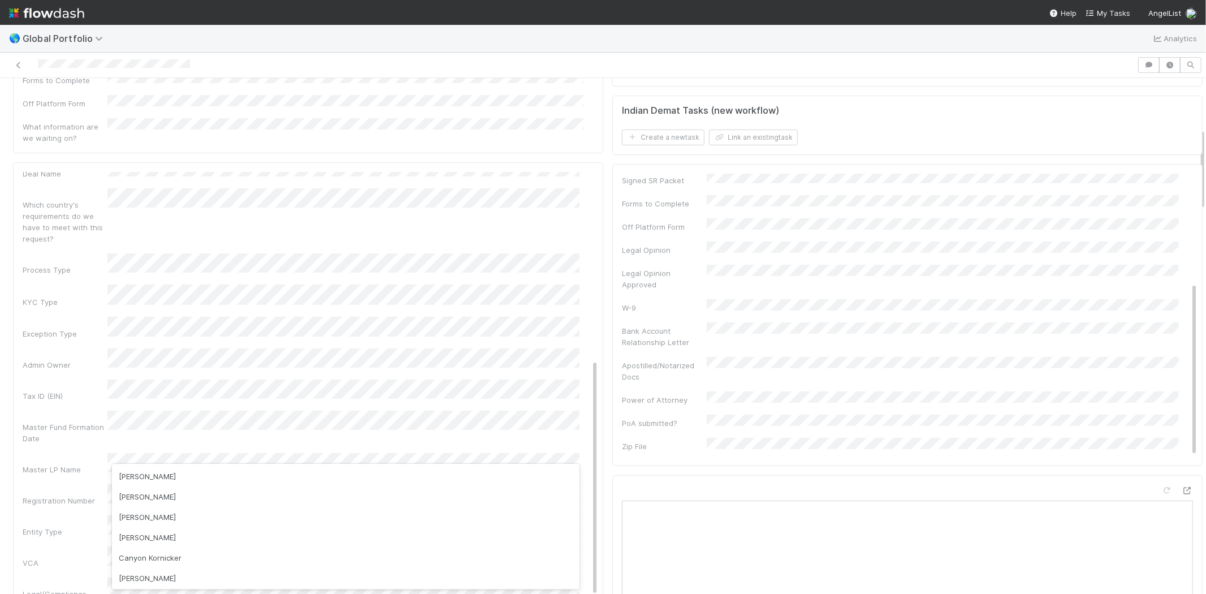
scroll to position [429, 0]
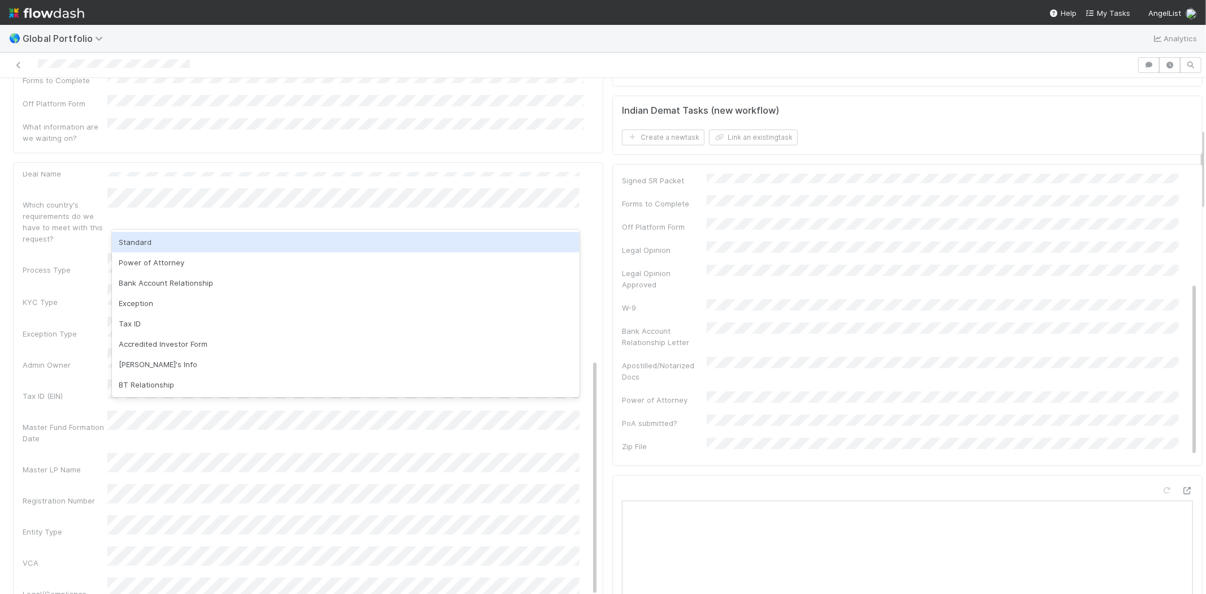
click at [159, 242] on div "Standard" at bounding box center [346, 242] width 468 height 20
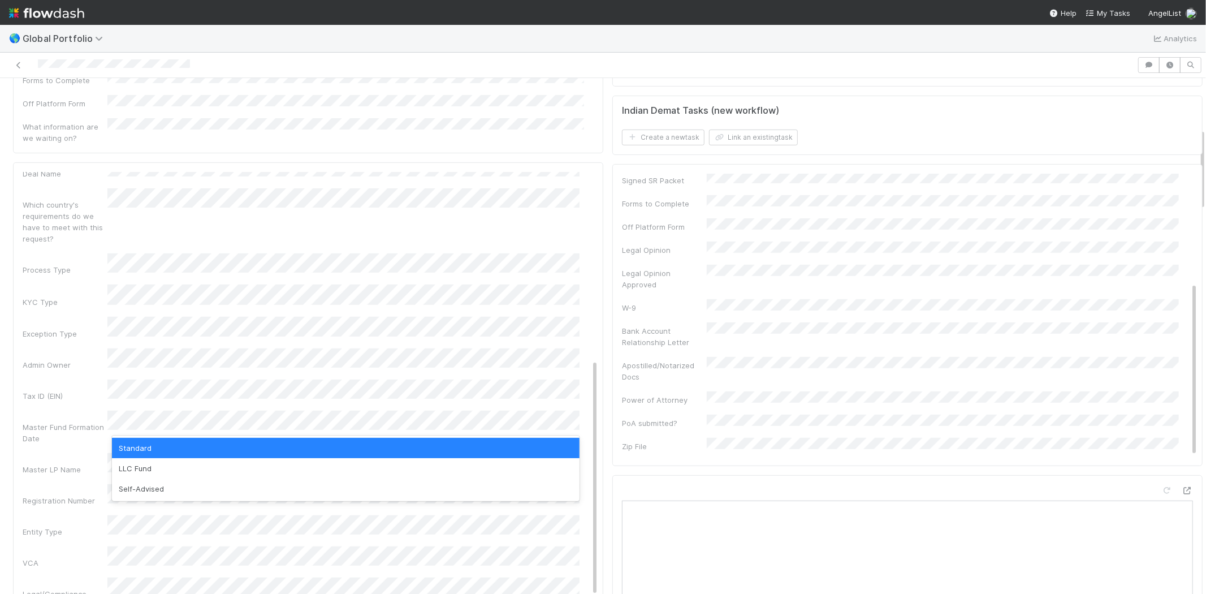
click at [166, 447] on div "Standard" at bounding box center [346, 448] width 468 height 20
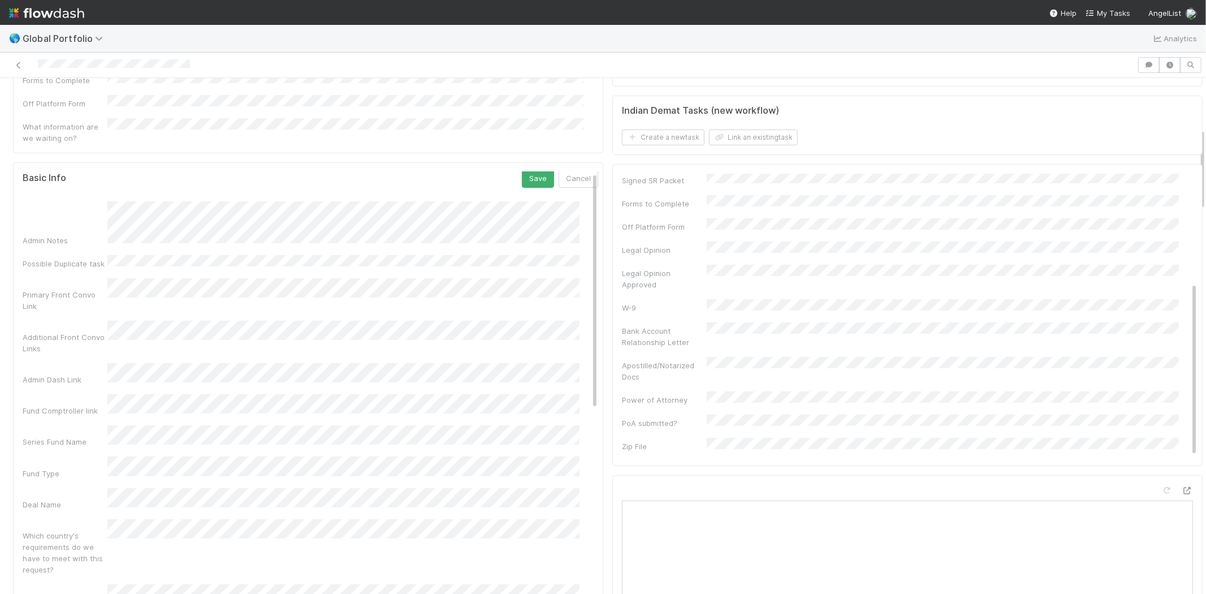
scroll to position [0, 0]
click at [522, 172] on button "Save" at bounding box center [538, 181] width 32 height 19
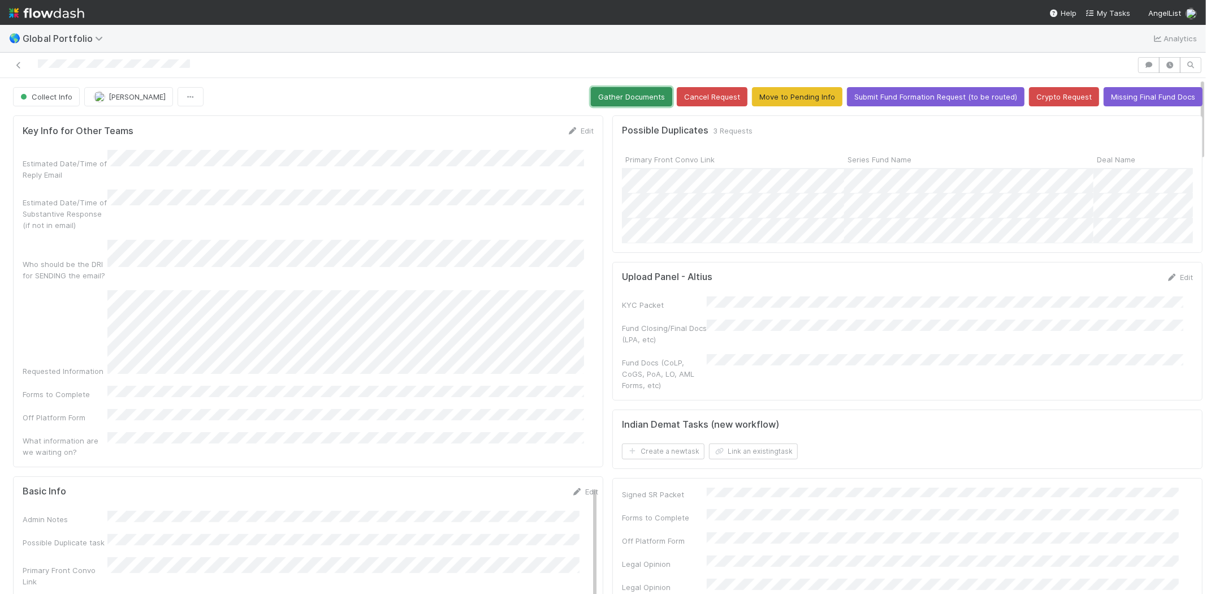
click at [615, 91] on button "Gather Documents" at bounding box center [631, 96] width 81 height 19
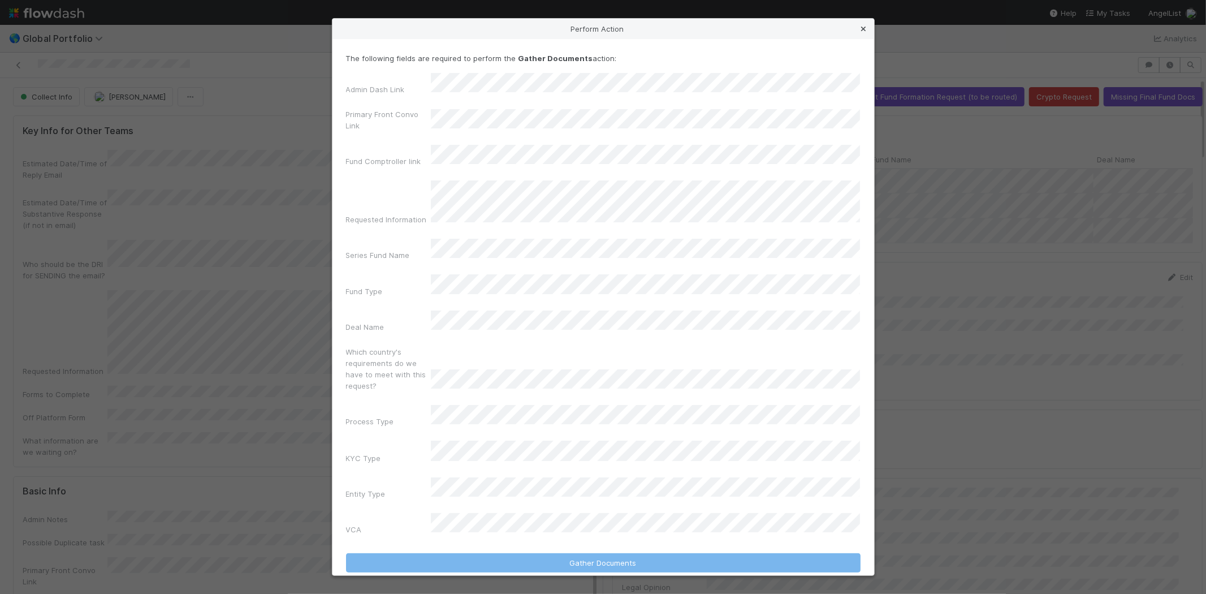
click at [862, 33] on icon at bounding box center [863, 28] width 11 height 7
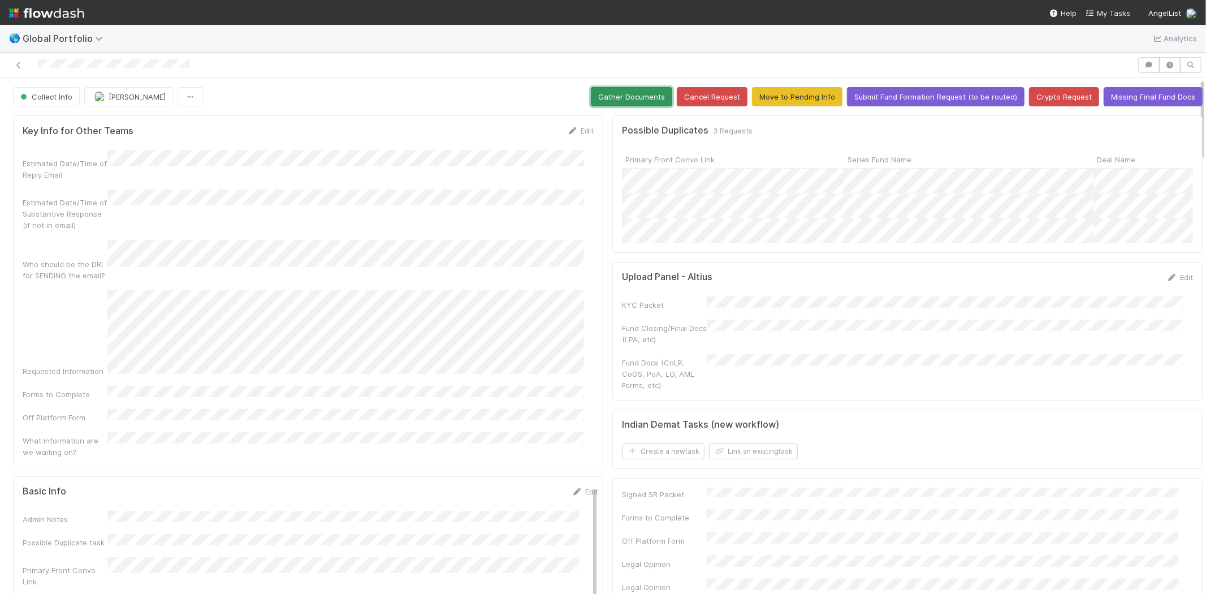
click at [624, 103] on button "Gather Documents" at bounding box center [631, 96] width 81 height 19
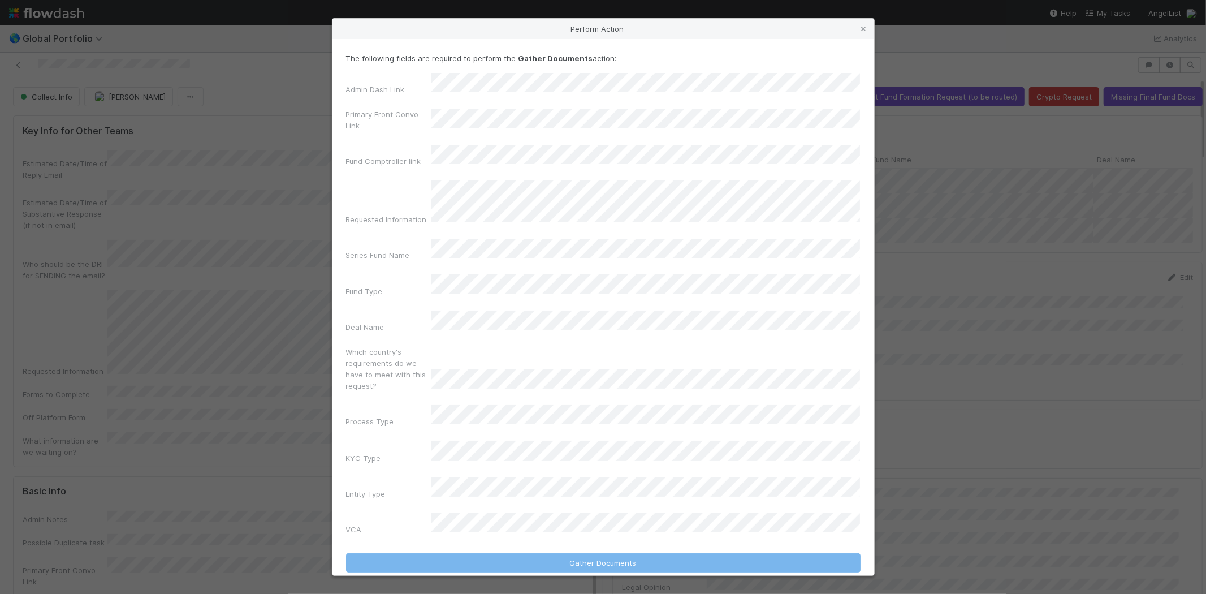
drag, startPoint x: 681, startPoint y: 59, endPoint x: 625, endPoint y: 59, distance: 56.0
click at [625, 39] on div "Perform Action" at bounding box center [603, 29] width 542 height 20
drag, startPoint x: 1145, startPoint y: 134, endPoint x: 1139, endPoint y: 136, distance: 6.1
click at [1145, 134] on div "Perform Action The following fields are required to perform the Gather Document…" at bounding box center [603, 297] width 1206 height 594
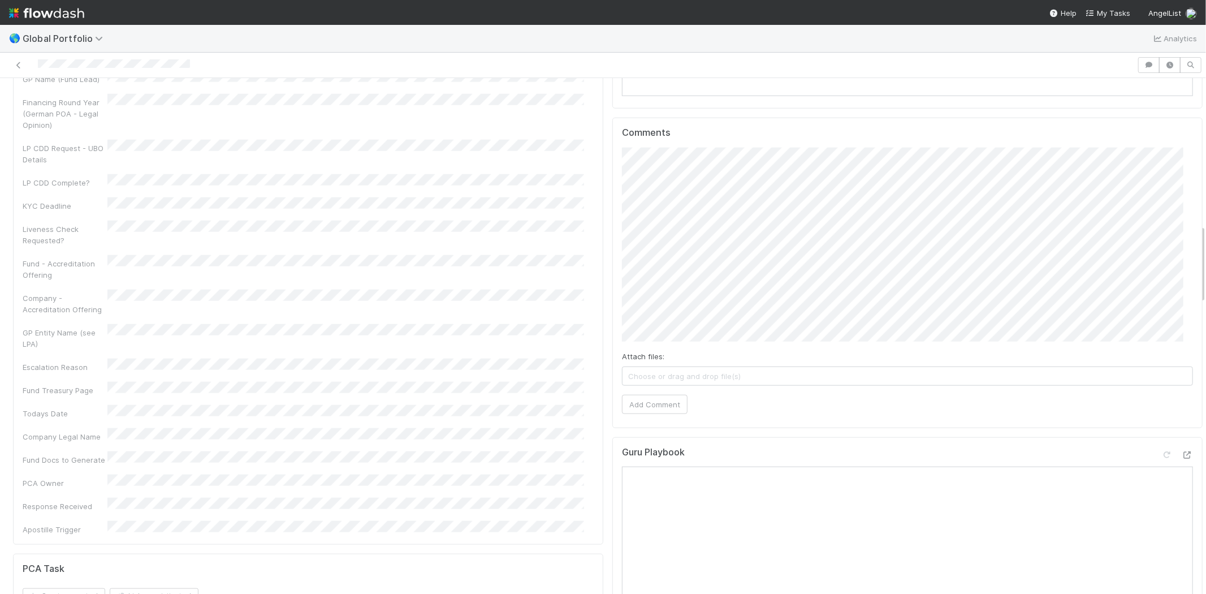
scroll to position [1005, 0]
click at [664, 402] on button "Add Comment" at bounding box center [655, 400] width 66 height 19
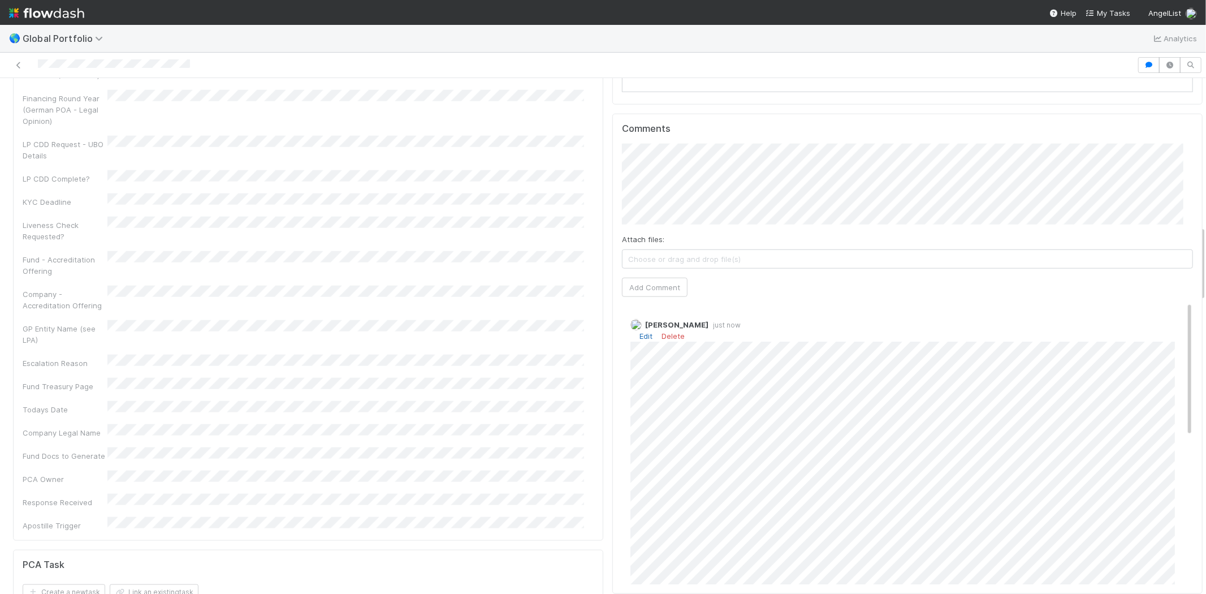
click at [639, 340] on link "Edit" at bounding box center [645, 335] width 13 height 9
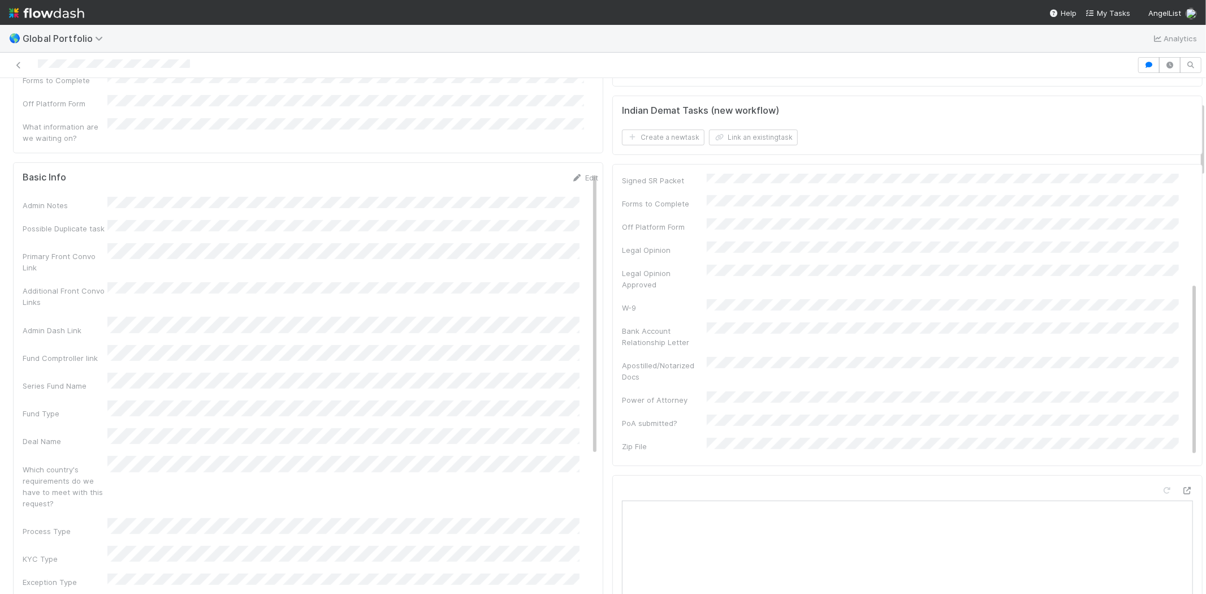
scroll to position [0, 0]
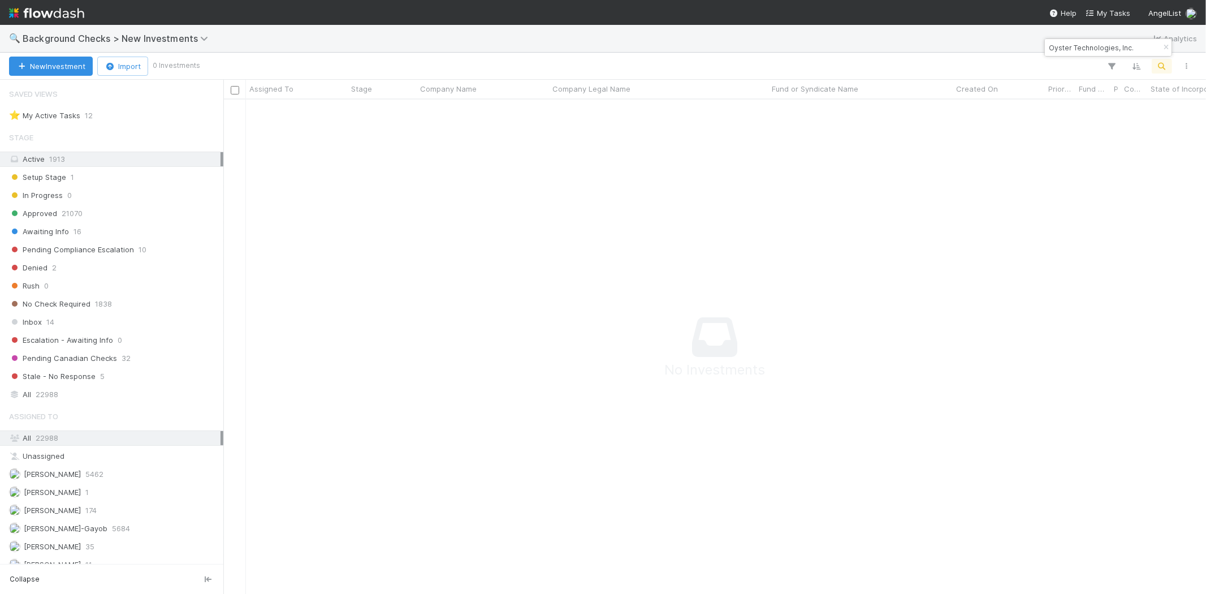
scroll to position [475, 963]
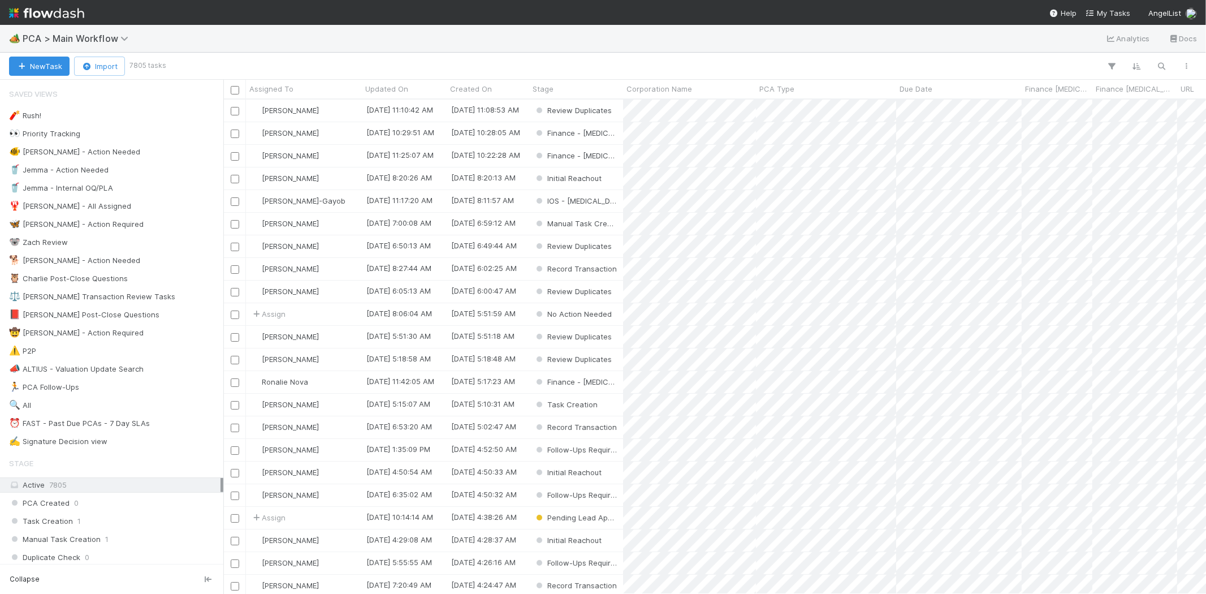
scroll to position [485, 973]
click at [1112, 8] on span "My Tasks" at bounding box center [1108, 12] width 45 height 9
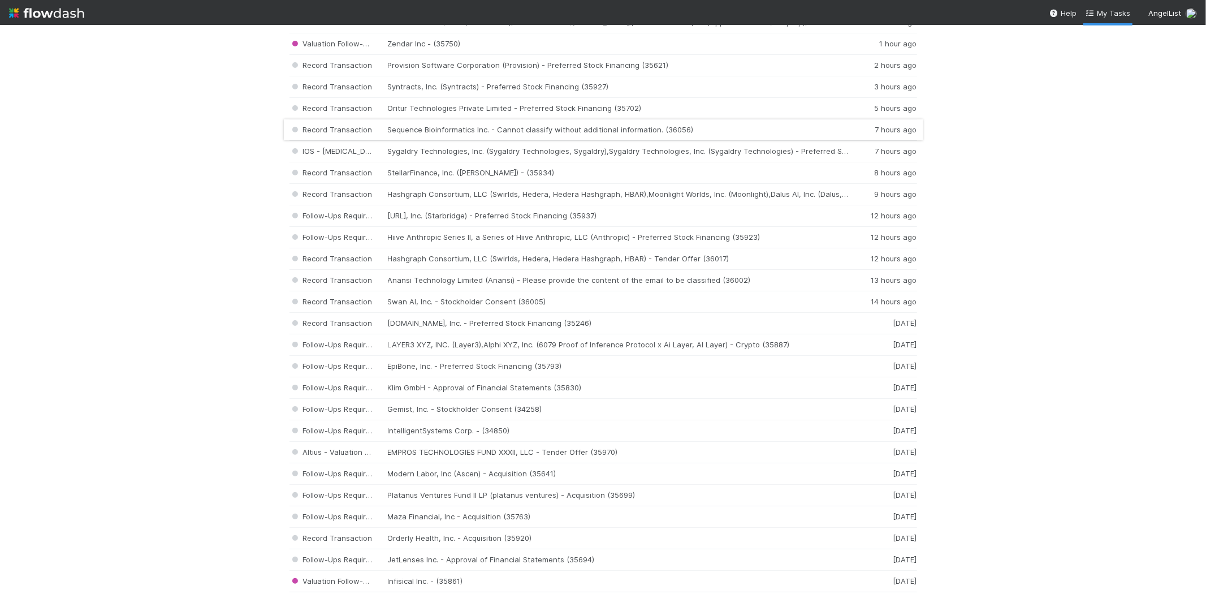
scroll to position [251, 0]
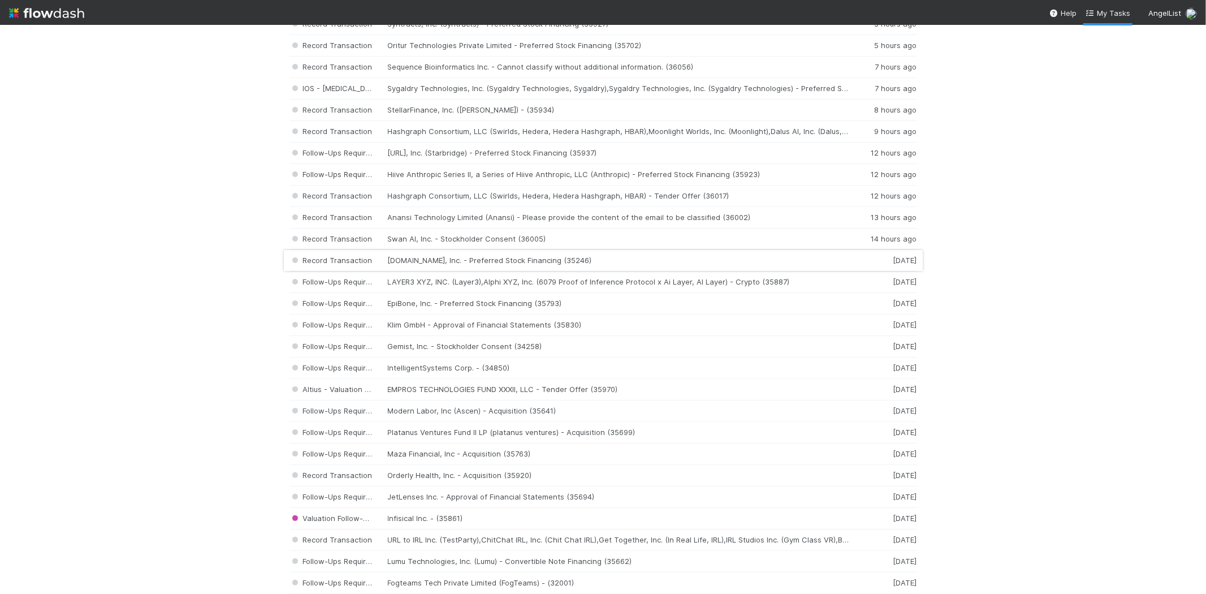
click at [482, 263] on div "Record Transaction [DOMAIN_NAME], Inc. - Preferred Stock Financing (35246) [DAT…" at bounding box center [603, 260] width 628 height 21
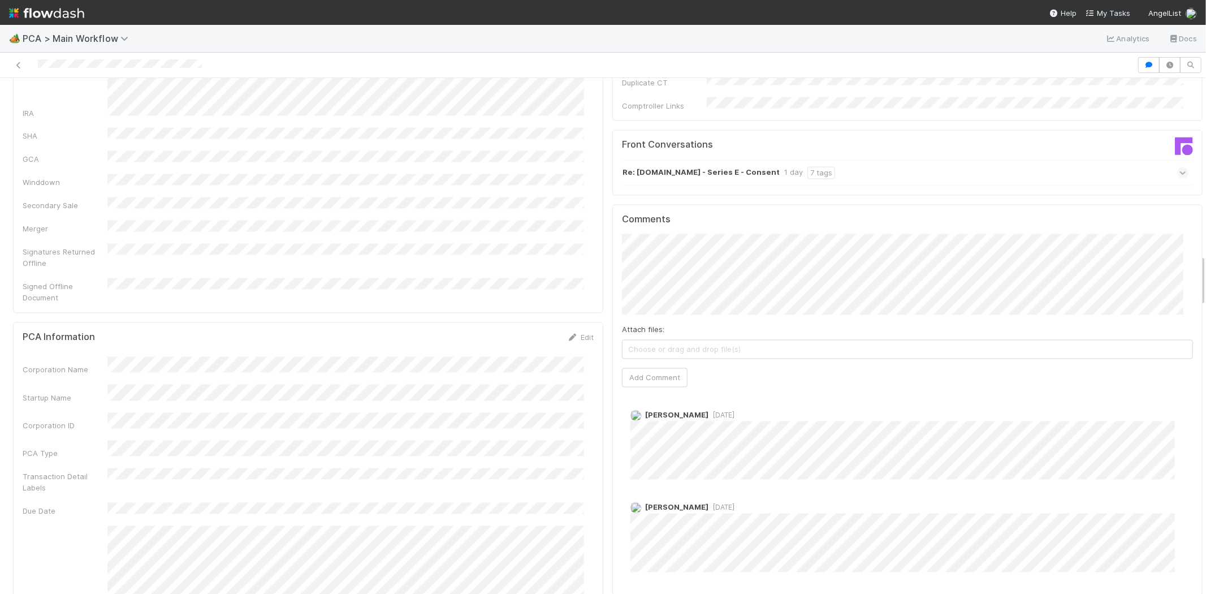
scroll to position [1696, 0]
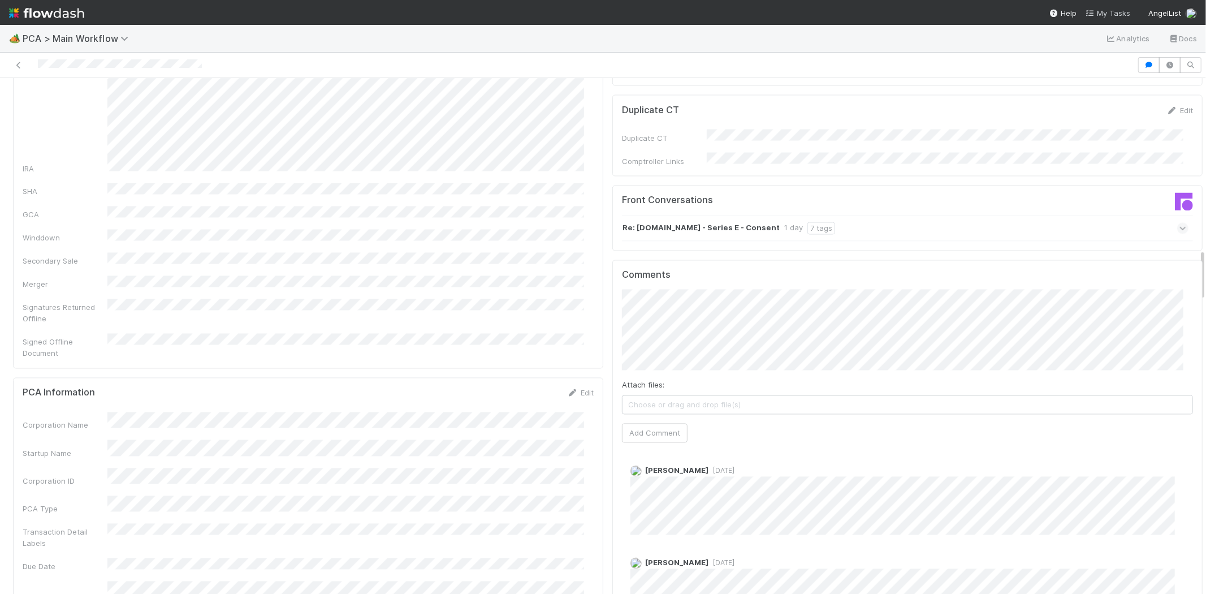
click at [1107, 12] on span "My Tasks" at bounding box center [1108, 12] width 45 height 9
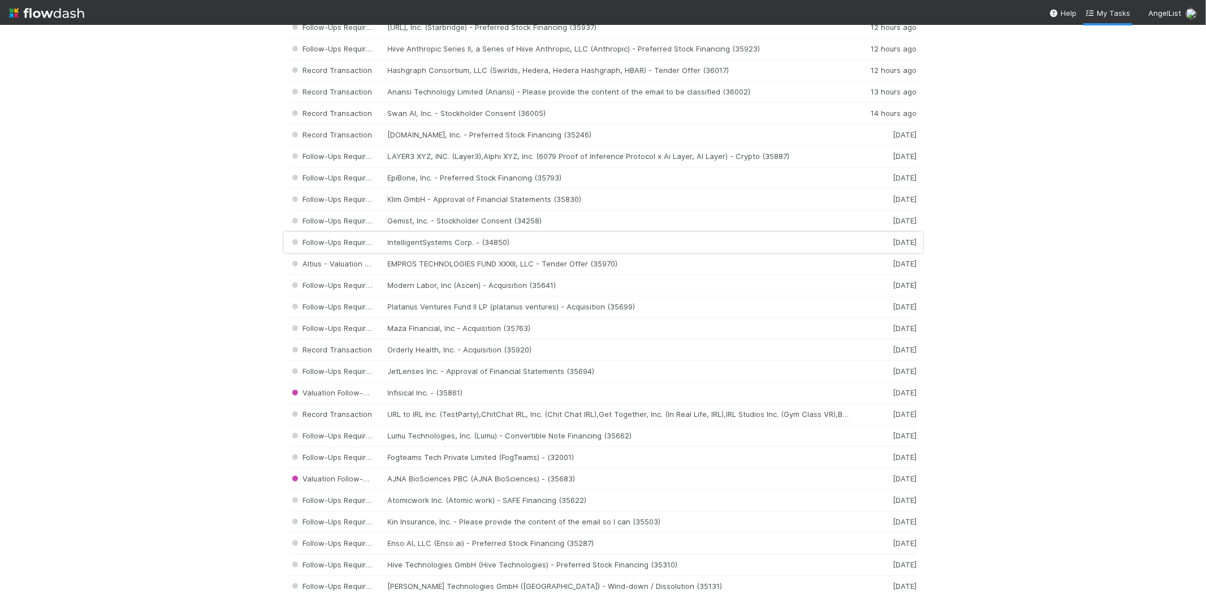
scroll to position [314, 0]
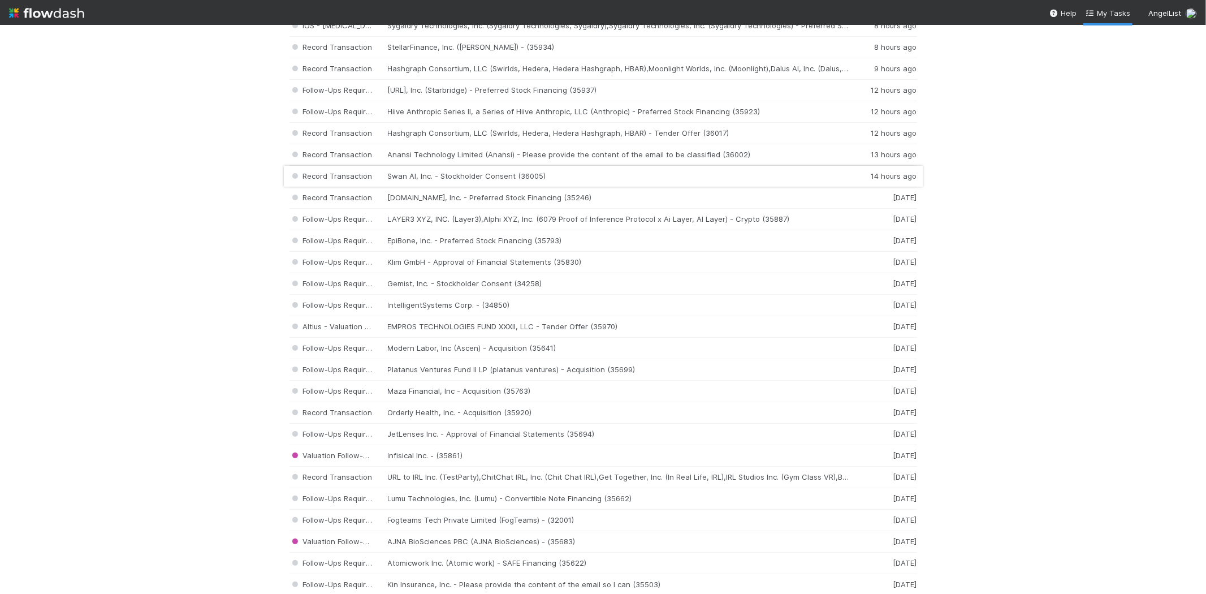
click at [408, 178] on div "Record Transaction Swan AI, Inc. - Stockholder Consent (36005) 14 hours ago" at bounding box center [603, 176] width 628 height 21
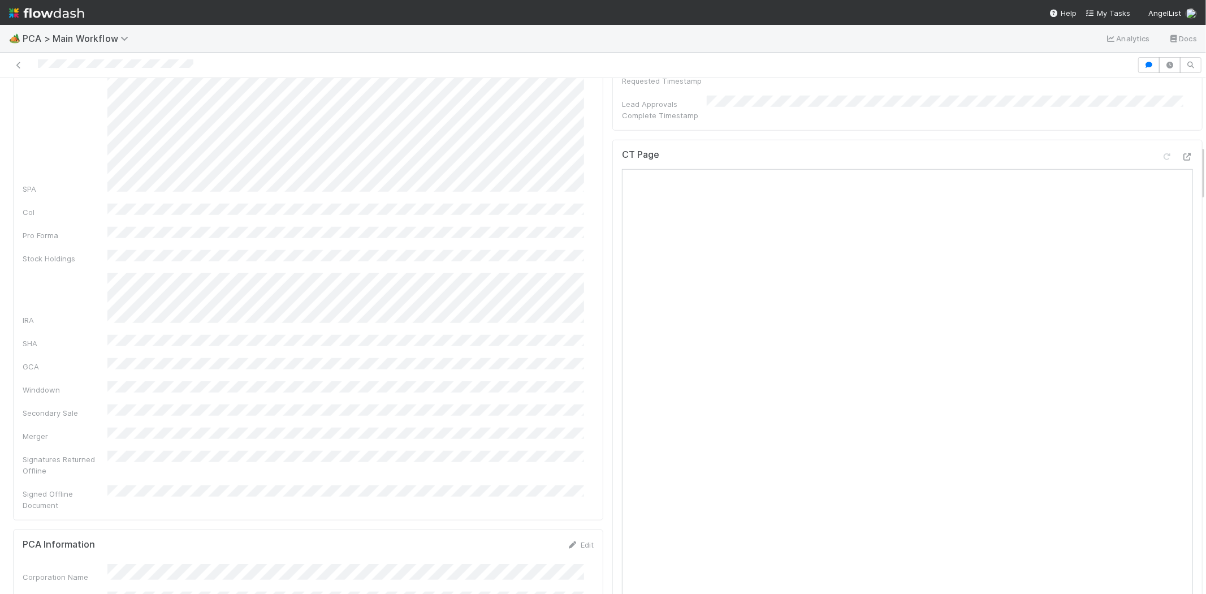
scroll to position [628, 0]
click at [1104, 8] on span "My Tasks" at bounding box center [1108, 12] width 45 height 9
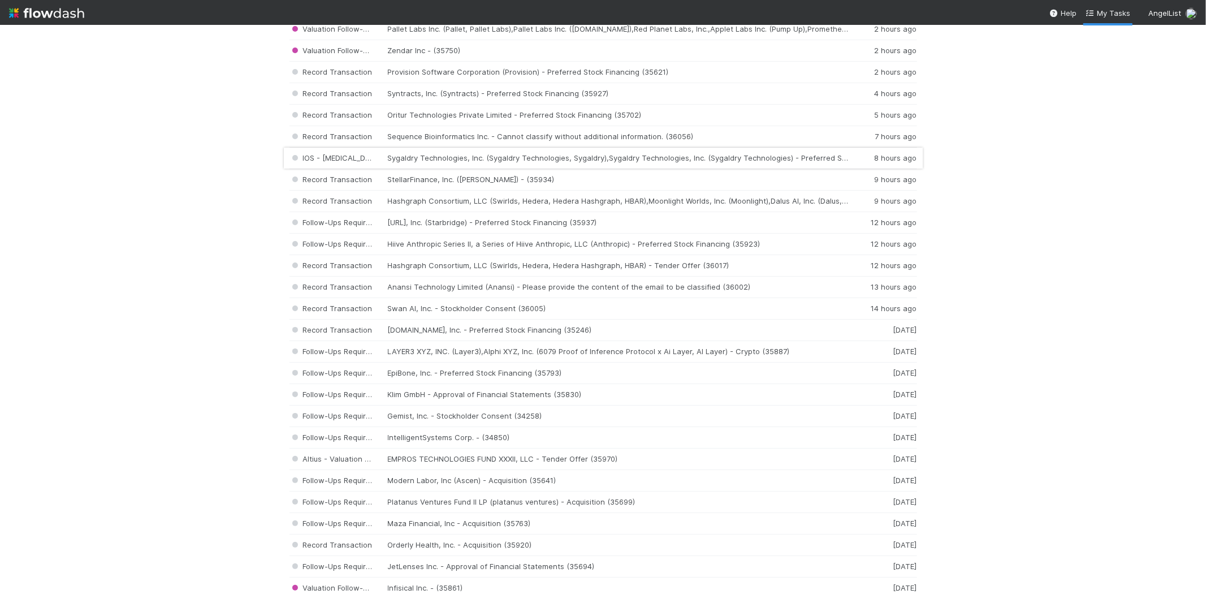
scroll to position [188, 0]
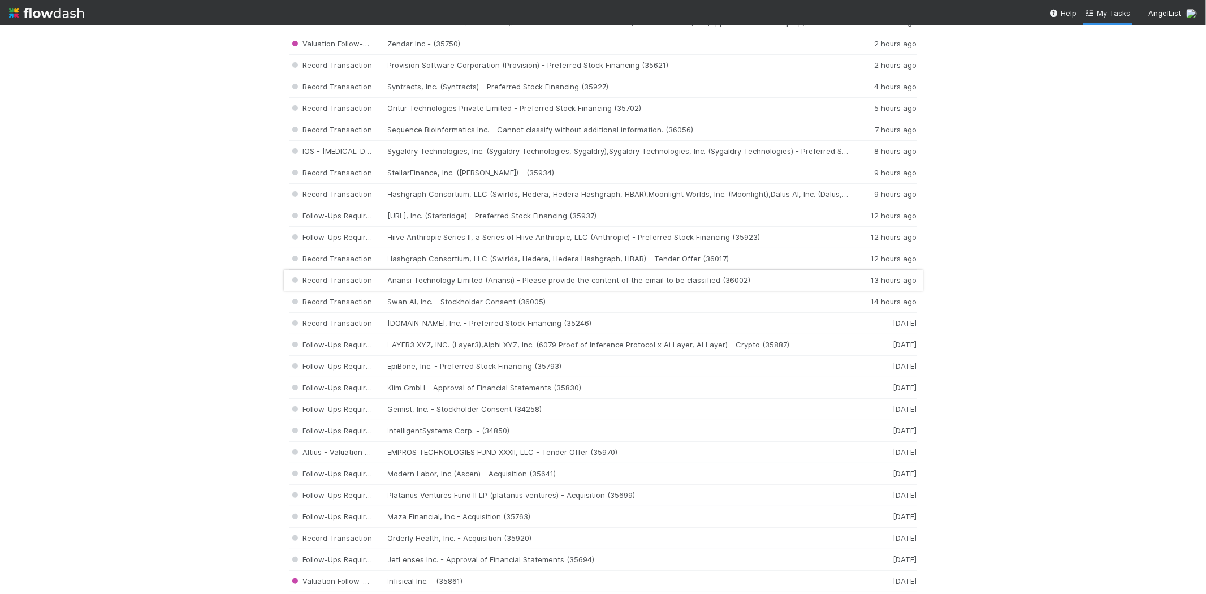
click at [510, 280] on div "Record Transaction Anansi Technology Limited (Anansi) - Please provide the cont…" at bounding box center [603, 280] width 628 height 21
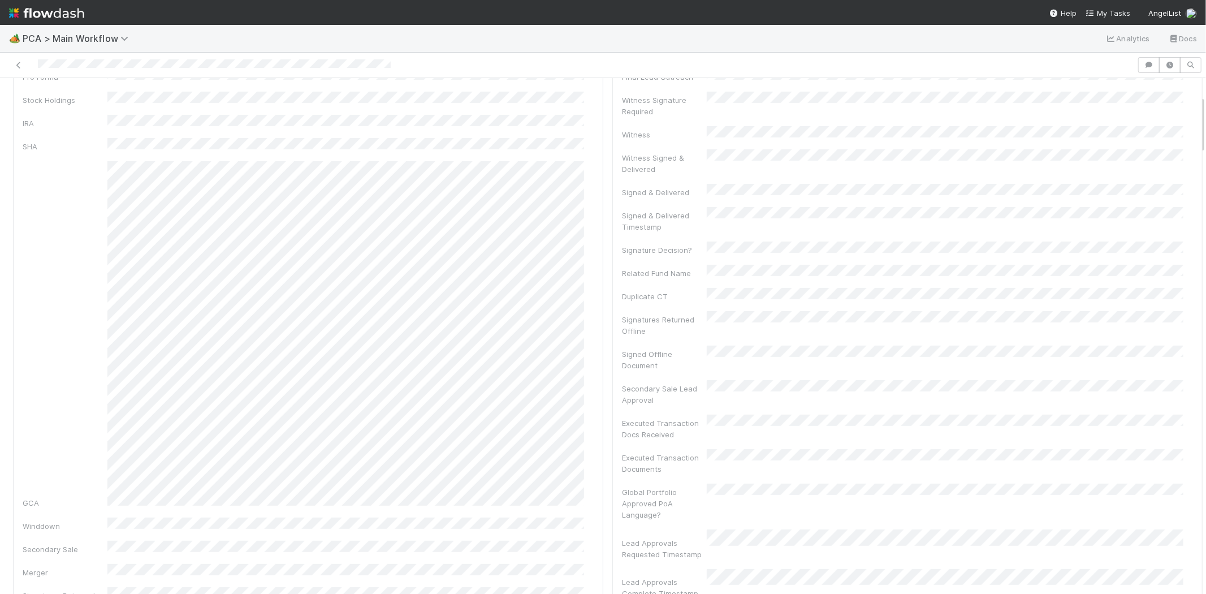
scroll to position [188, 0]
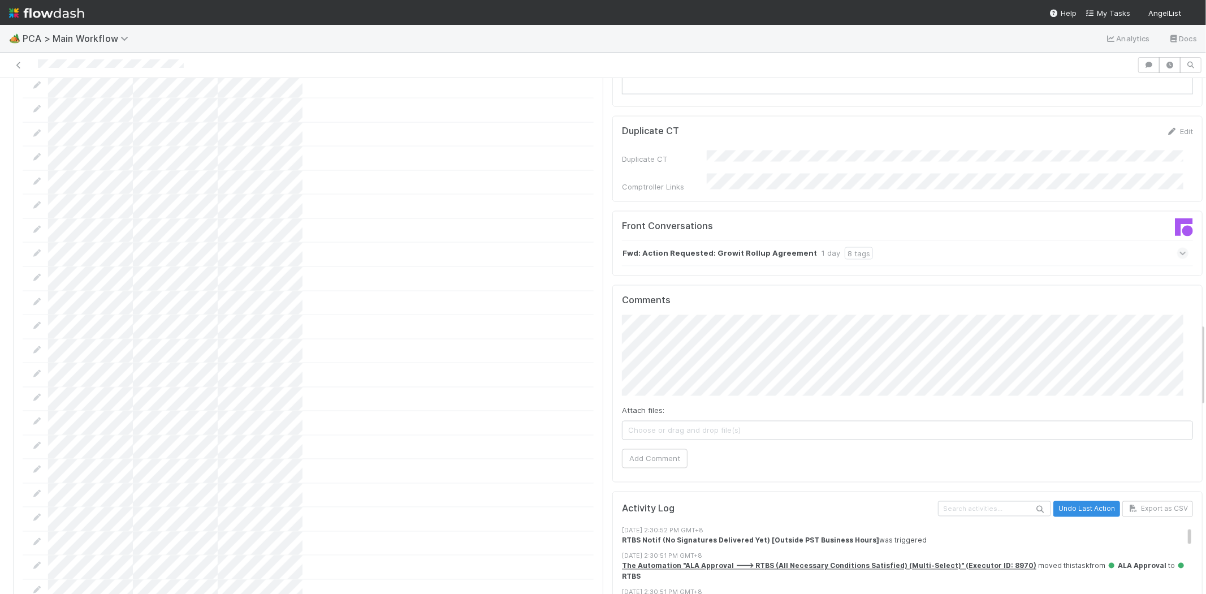
scroll to position [1507, 0]
click at [612, 314] on div "Comments Attach files: Choose or drag and drop file(s) Add Comment" at bounding box center [907, 381] width 590 height 197
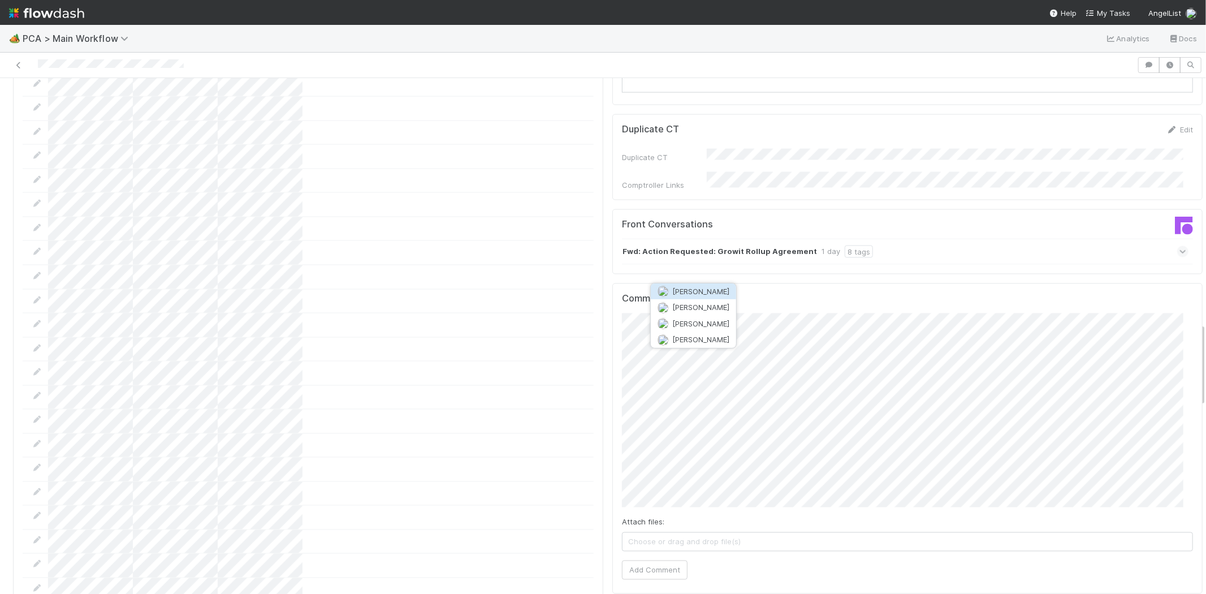
click at [693, 290] on span "[PERSON_NAME]" at bounding box center [700, 291] width 57 height 9
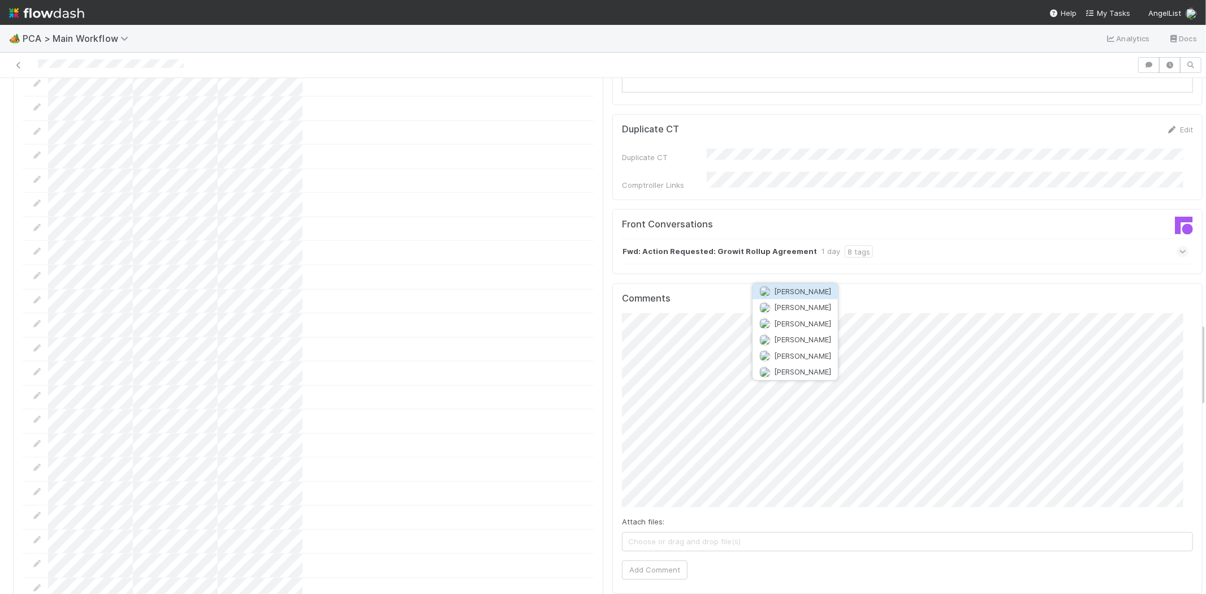
click at [798, 289] on span "[PERSON_NAME]" at bounding box center [802, 291] width 57 height 9
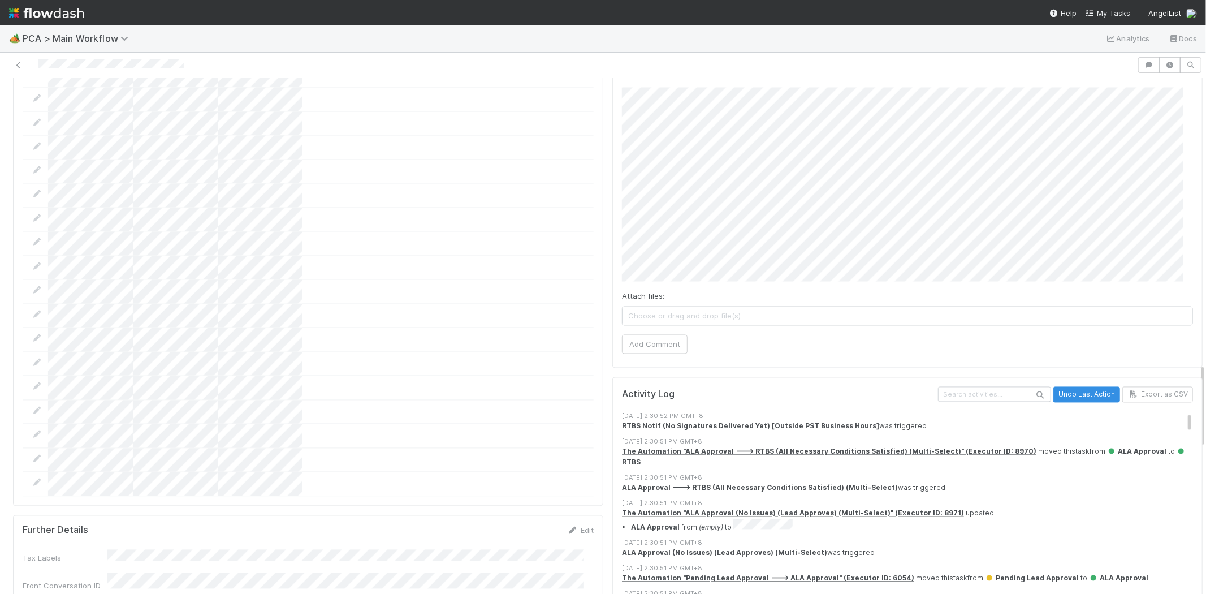
scroll to position [1759, 0]
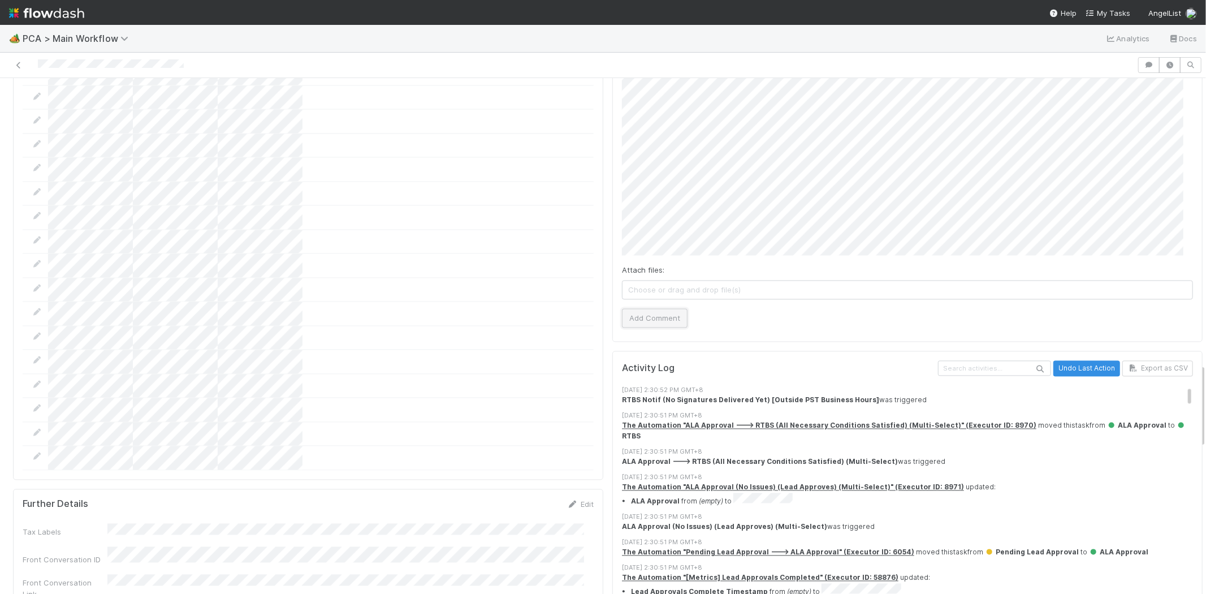
click at [650, 309] on button "Add Comment" at bounding box center [655, 318] width 66 height 19
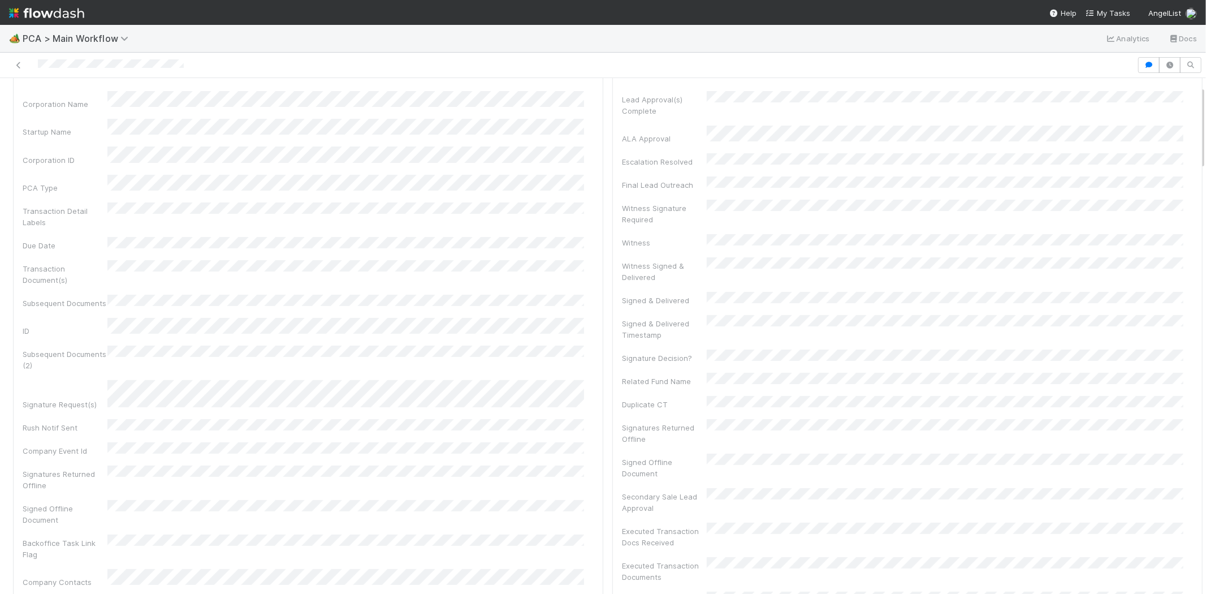
scroll to position [0, 0]
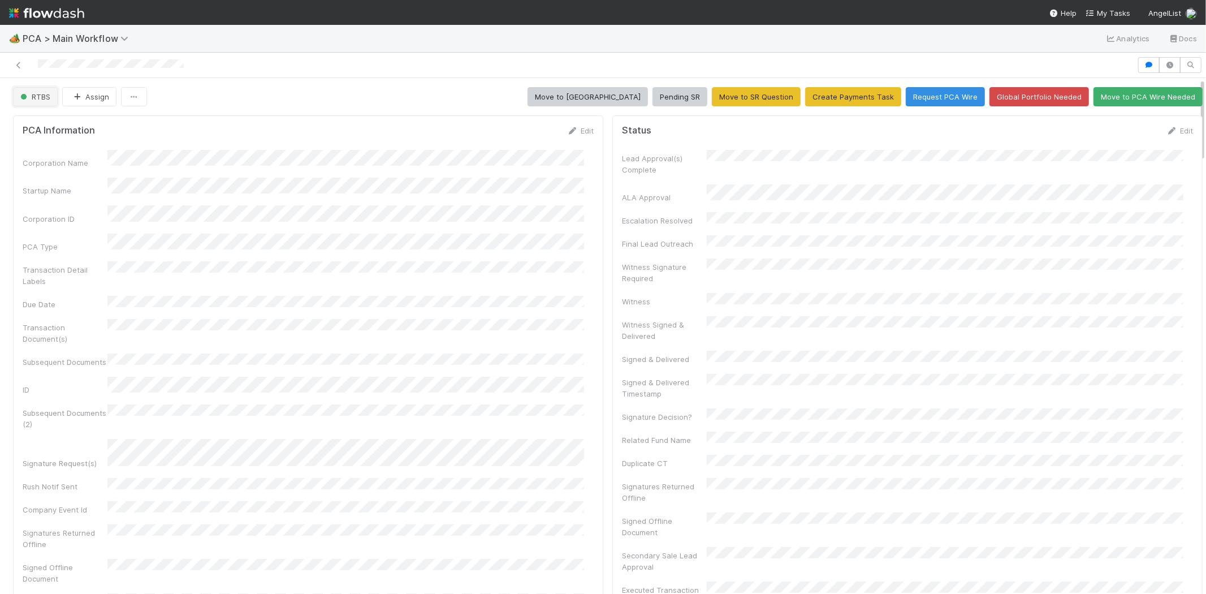
click at [41, 98] on span "RTBS" at bounding box center [34, 96] width 32 height 9
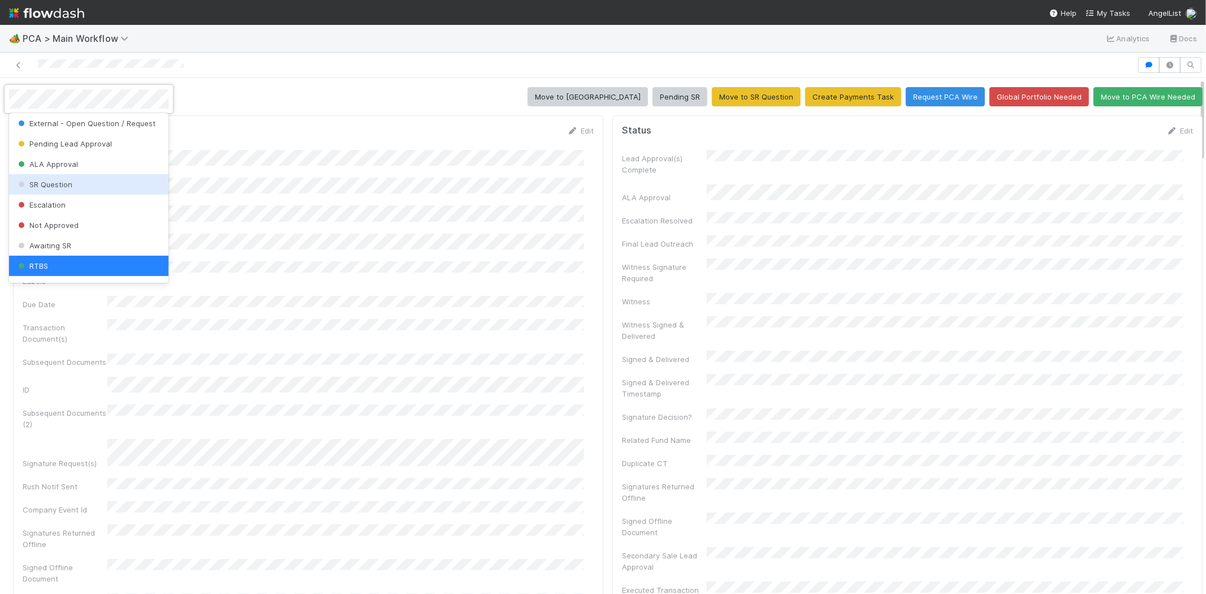
click at [70, 184] on span "SR Question" at bounding box center [44, 184] width 57 height 9
